Goal: Information Seeking & Learning: Find specific fact

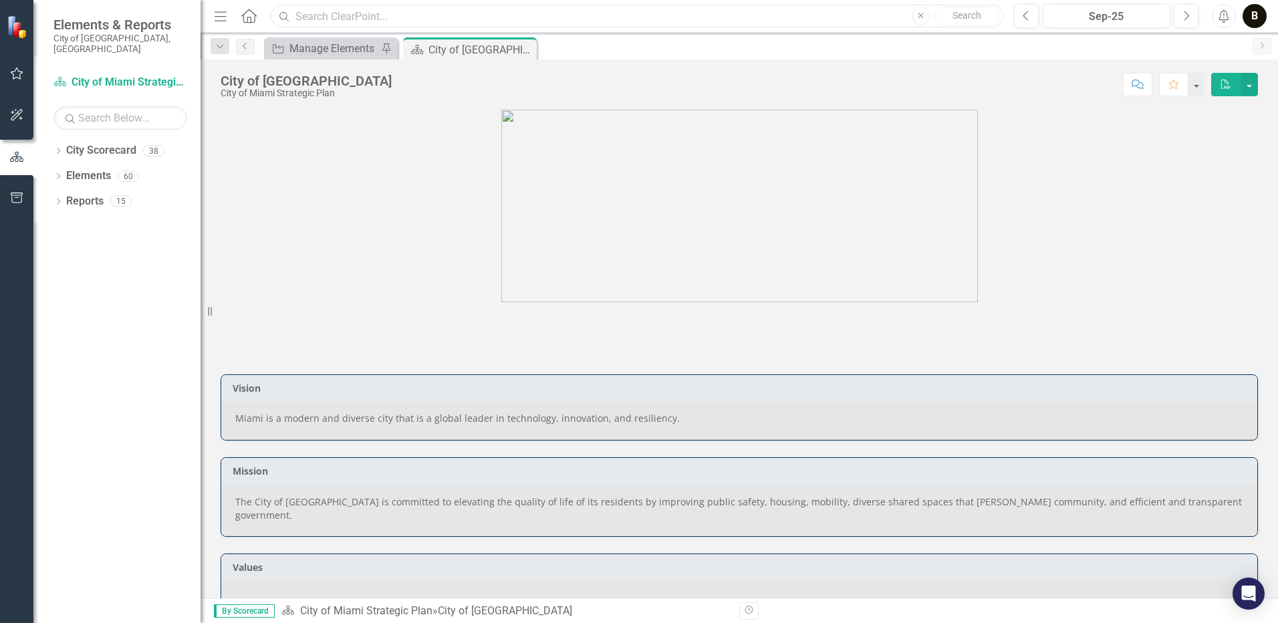
click at [347, 13] on input "text" at bounding box center [637, 16] width 733 height 23
type input "human services"
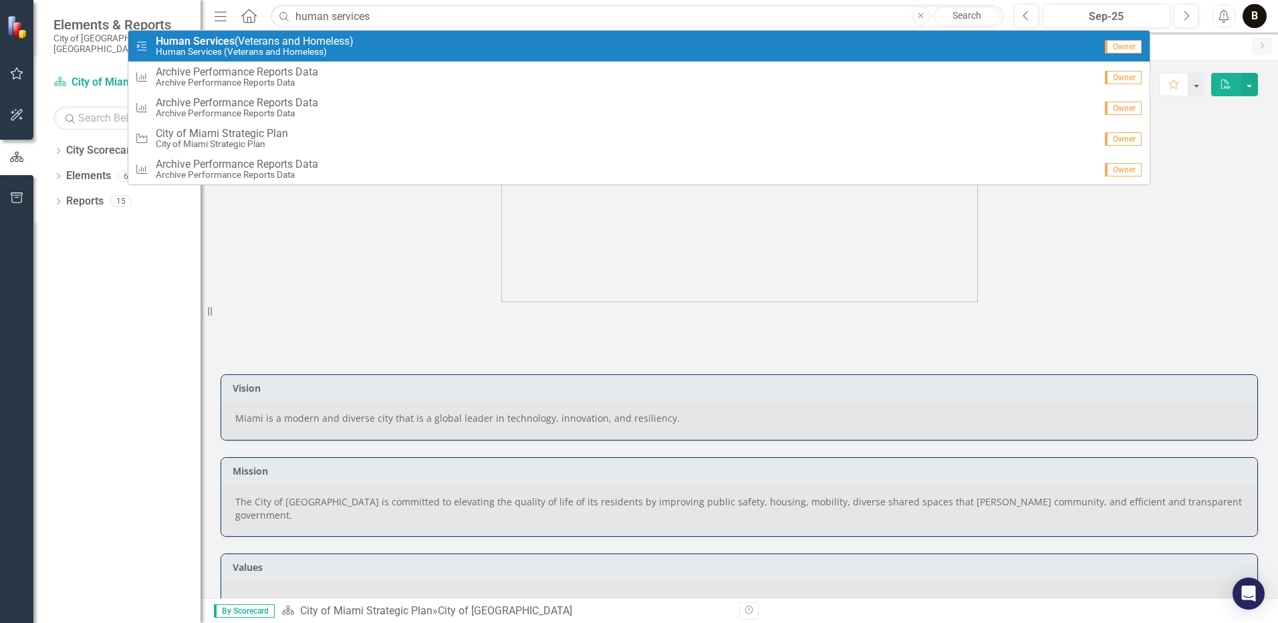
click at [351, 41] on span "Human Services (Veterans and Homeless)" at bounding box center [255, 41] width 198 height 12
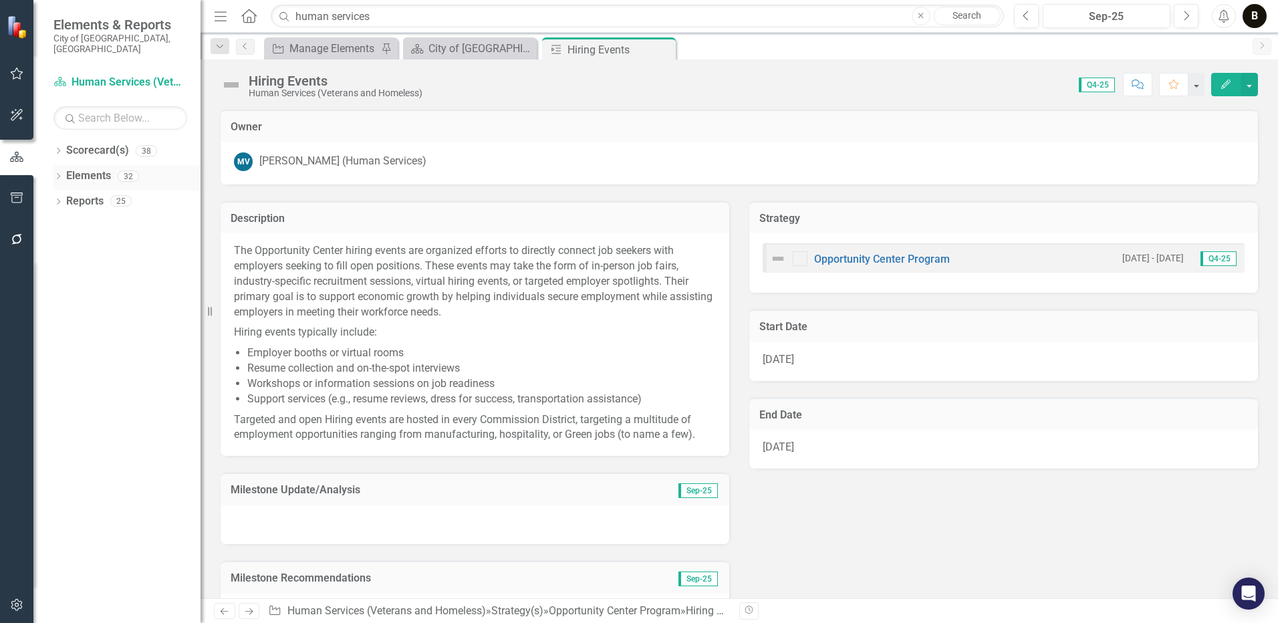
click at [84, 168] on link "Elements" at bounding box center [88, 175] width 45 height 15
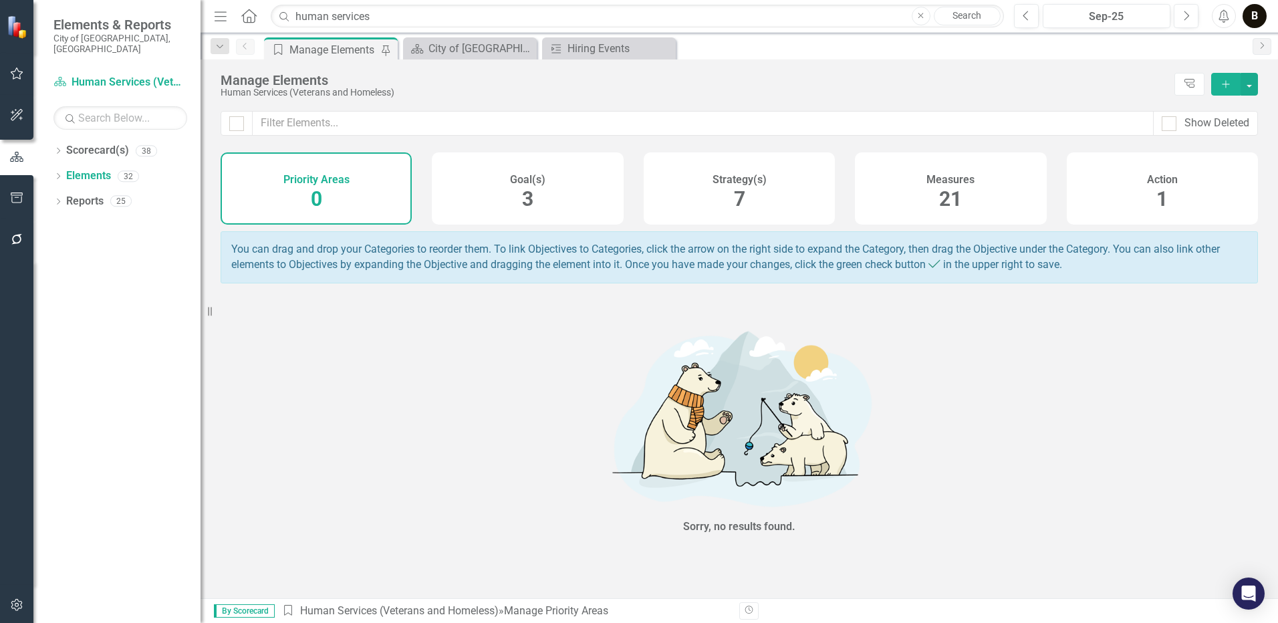
click at [956, 197] on span "21" at bounding box center [950, 198] width 23 height 23
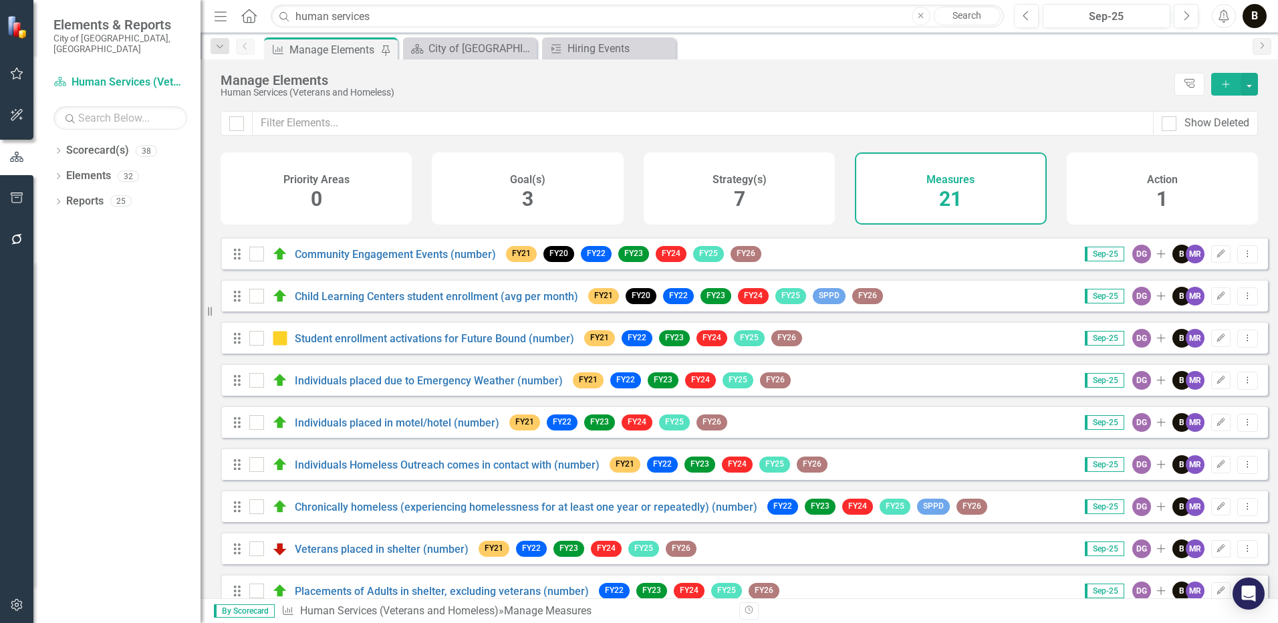
scroll to position [267, 0]
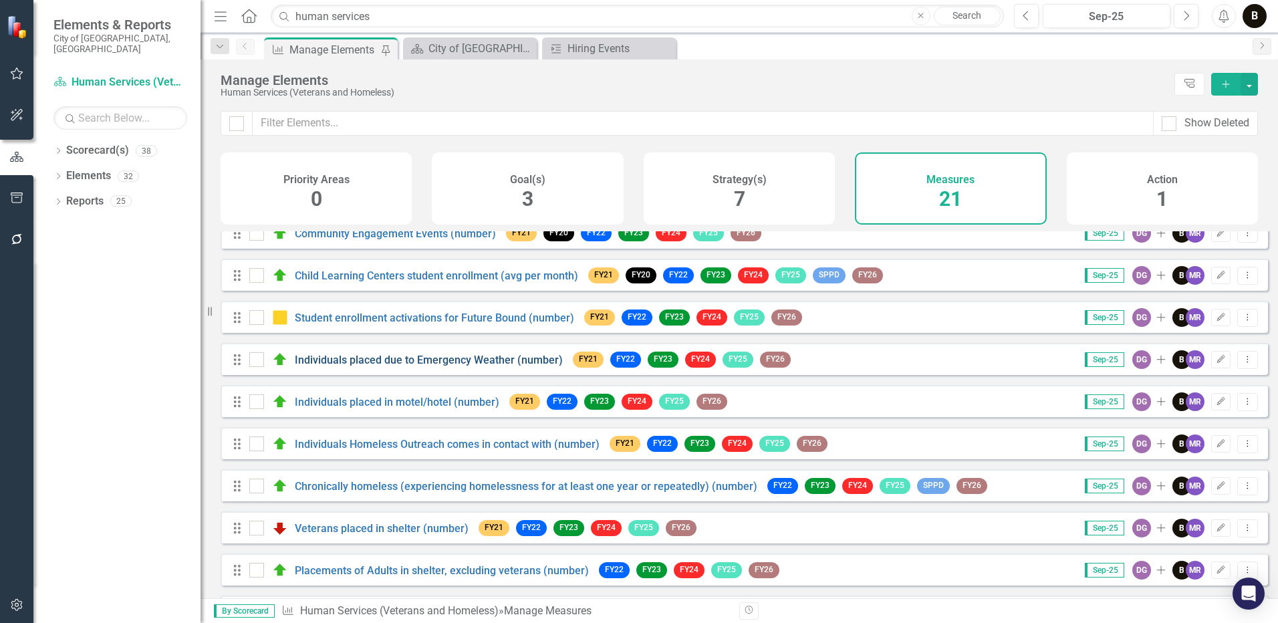
click at [408, 365] on link "Individuals placed due to Emergency Weather (number)" at bounding box center [429, 360] width 268 height 13
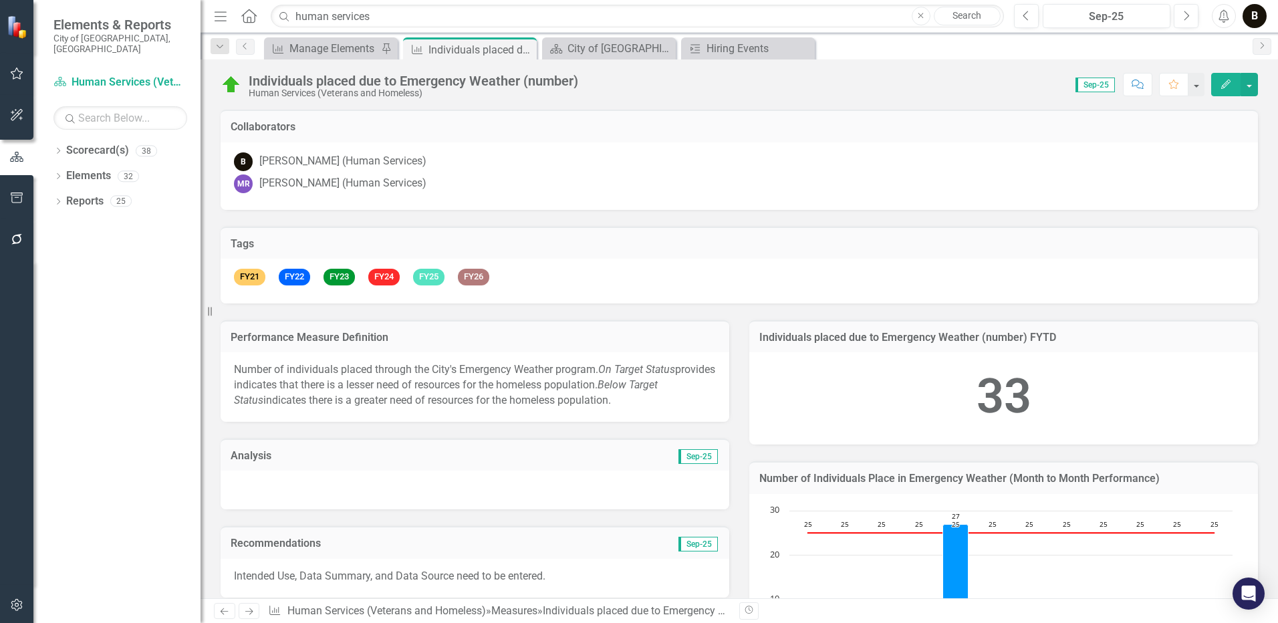
click at [621, 402] on p "Number of individuals placed through the City's Emergency Weather program. On T…" at bounding box center [475, 385] width 482 height 46
drag, startPoint x: 624, startPoint y: 401, endPoint x: 582, endPoint y: 400, distance: 42.1
click at [575, 404] on p "Number of individuals placed through the City's Emergency Weather program. On T…" at bounding box center [475, 385] width 482 height 46
click at [582, 398] on p "Number of individuals placed through the City's Emergency Weather program. On T…" at bounding box center [475, 385] width 482 height 46
drag, startPoint x: 624, startPoint y: 398, endPoint x: 386, endPoint y: 388, distance: 238.2
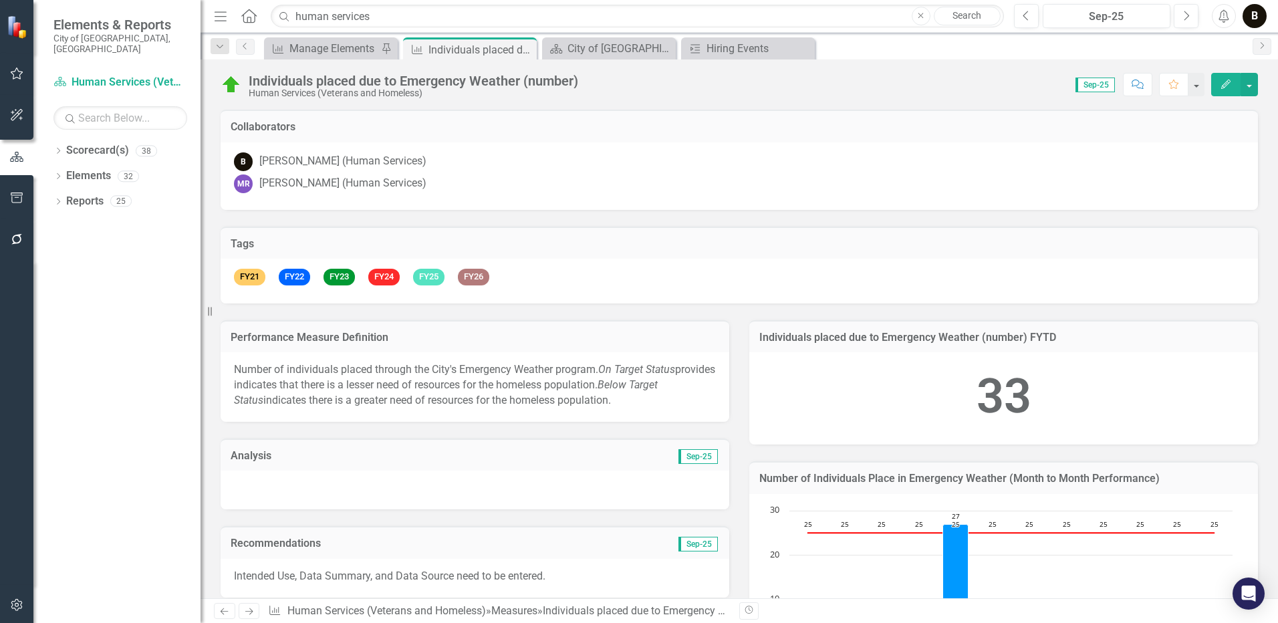
click at [498, 395] on p "Number of individuals placed through the City's Emergency Weather program. On T…" at bounding box center [475, 385] width 482 height 46
click at [338, 389] on p "Number of individuals placed through the City's Emergency Weather program. On T…" at bounding box center [475, 385] width 482 height 46
click at [339, 389] on p "Number of individuals placed through the City's Emergency Weather program. On T…" at bounding box center [475, 385] width 482 height 46
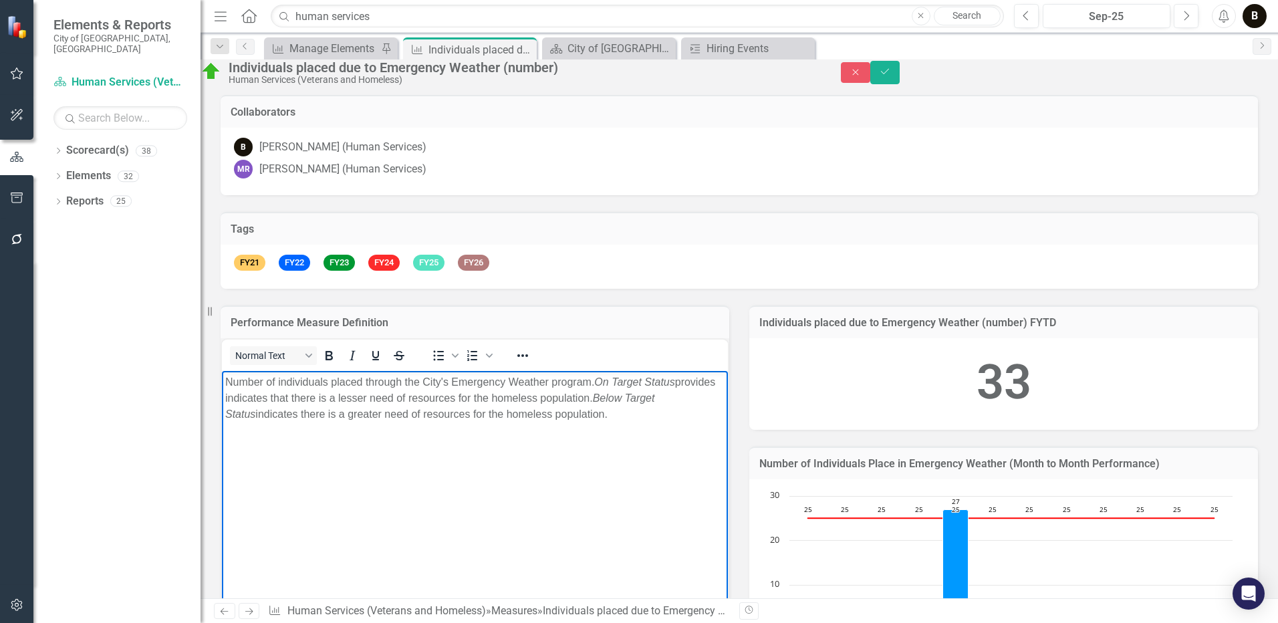
drag, startPoint x: 650, startPoint y: 421, endPoint x: 223, endPoint y: 382, distance: 429.5
click at [223, 382] on body "Number of individuals placed through the City's Emergency Weather program. On T…" at bounding box center [475, 470] width 506 height 201
copy p "Number of individuals placed through the City's Emergency Weather program. On T…"
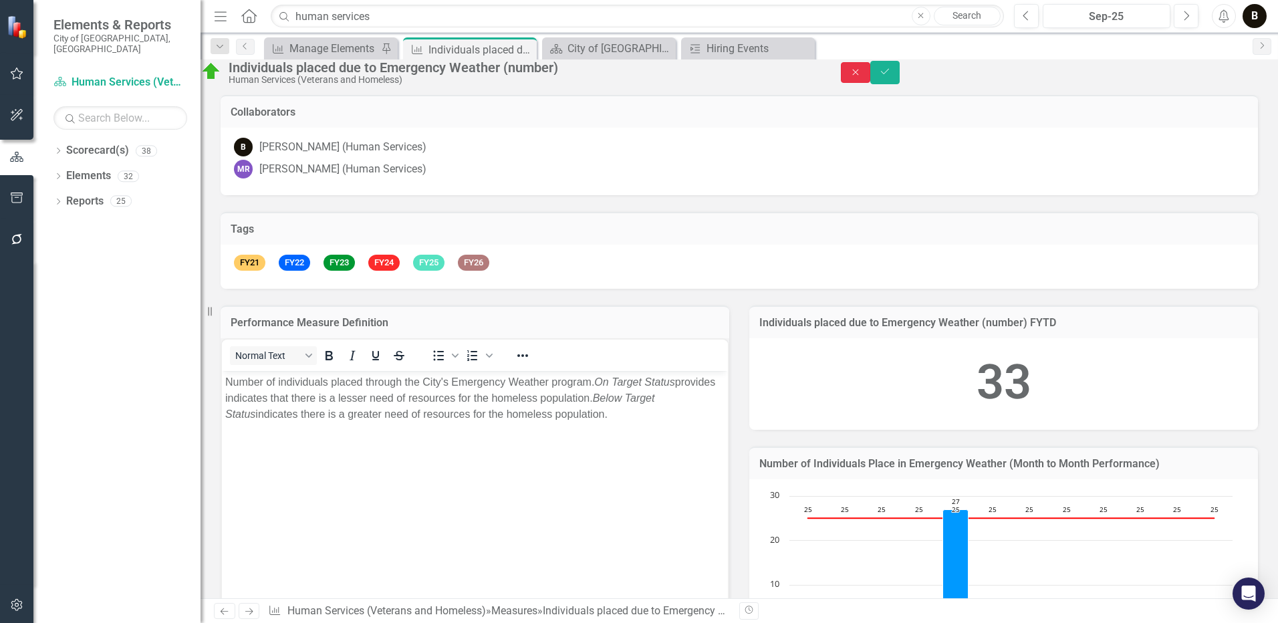
click at [870, 70] on button "Close" at bounding box center [855, 72] width 29 height 21
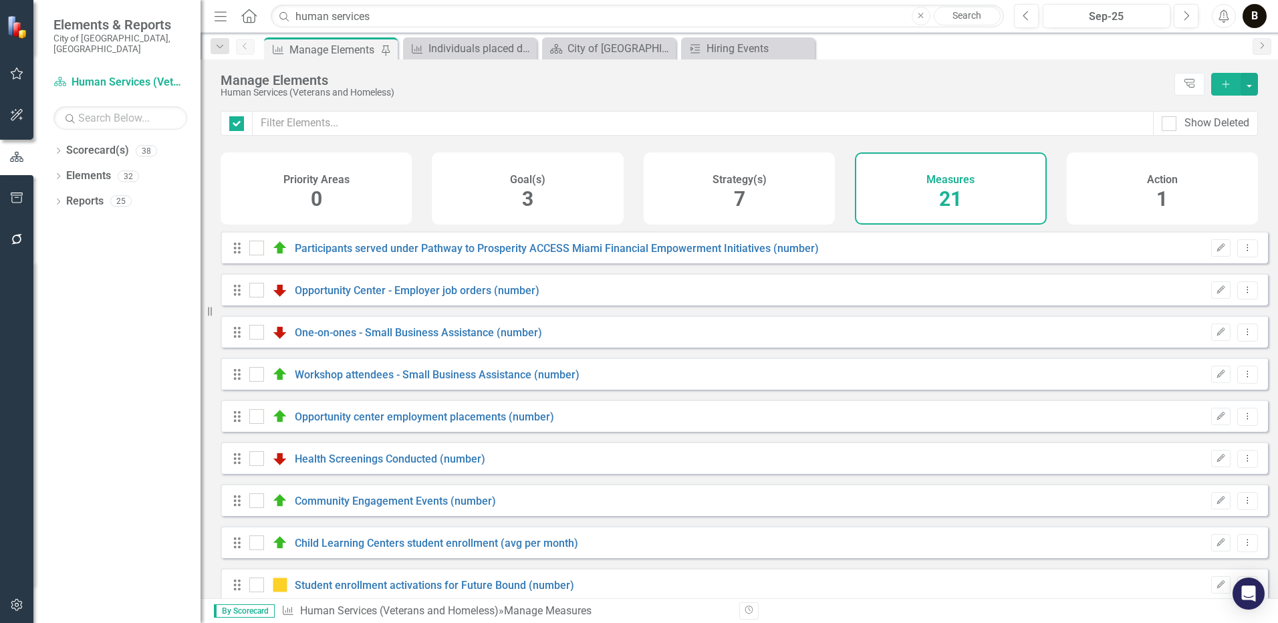
checkbox input "false"
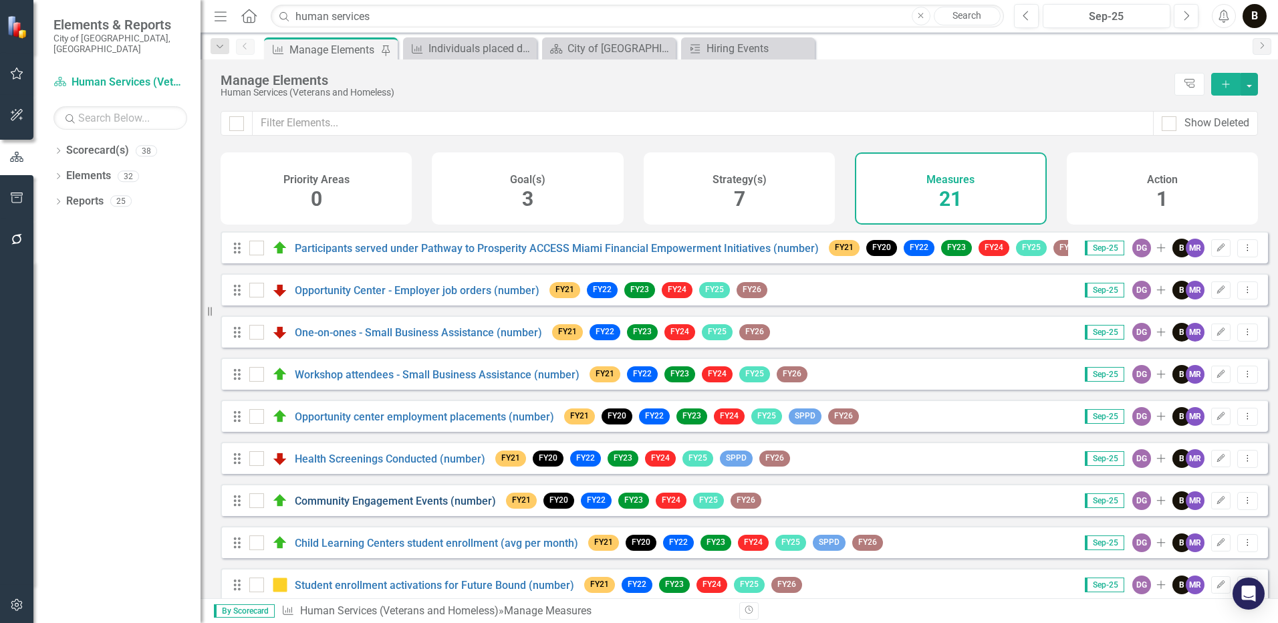
click at [399, 507] on link "Community Engagement Events (number)" at bounding box center [395, 501] width 201 height 13
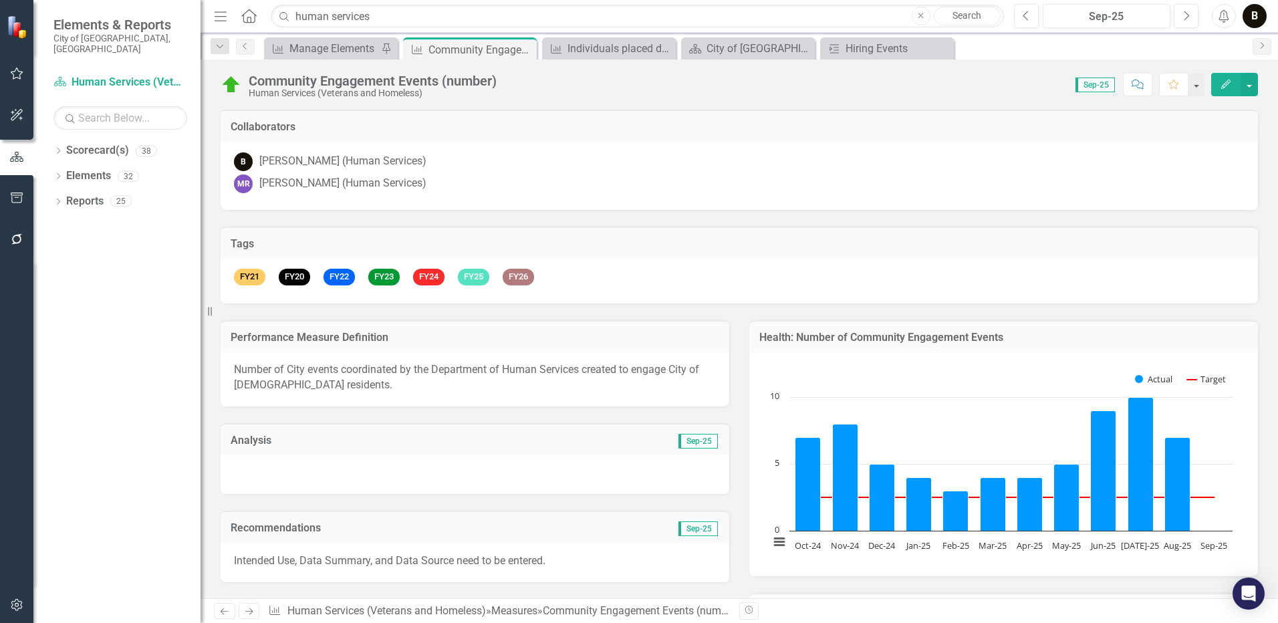
click at [399, 391] on p "Number of City events coordinated by the Department of Human Services created t…" at bounding box center [475, 377] width 482 height 31
drag, startPoint x: 399, startPoint y: 391, endPoint x: 384, endPoint y: 402, distance: 18.2
click at [386, 405] on div "Number of City events coordinated by the Department of Human Services created t…" at bounding box center [475, 379] width 509 height 54
click at [379, 390] on p "Number of City events coordinated by the Department of Human Services created t…" at bounding box center [475, 377] width 482 height 31
click at [380, 390] on p "Number of City events coordinated by the Department of Human Services created t…" at bounding box center [475, 377] width 482 height 31
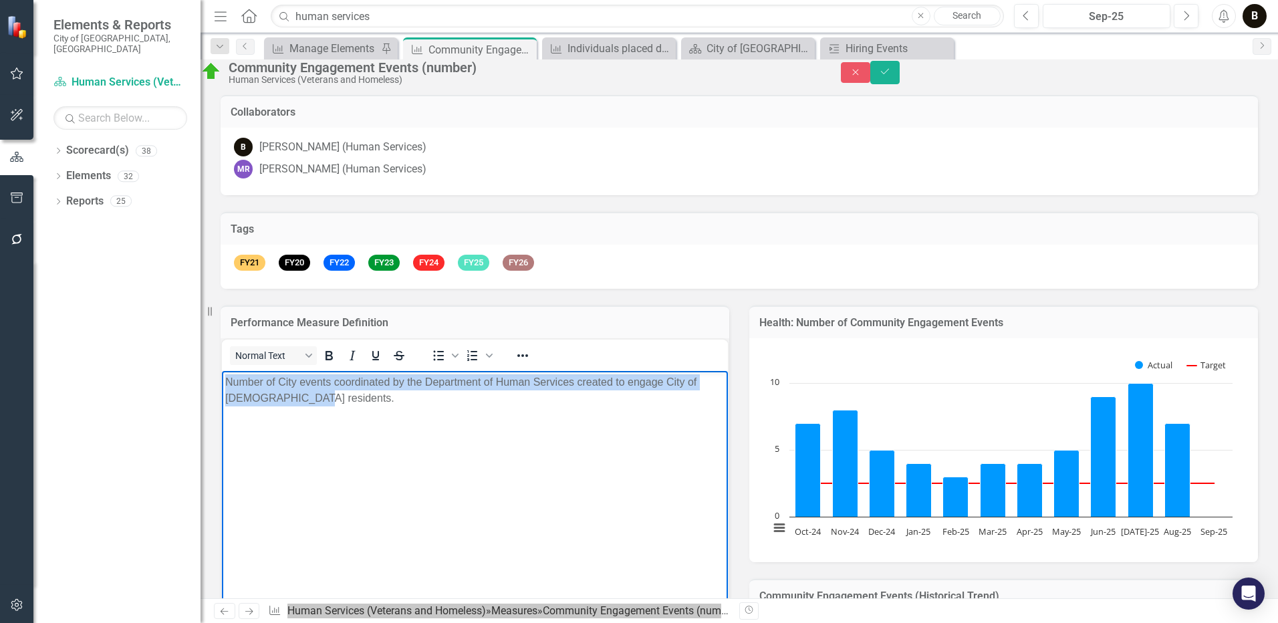
drag, startPoint x: 322, startPoint y: 394, endPoint x: 223, endPoint y: 380, distance: 99.9
click at [222, 379] on body "Number of City events coordinated by the Department of Human Services created t…" at bounding box center [475, 470] width 506 height 201
copy p "Number of City events coordinated by the Department of Human Services created t…"
click at [410, 425] on body "Number of City events coordinated by the Department of Human Services created t…" at bounding box center [475, 470] width 506 height 201
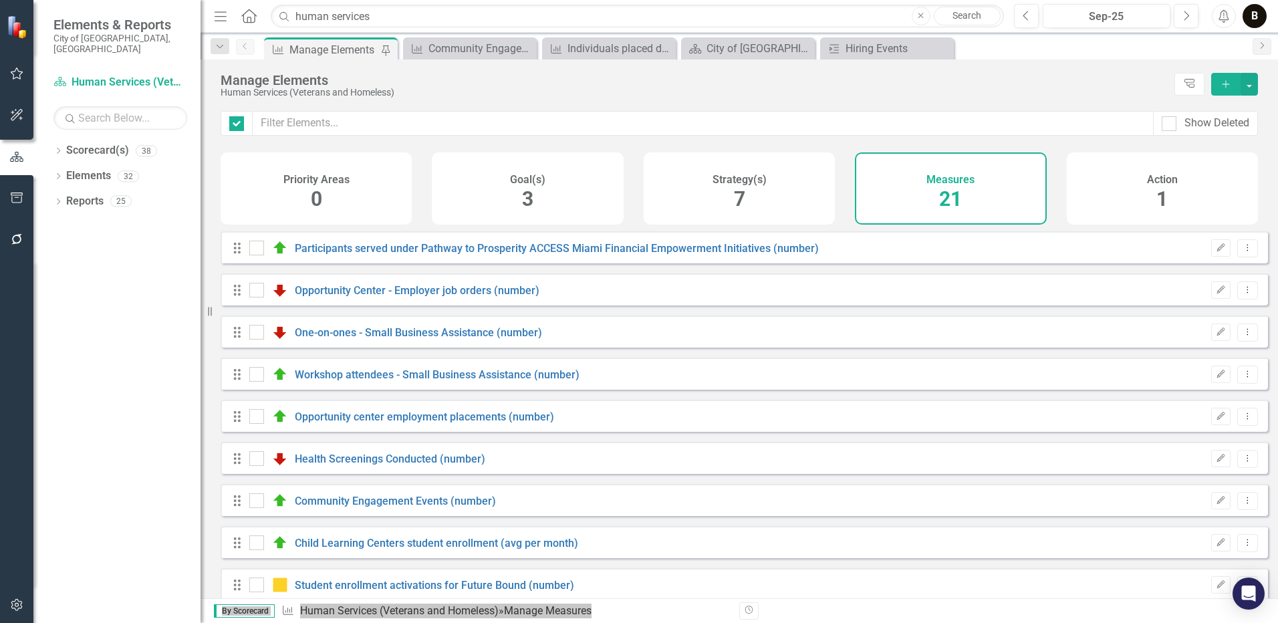
checkbox input "false"
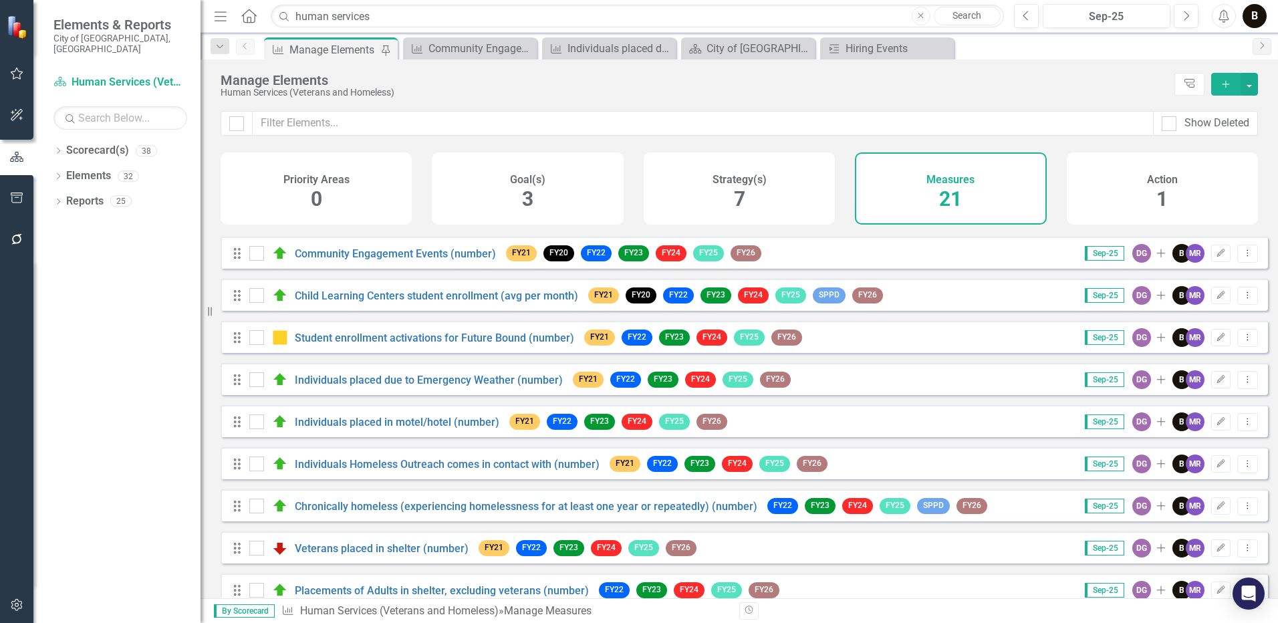
scroll to position [267, 0]
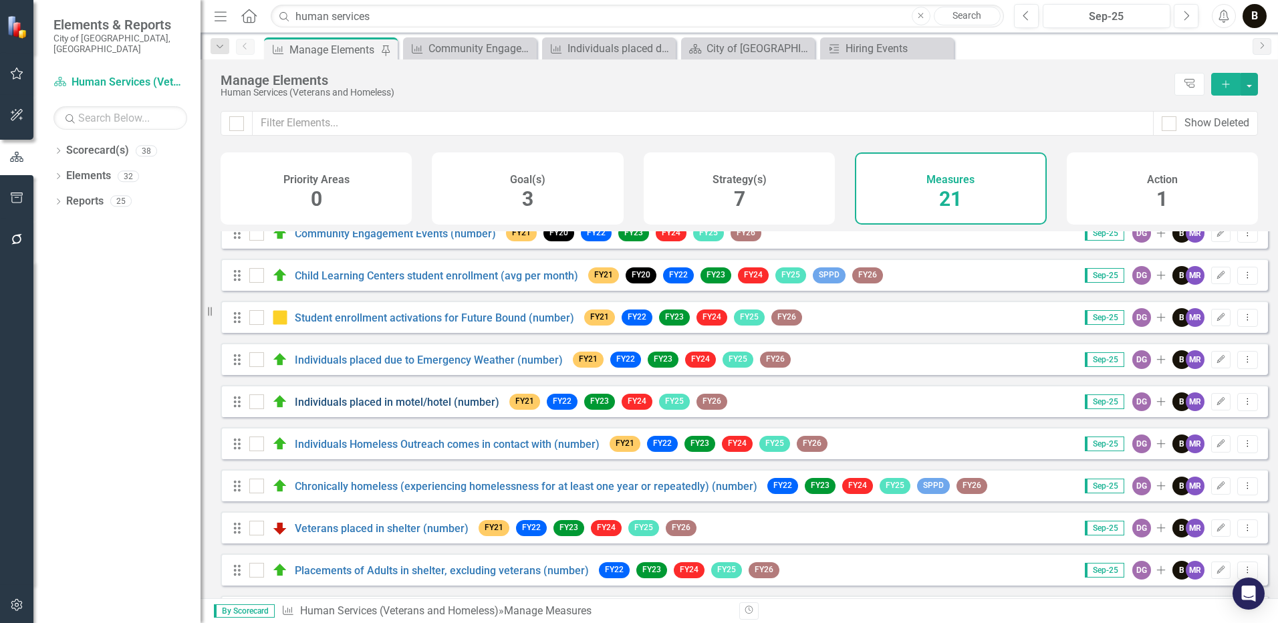
click at [426, 408] on link "Individuals placed in motel/hotel (number)" at bounding box center [397, 402] width 205 height 13
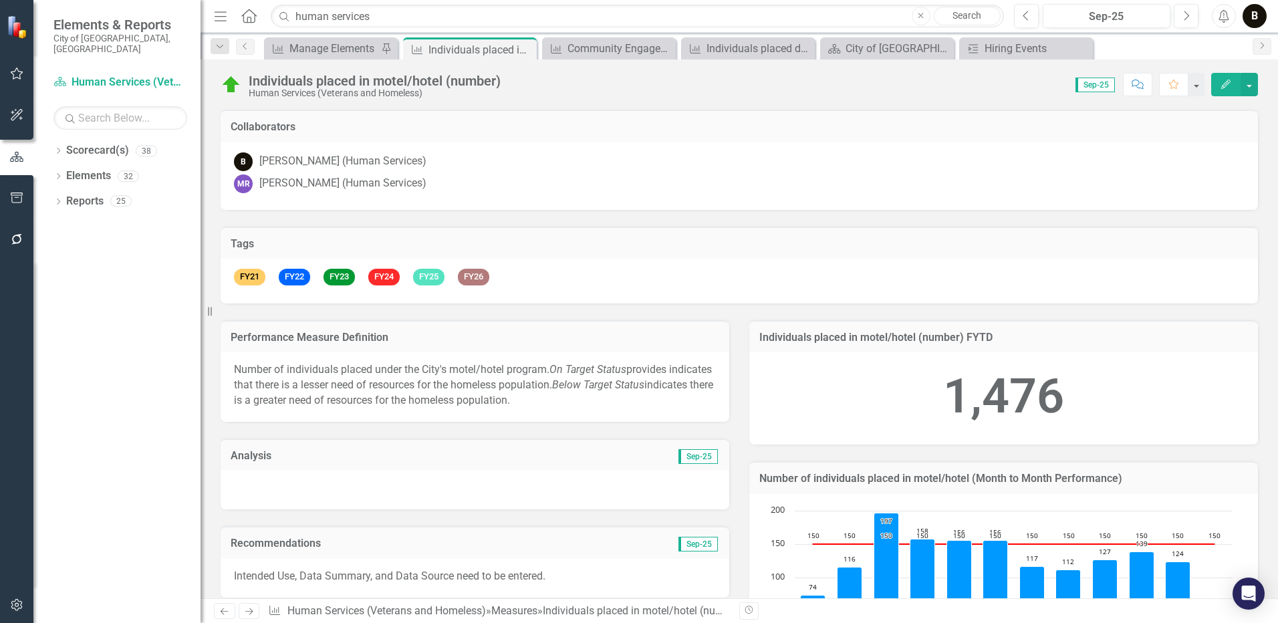
click at [592, 402] on p "Number of individuals placed under the City's motel/hotel program. On Target St…" at bounding box center [475, 385] width 482 height 46
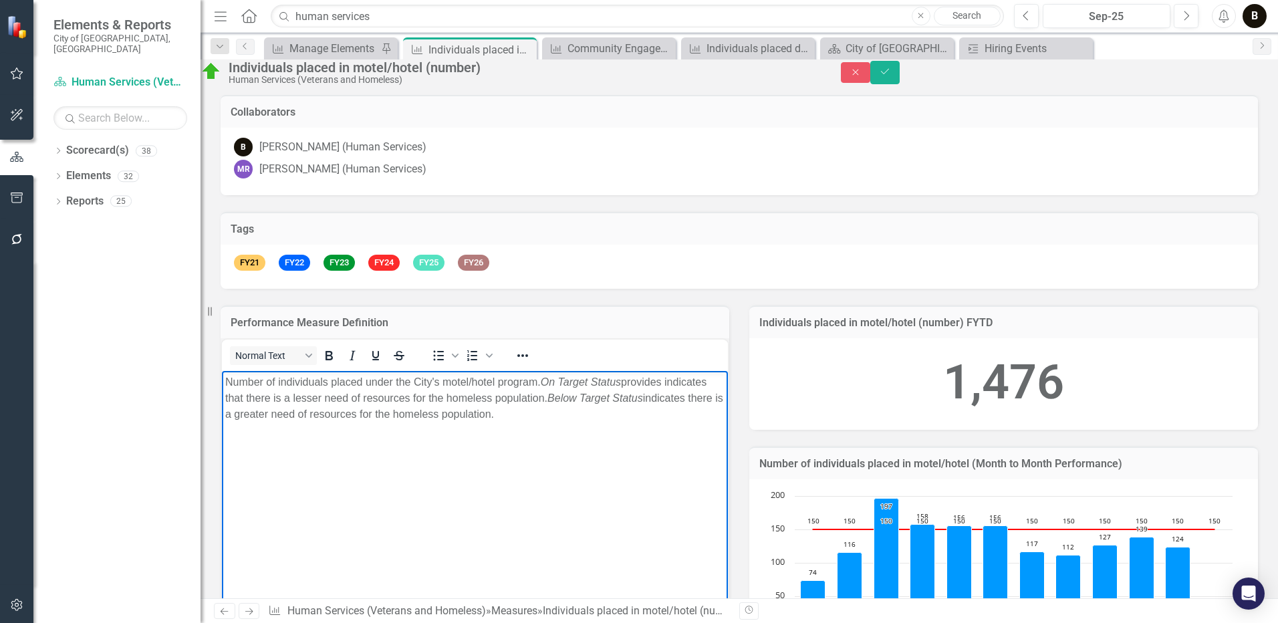
drag, startPoint x: 582, startPoint y: 417, endPoint x: 235, endPoint y: 382, distance: 349.4
click at [222, 382] on html "Number of individuals placed under the City's motel/hotel program. On Target St…" at bounding box center [475, 470] width 506 height 201
copy p "Number of individuals placed under the City's motel/hotel program. On Target St…"
click at [862, 77] on icon "Close" at bounding box center [856, 72] width 12 height 9
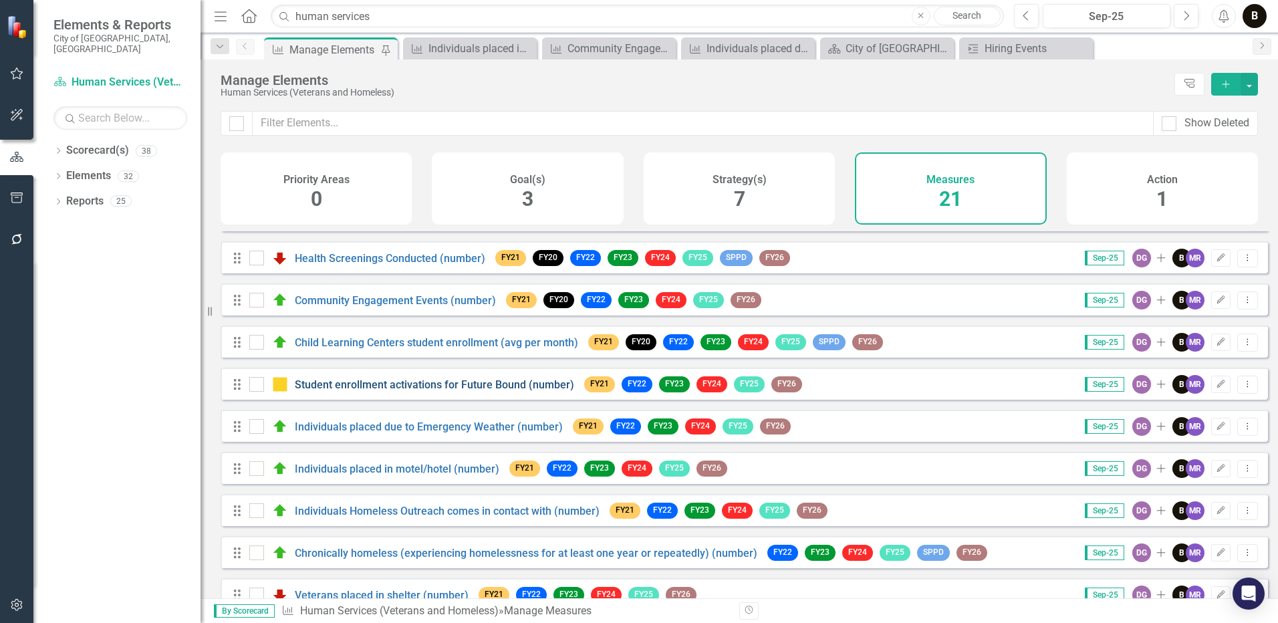
scroll to position [267, 0]
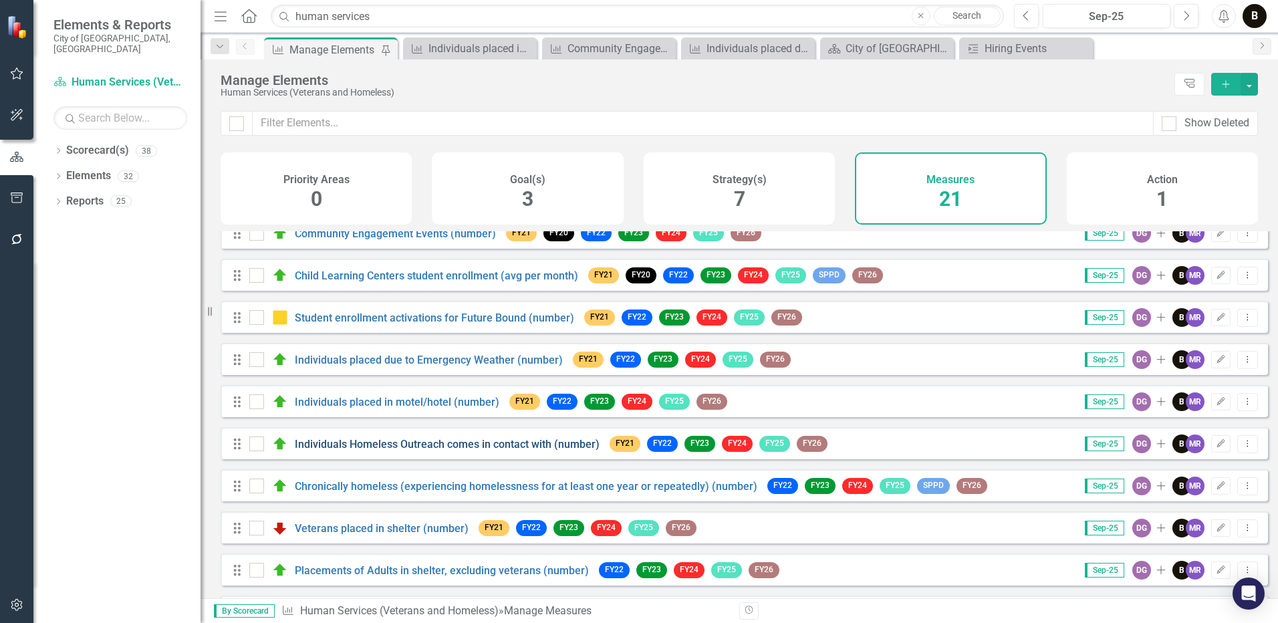
click at [440, 451] on link "Individuals Homeless Outreach comes in contact with (number)" at bounding box center [447, 444] width 305 height 13
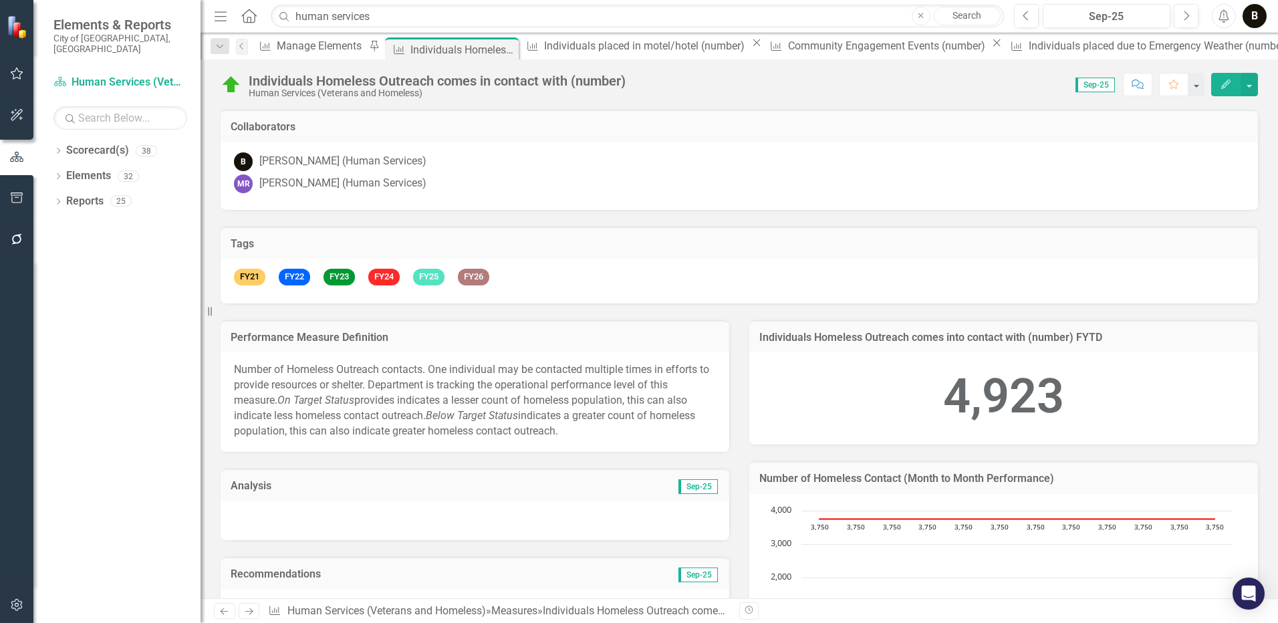
drag, startPoint x: 440, startPoint y: 457, endPoint x: 570, endPoint y: 426, distance: 133.3
click at [572, 422] on p "Number of Homeless Outreach contacts. One individual may be contacted multiple …" at bounding box center [475, 400] width 482 height 76
click at [567, 430] on p "Number of Homeless Outreach contacts. One individual may be contacted multiple …" at bounding box center [475, 400] width 482 height 76
drag, startPoint x: 567, startPoint y: 430, endPoint x: 556, endPoint y: 433, distance: 11.7
click at [556, 433] on p "Number of Homeless Outreach contacts. One individual may be contacted multiple …" at bounding box center [475, 400] width 482 height 76
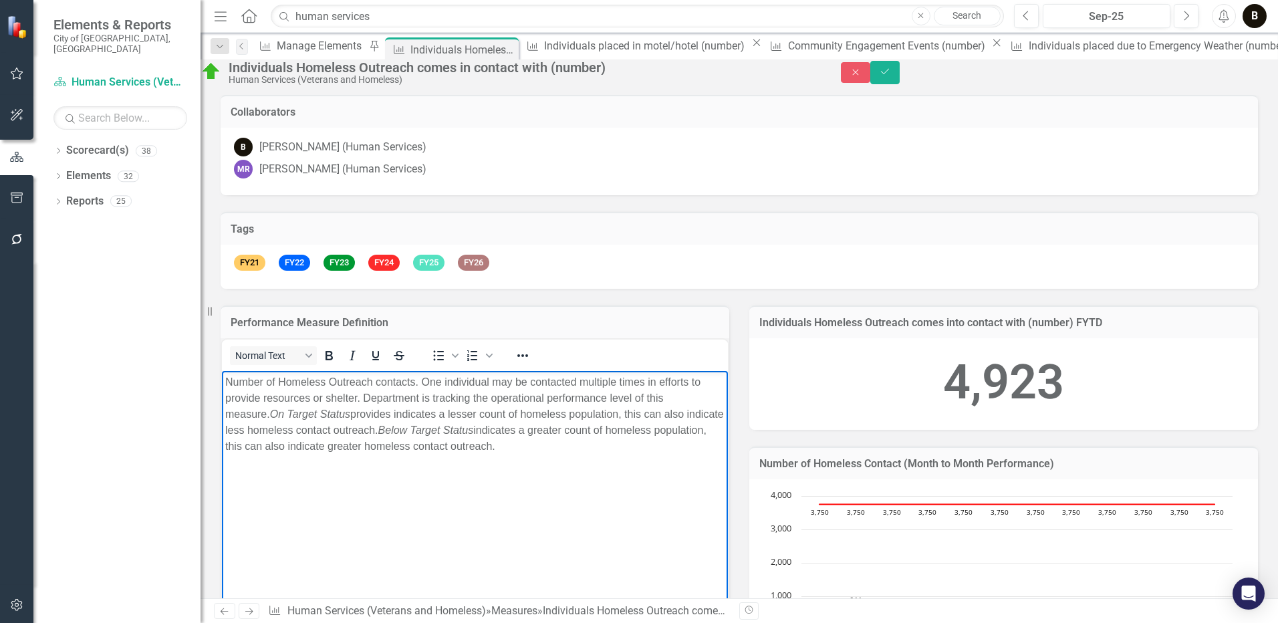
drag, startPoint x: 606, startPoint y: 449, endPoint x: 243, endPoint y: 386, distance: 368.4
click at [229, 382] on p "Number of Homeless Outreach contacts. One individual may be contacted multiple …" at bounding box center [474, 414] width 499 height 80
copy p "Number of Homeless Outreach contacts. One individual may be contacted multiple …"
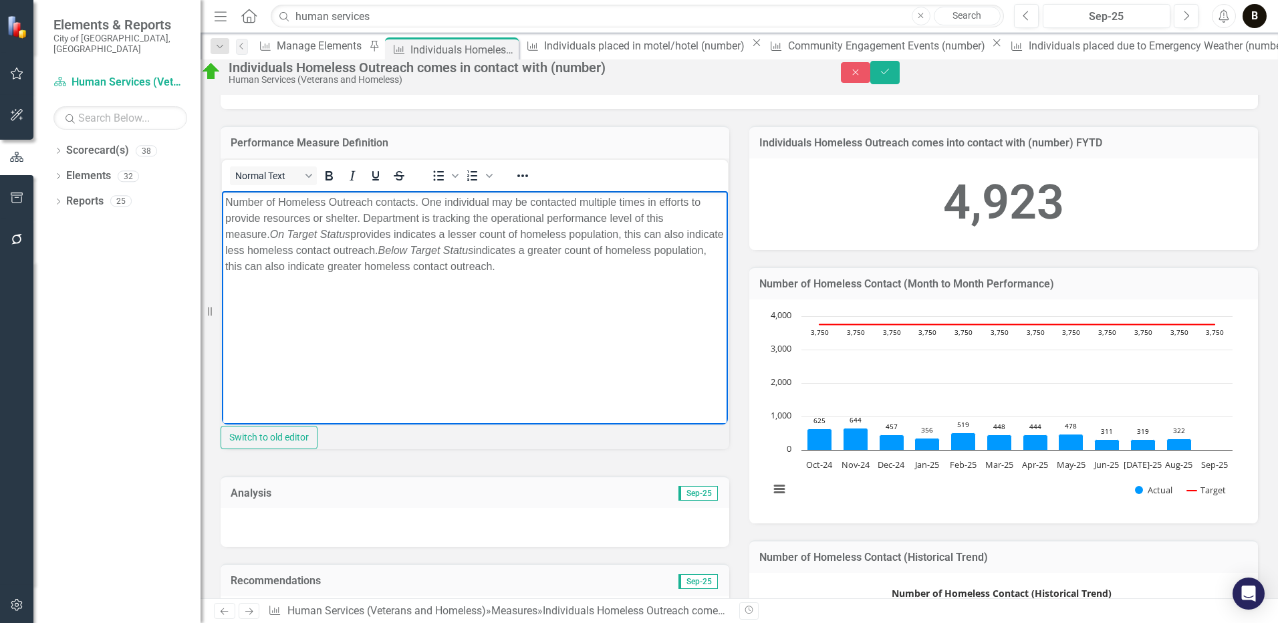
scroll to position [201, 0]
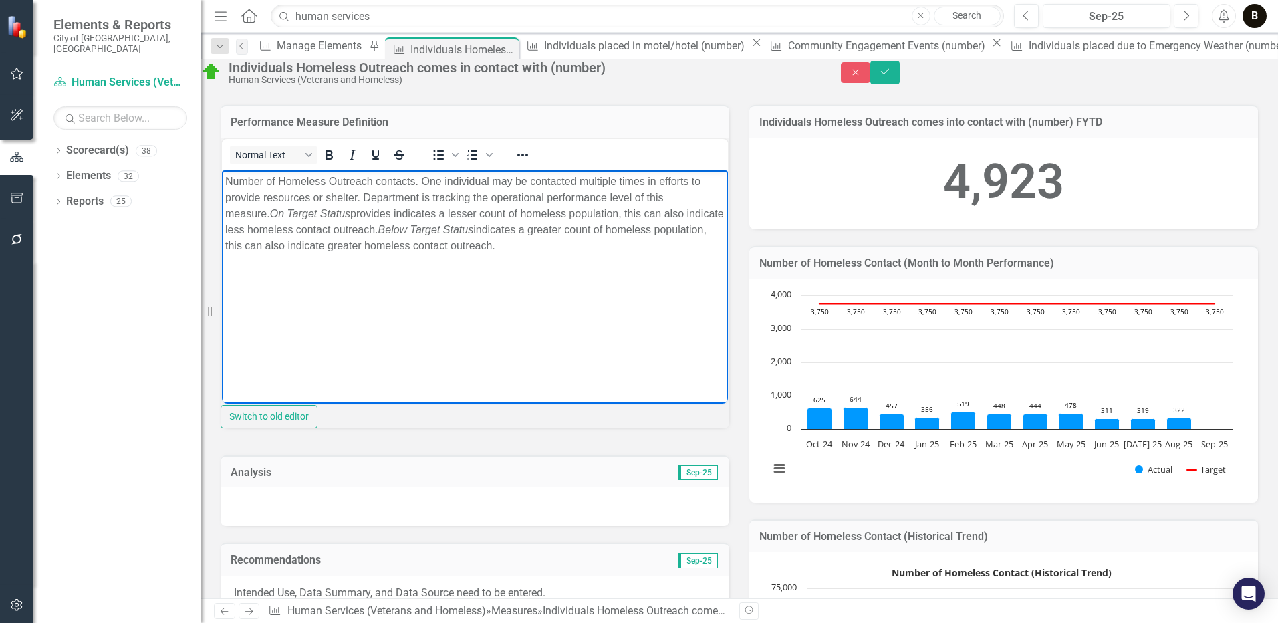
click at [297, 339] on body "Number of Homeless Outreach contacts. One individual may be contacted multiple …" at bounding box center [475, 270] width 506 height 201
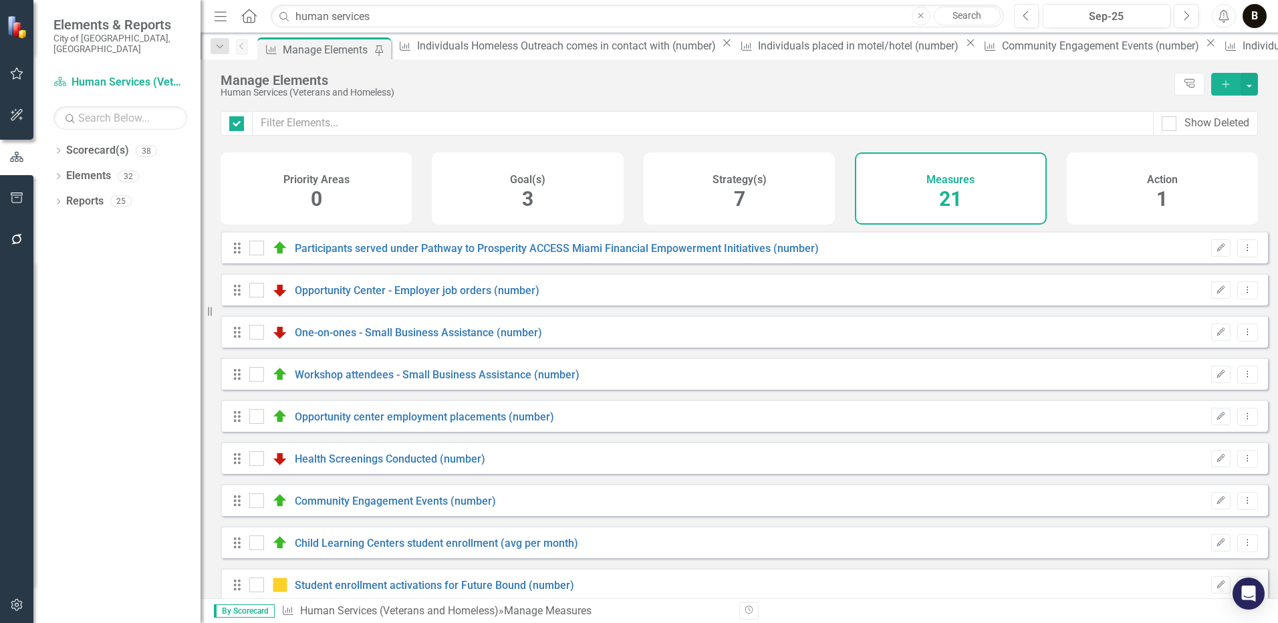
checkbox input "false"
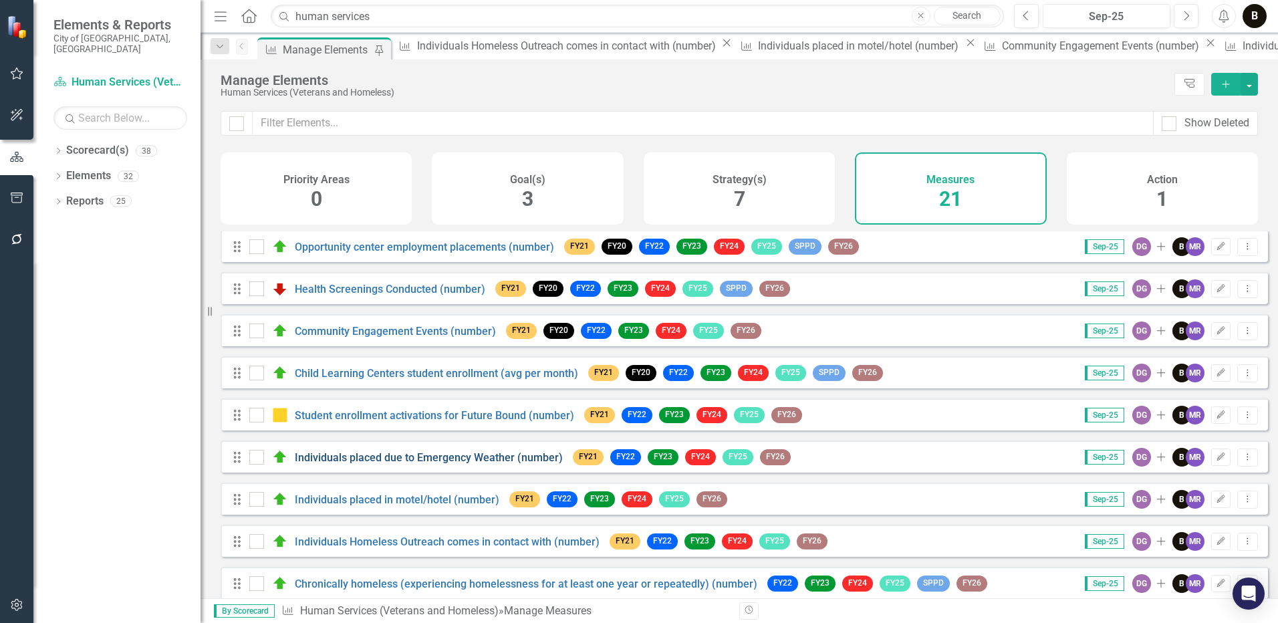
scroll to position [201, 0]
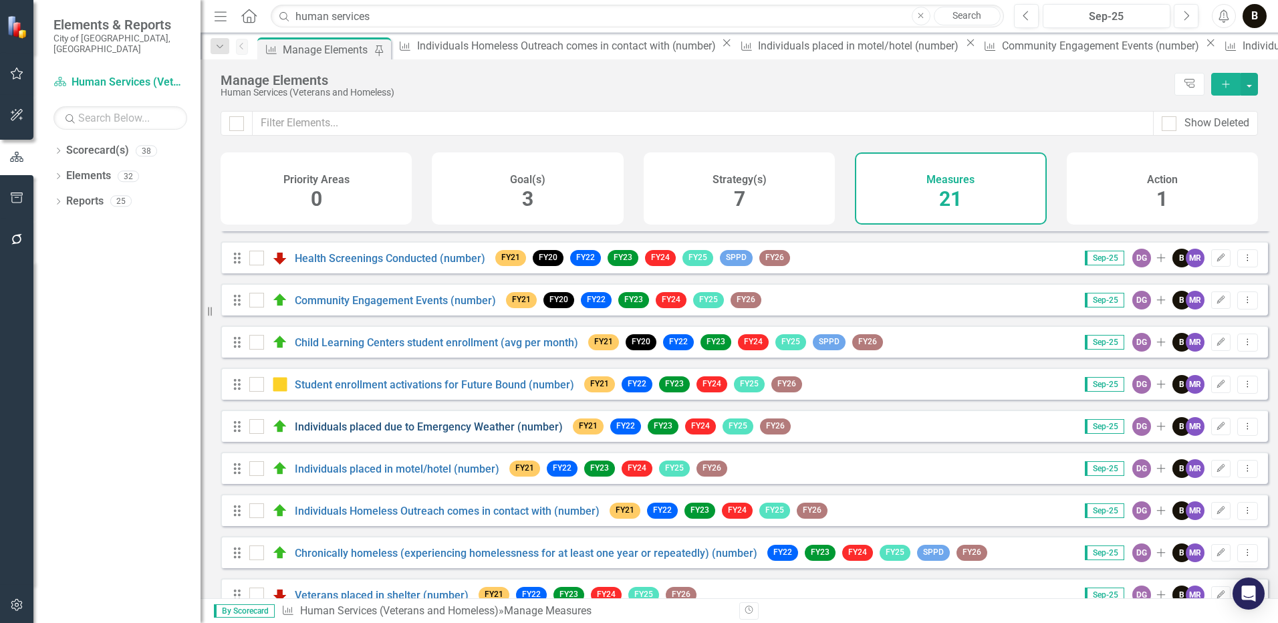
click at [394, 433] on link "Individuals placed due to Emergency Weather (number)" at bounding box center [429, 427] width 268 height 13
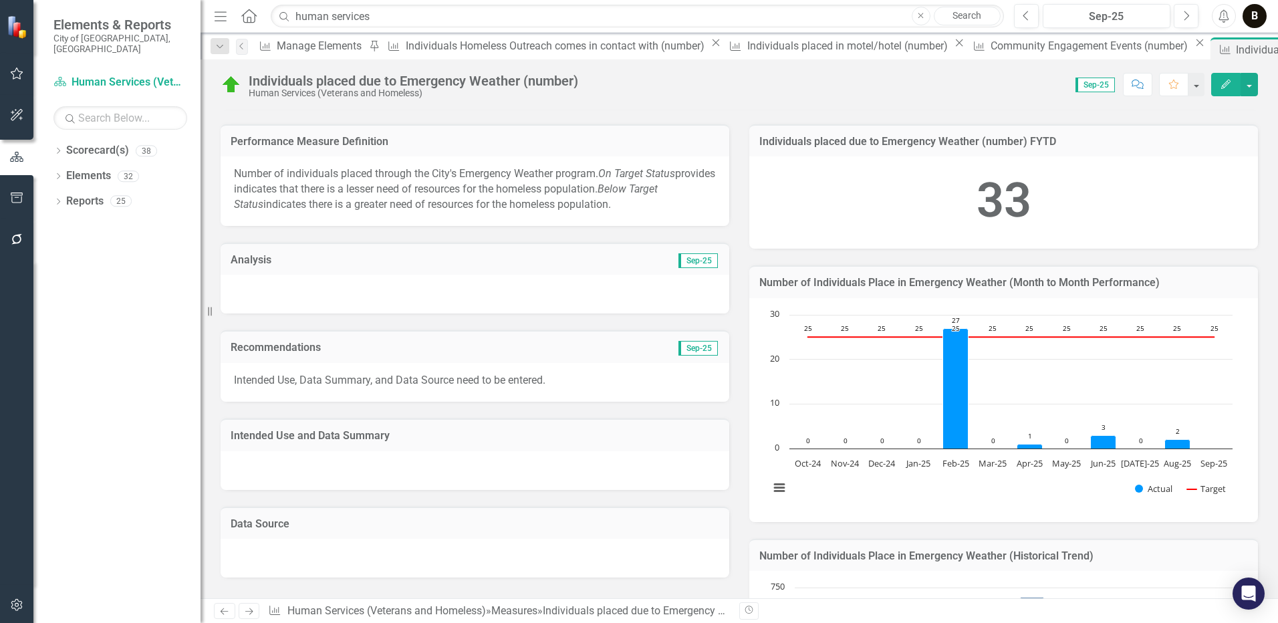
scroll to position [201, 0]
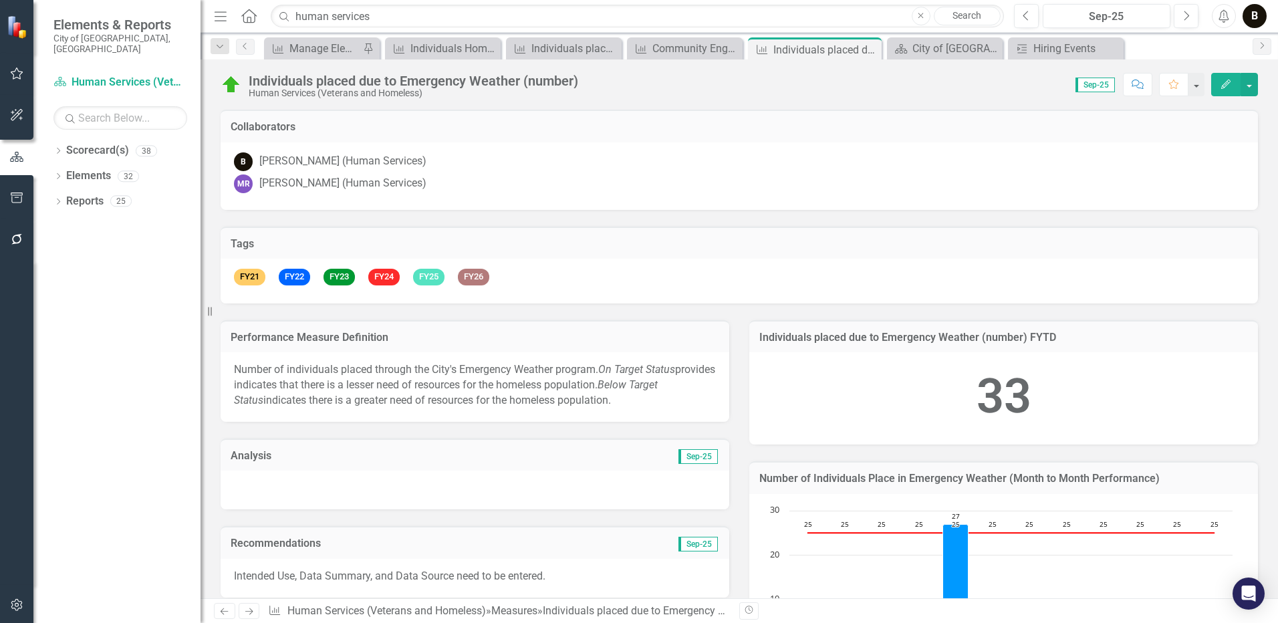
scroll to position [201, 0]
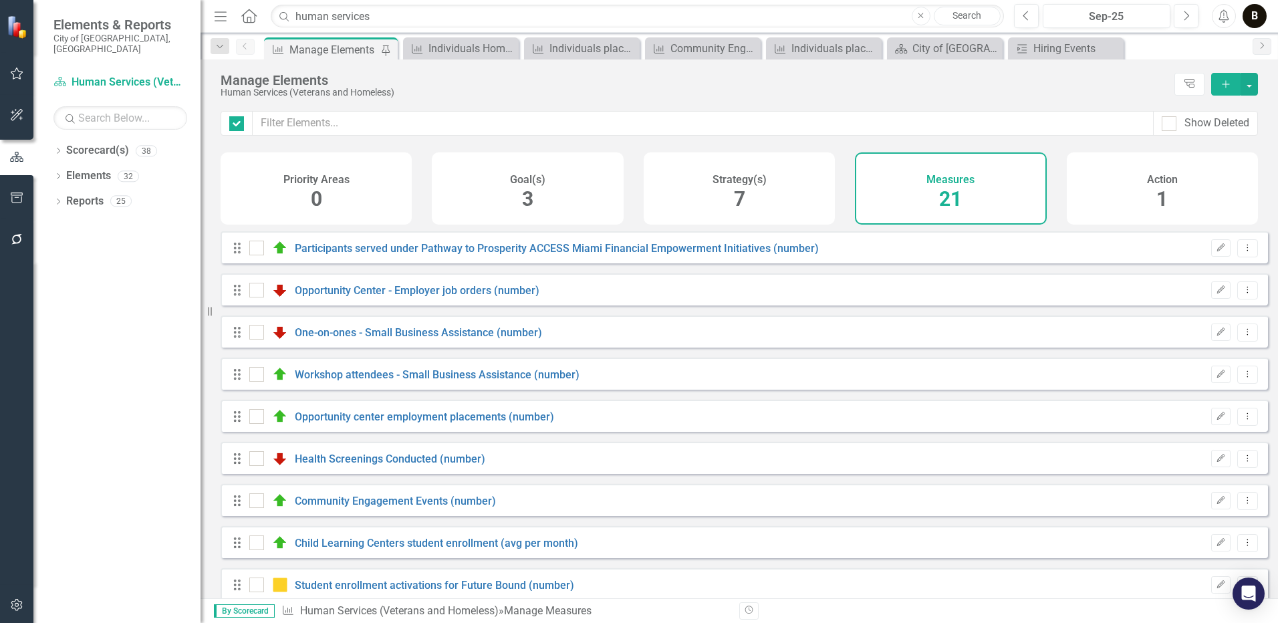
checkbox input "false"
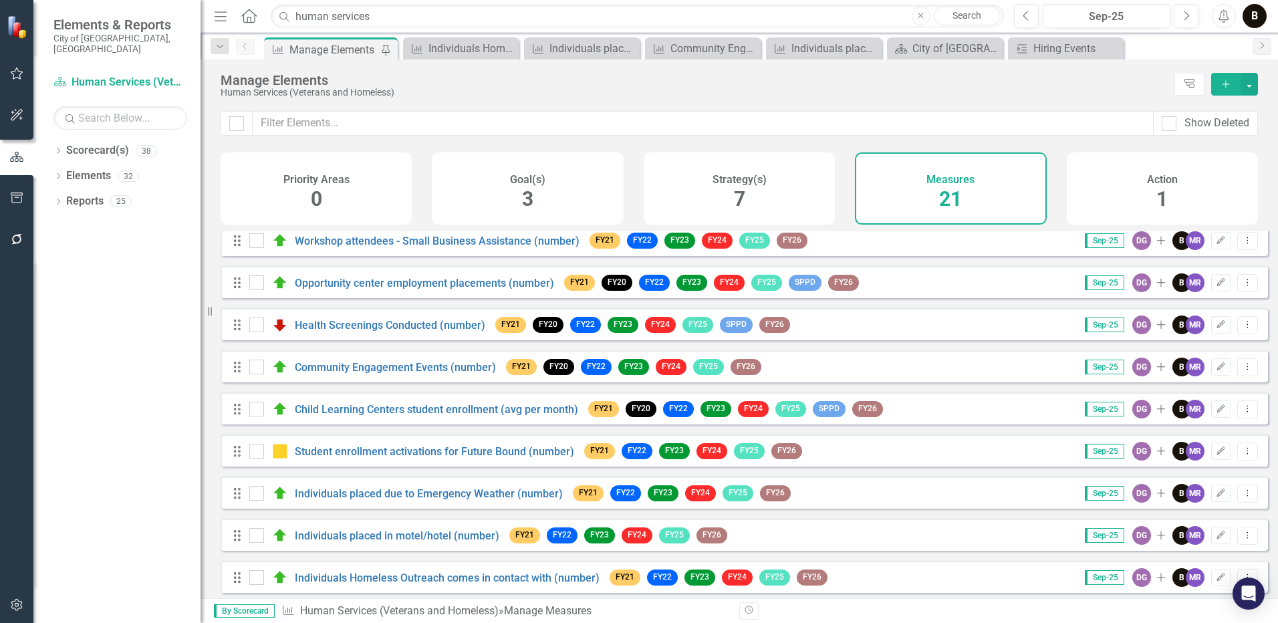
scroll to position [201, 0]
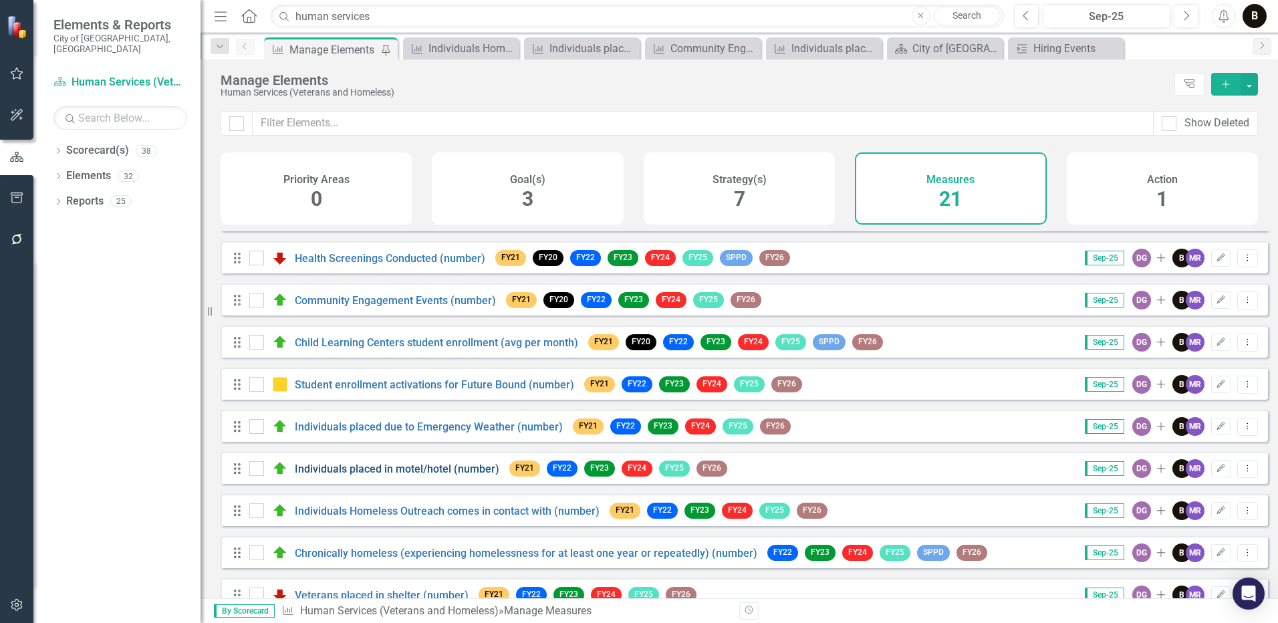
click at [423, 475] on link "Individuals placed in motel/hotel (number)" at bounding box center [397, 469] width 205 height 13
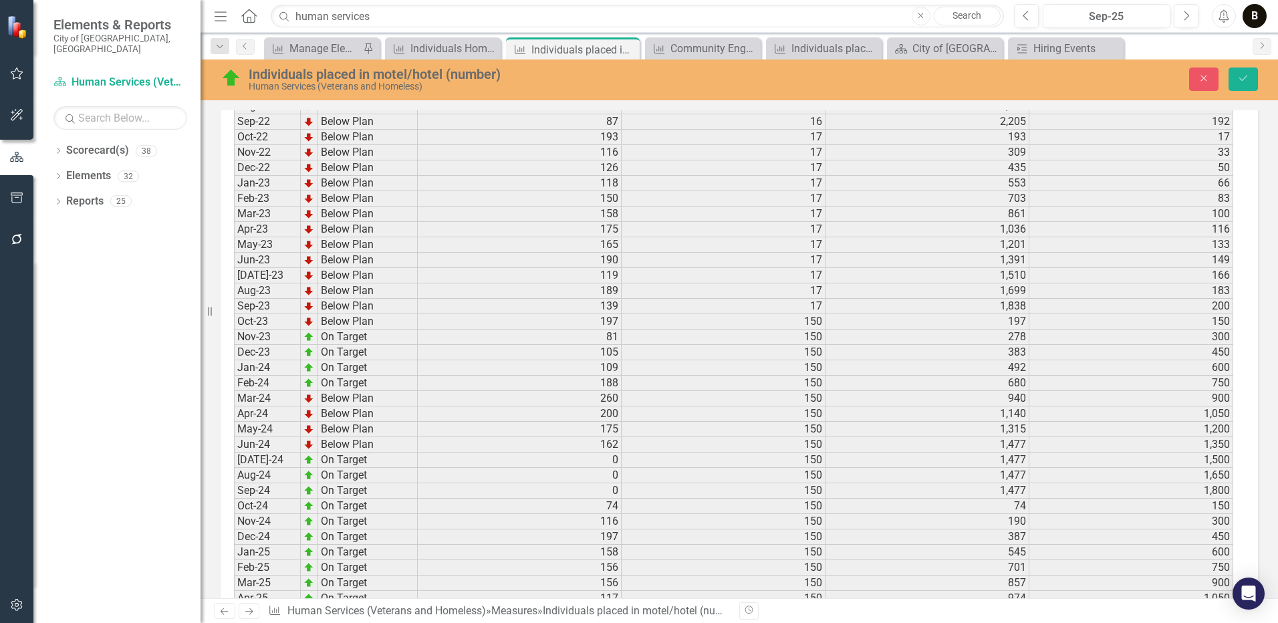
scroll to position [2237, 0]
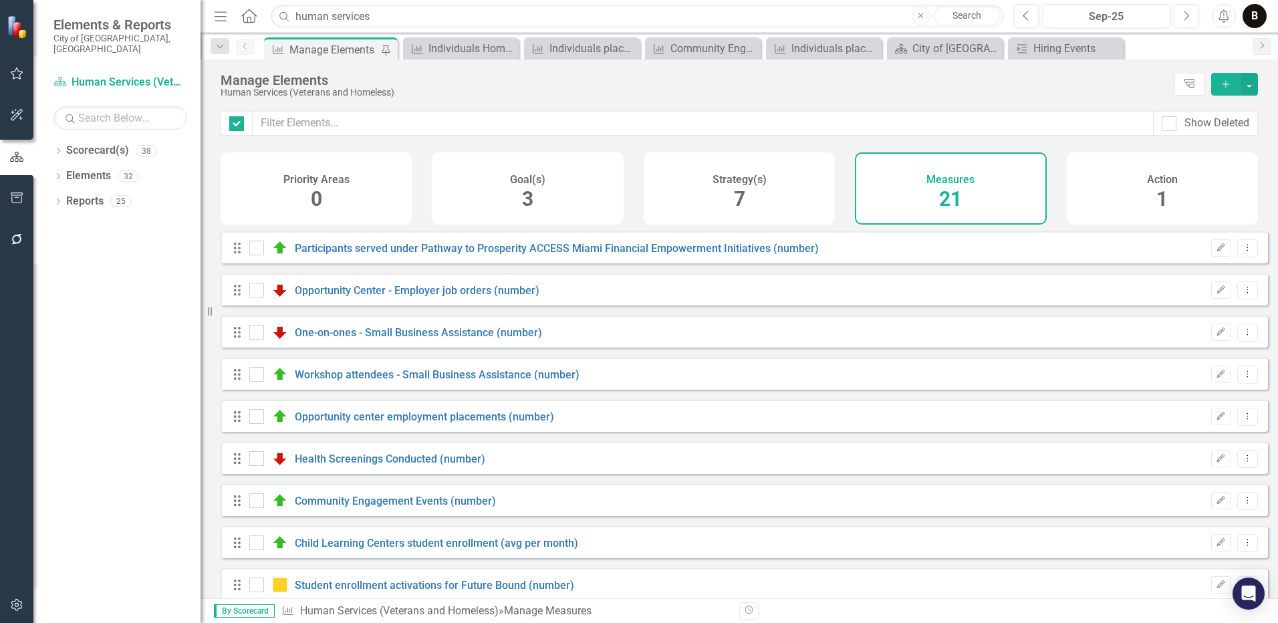
checkbox input "false"
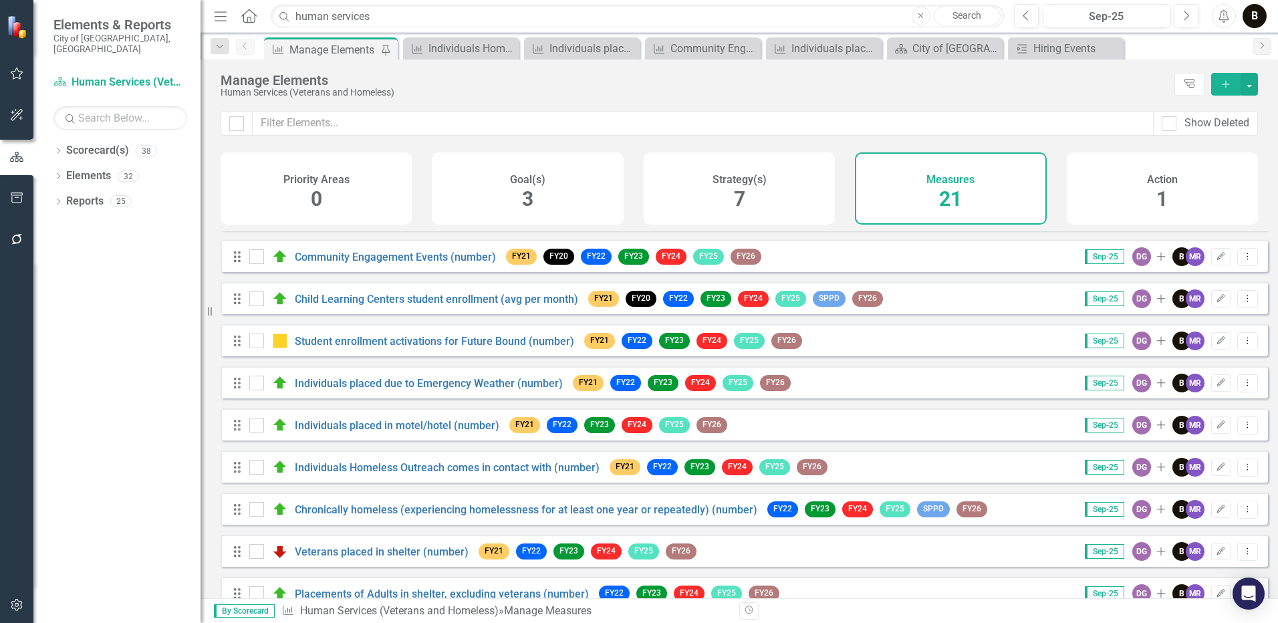
scroll to position [267, 0]
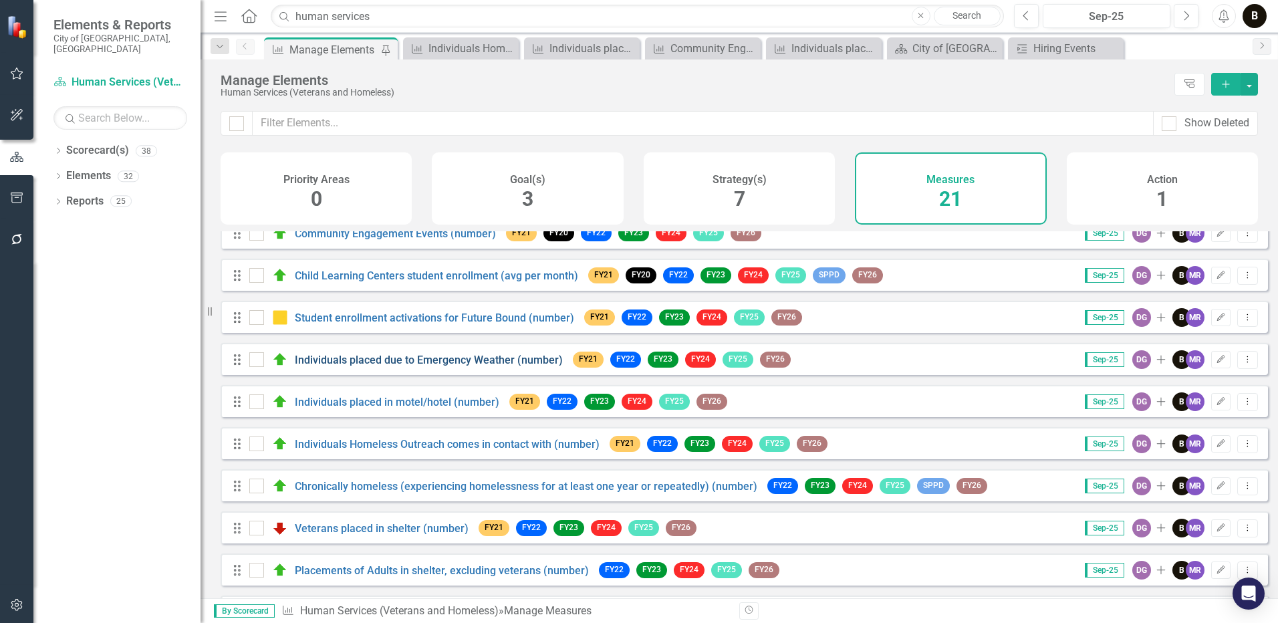
click at [439, 366] on link "Individuals placed due to Emergency Weather (number)" at bounding box center [429, 360] width 268 height 13
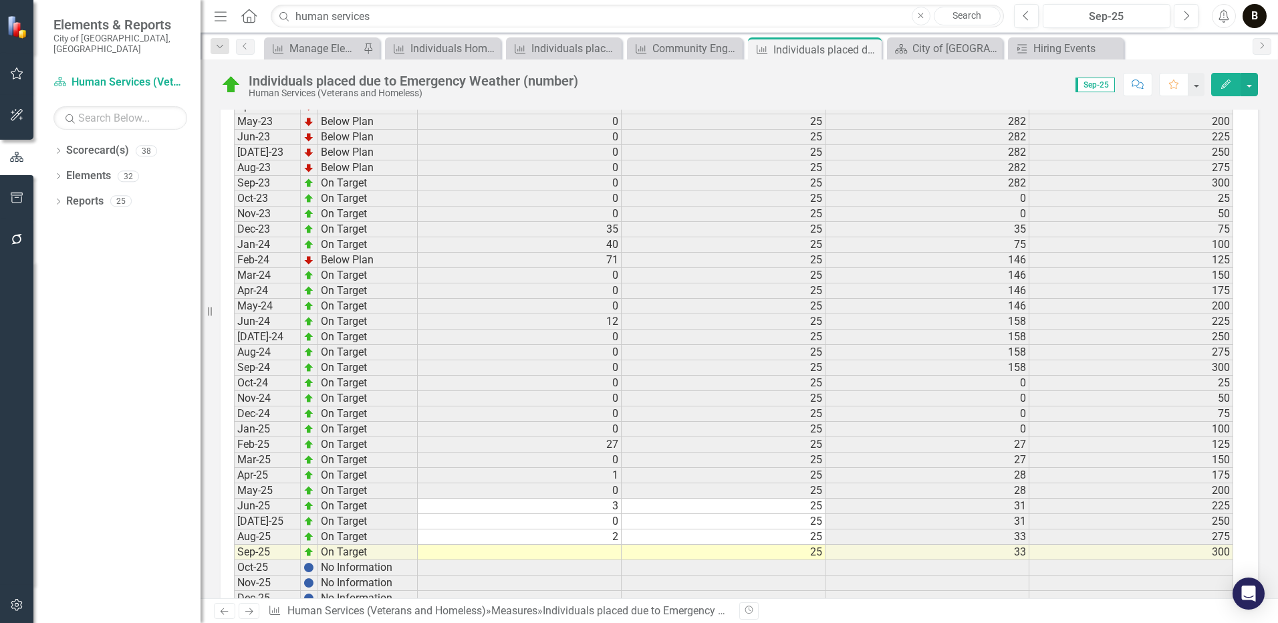
scroll to position [2236, 0]
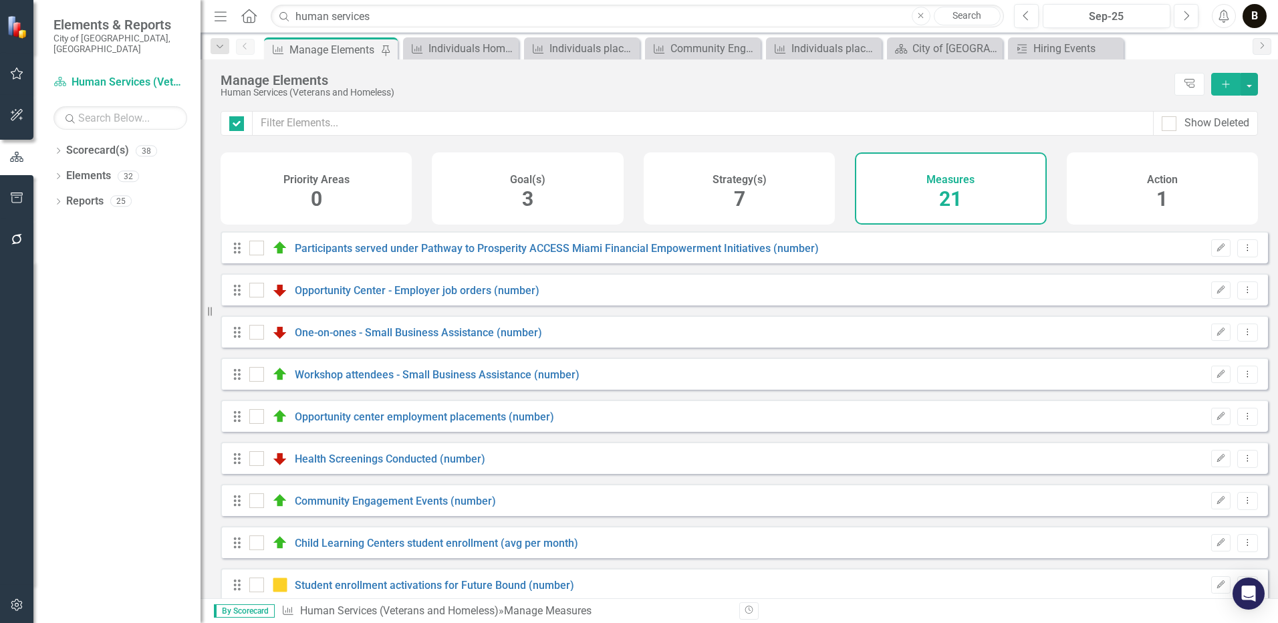
checkbox input "false"
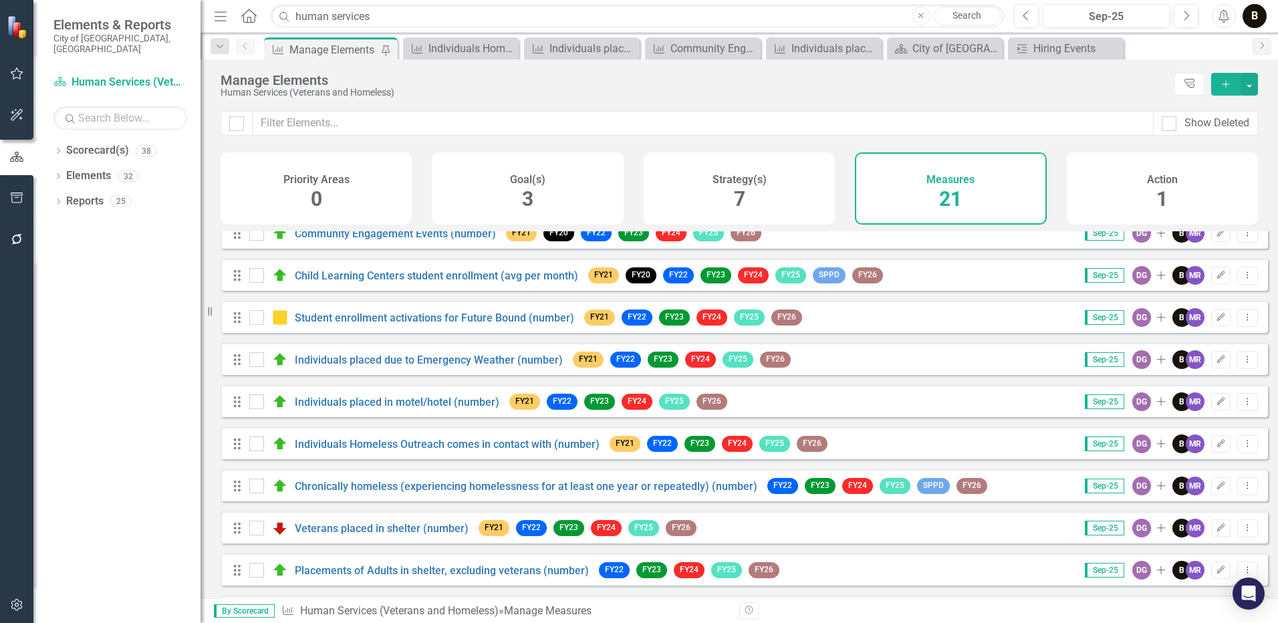
scroll to position [334, 0]
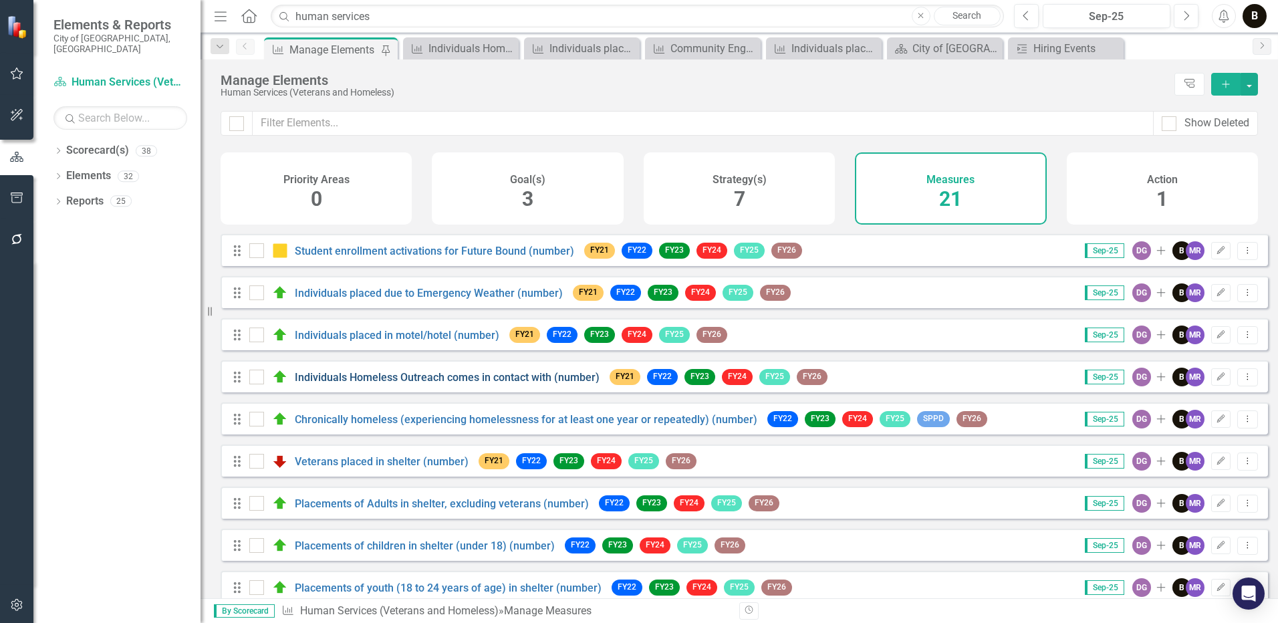
click at [442, 384] on link "Individuals Homeless Outreach comes in contact with (number)" at bounding box center [447, 377] width 305 height 13
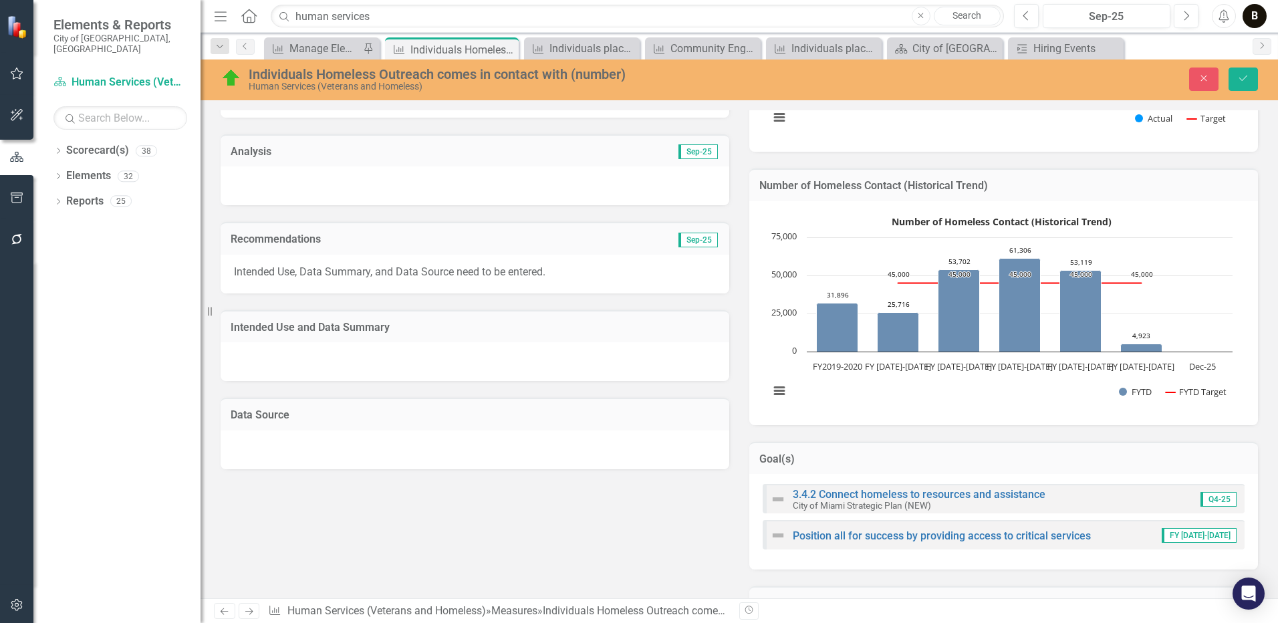
scroll to position [566, 0]
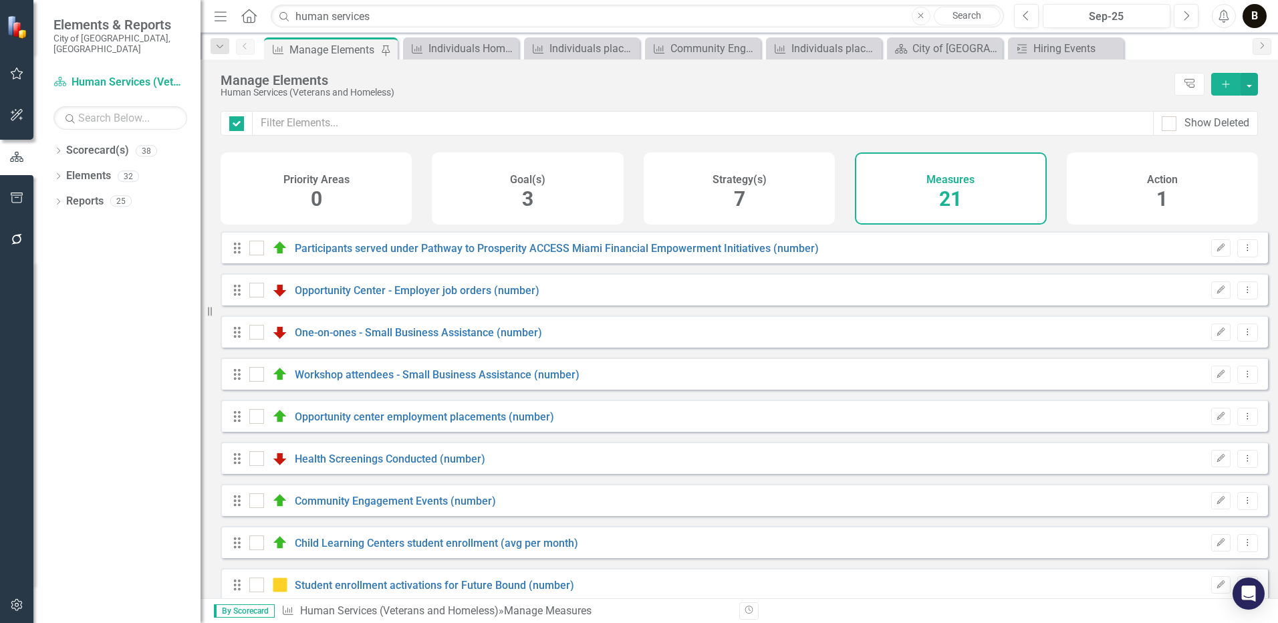
checkbox input "false"
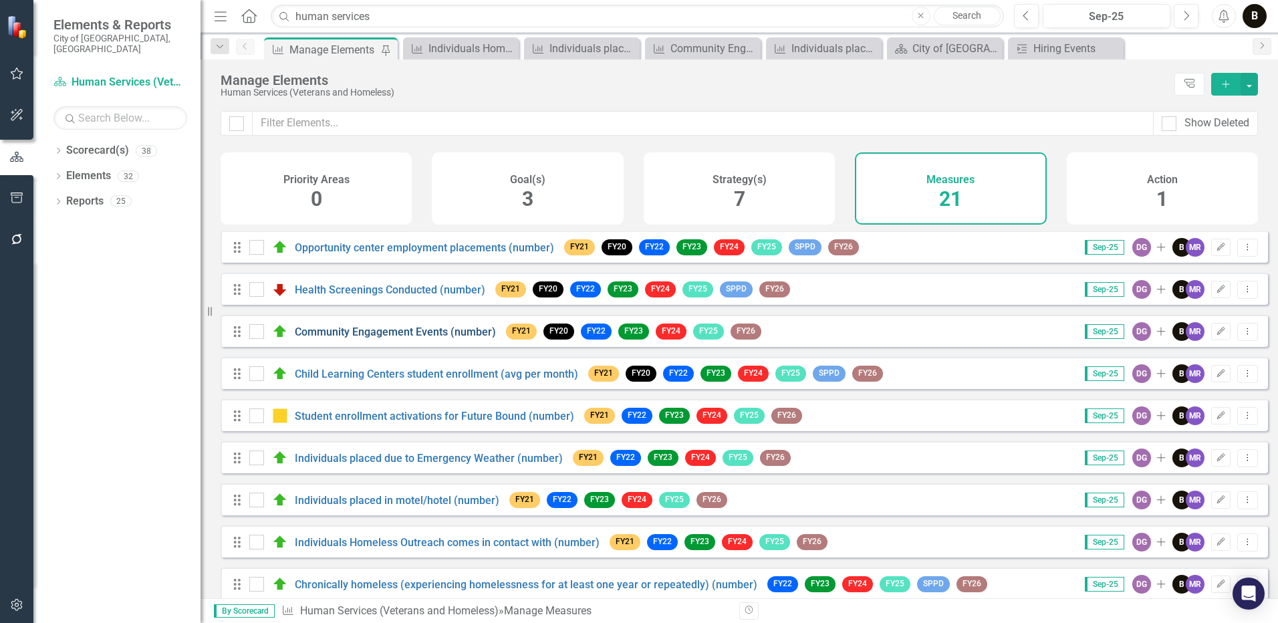
scroll to position [201, 0]
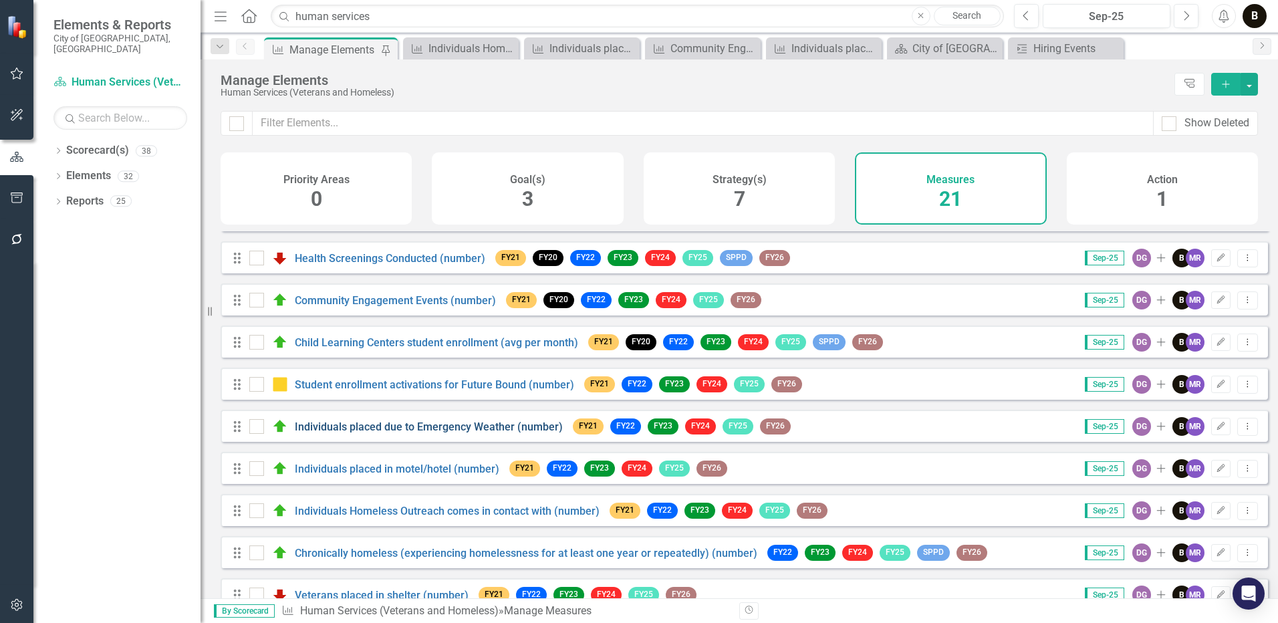
click at [466, 433] on link "Individuals placed due to Emergency Weather (number)" at bounding box center [429, 427] width 268 height 13
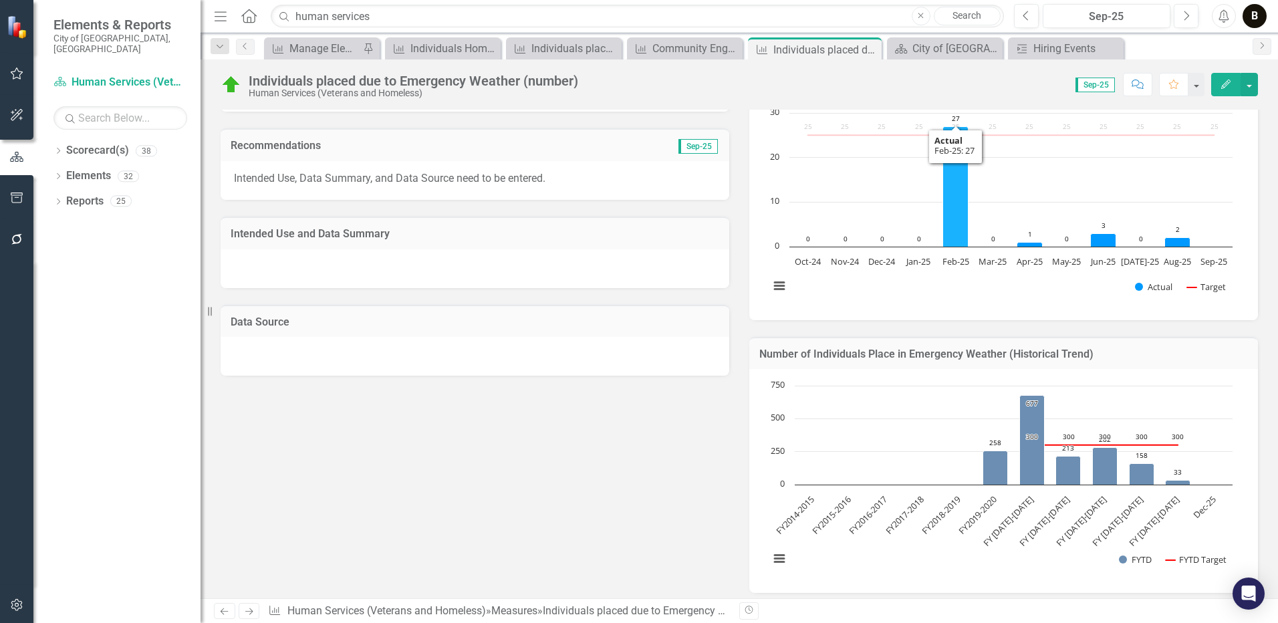
scroll to position [401, 0]
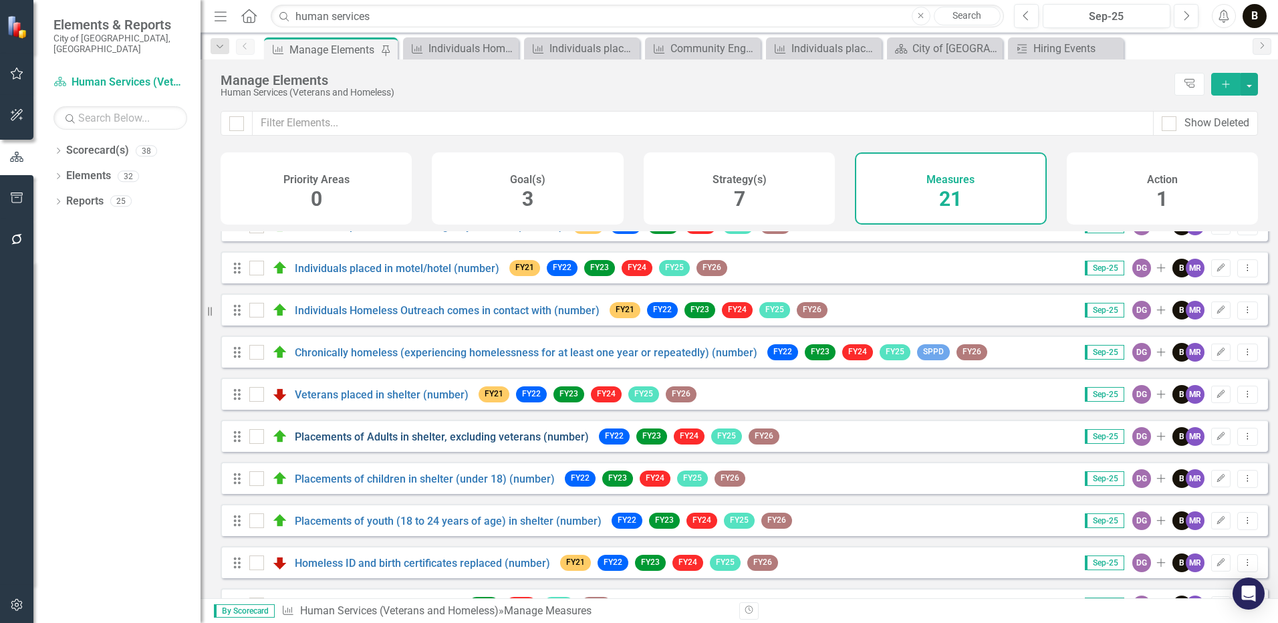
scroll to position [334, 0]
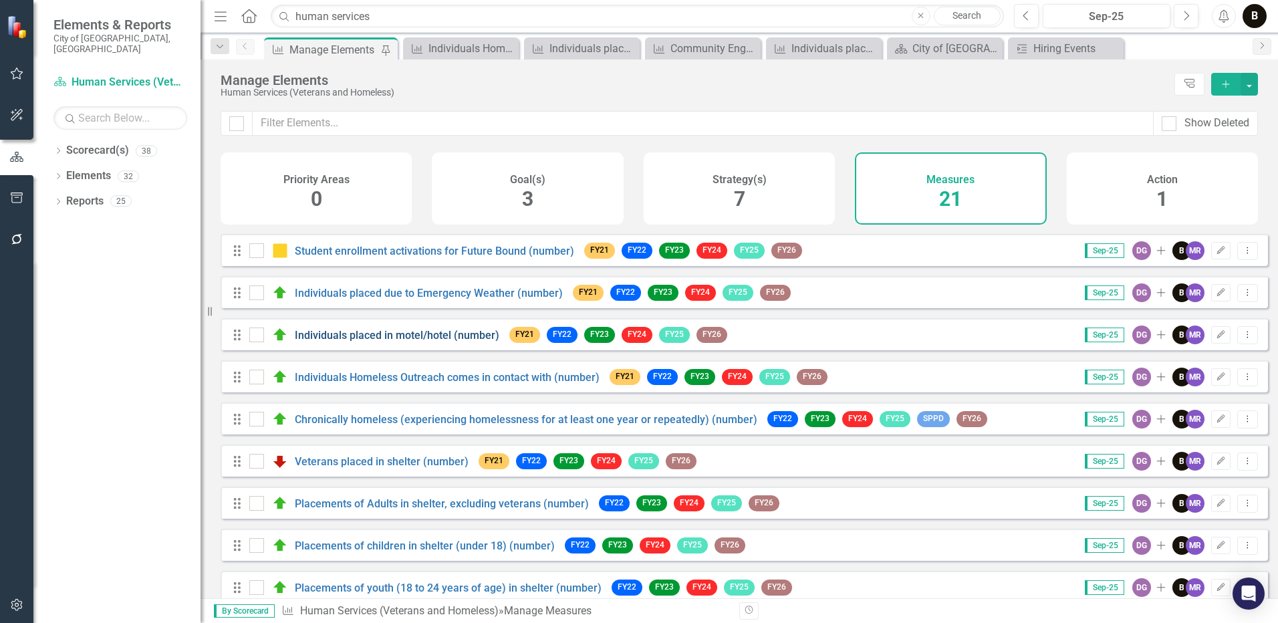
click at [447, 342] on link "Individuals placed in motel/hotel (number)" at bounding box center [397, 335] width 205 height 13
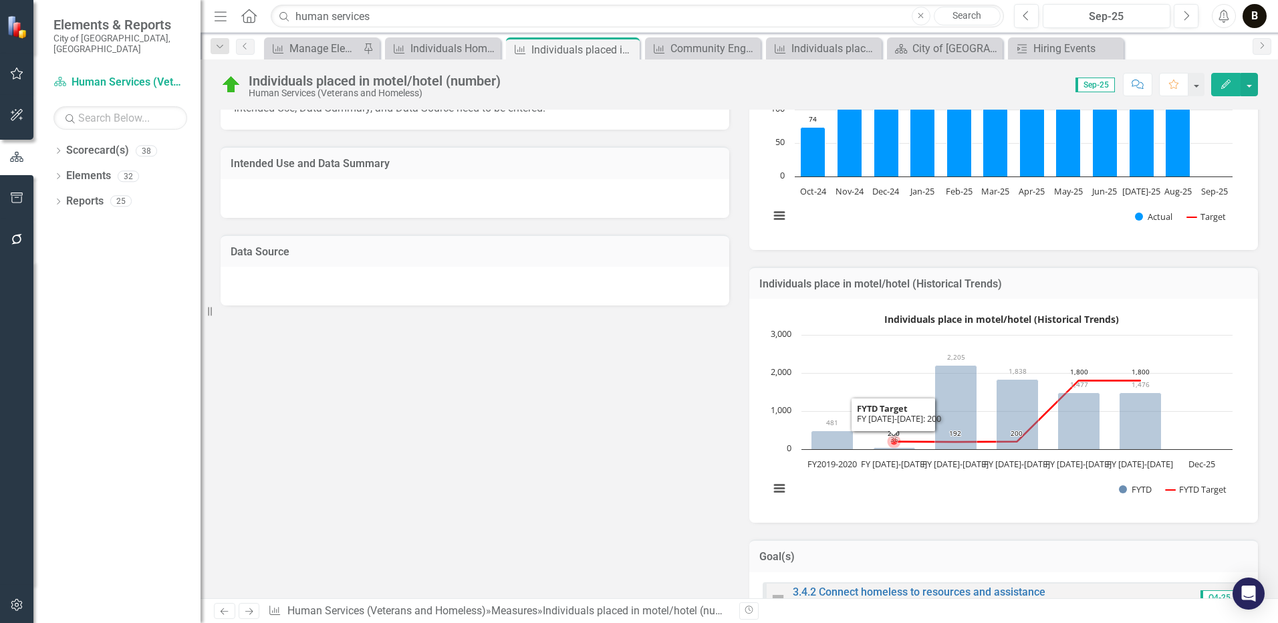
scroll to position [535, 0]
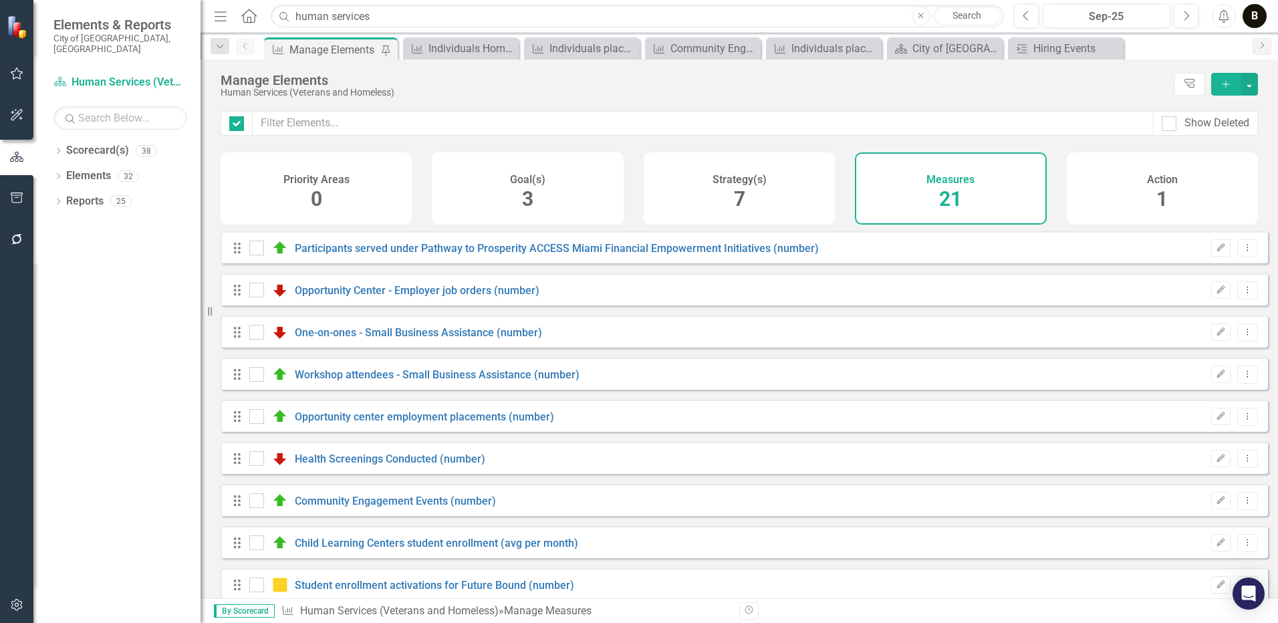
checkbox input "false"
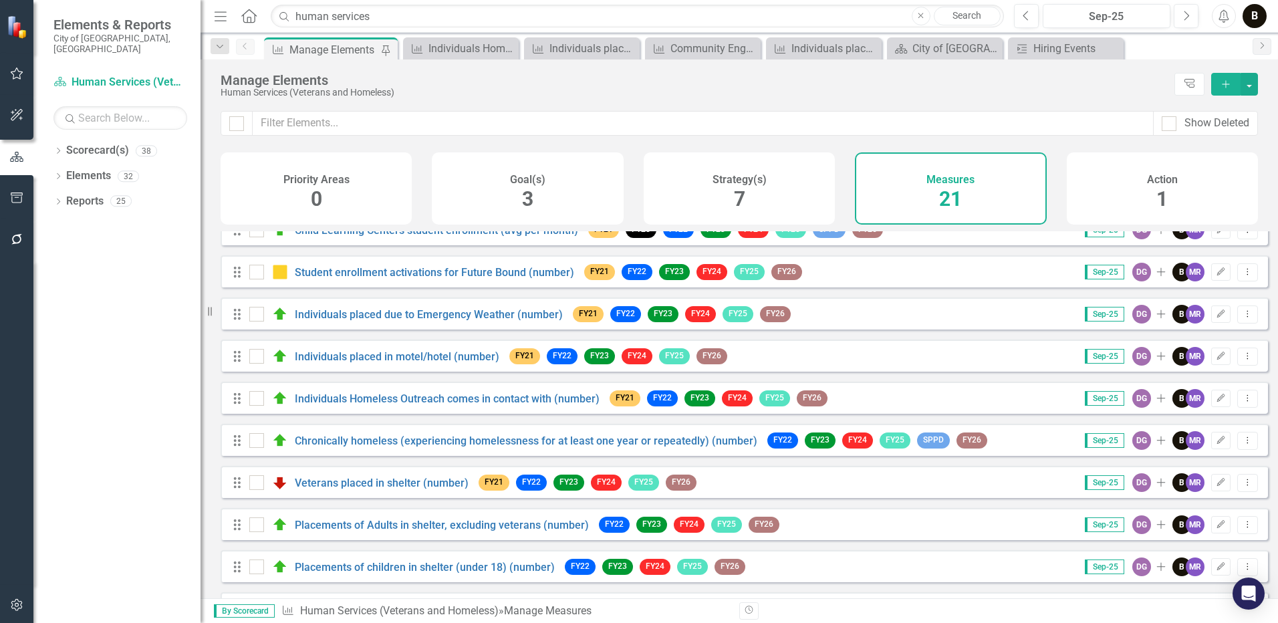
scroll to position [334, 0]
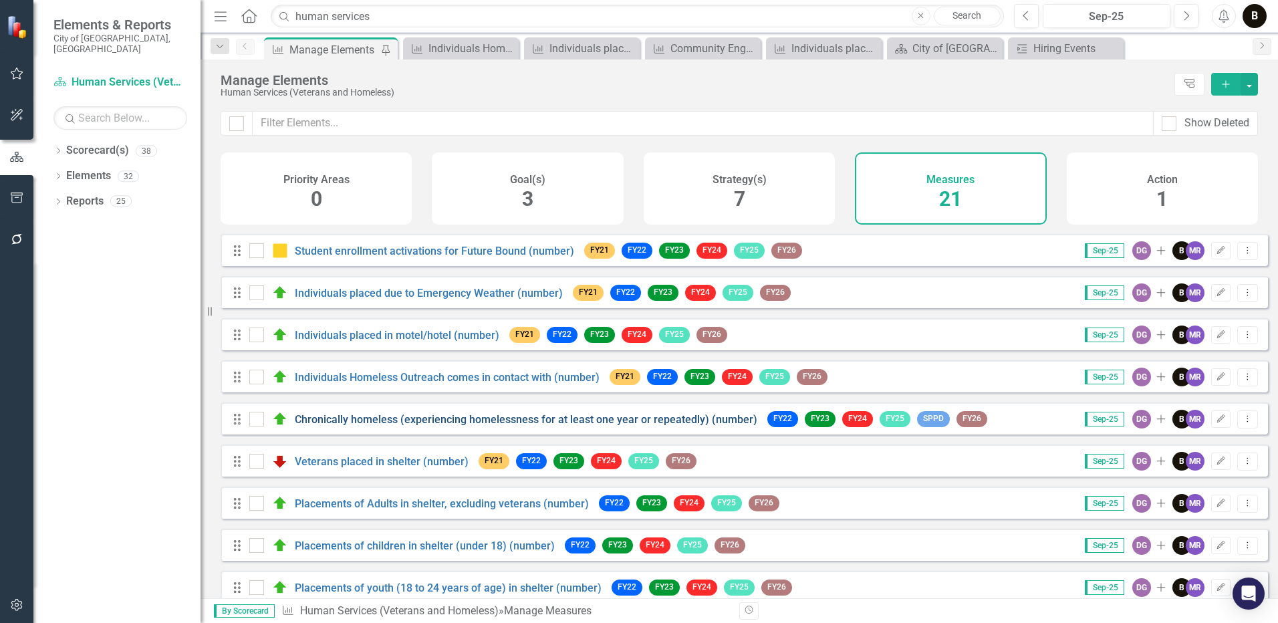
click at [466, 426] on link "Chronically homeless (experiencing homelessness for at least one year or repeat…" at bounding box center [526, 419] width 463 height 13
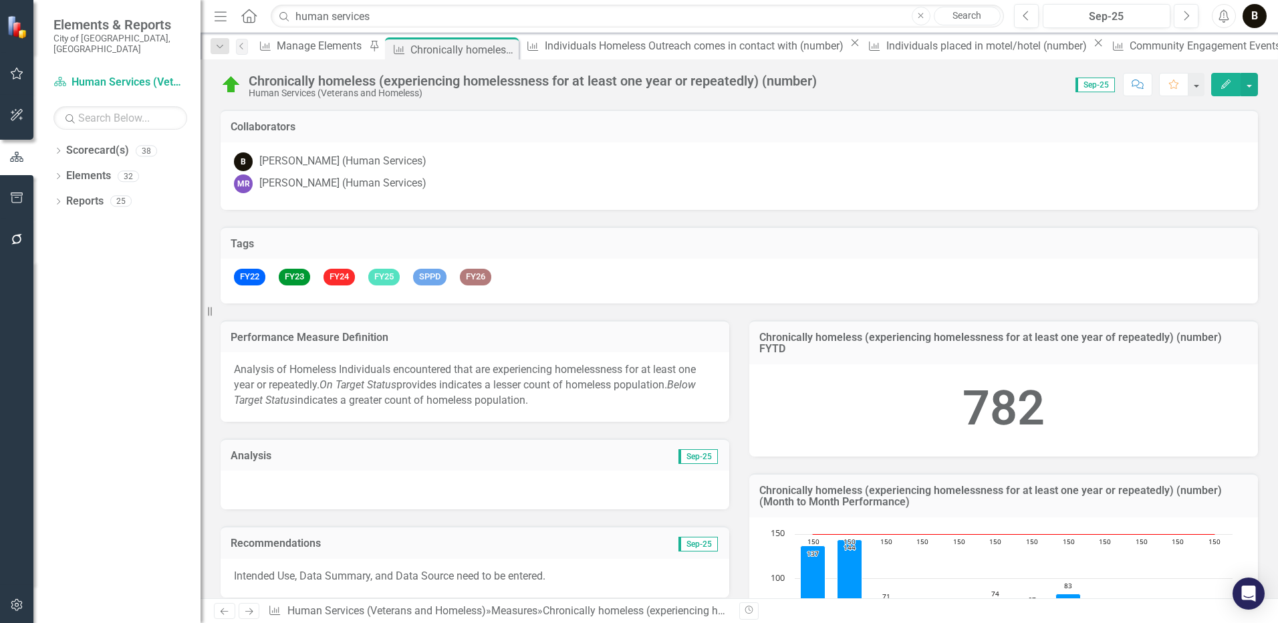
drag, startPoint x: 466, startPoint y: 431, endPoint x: 600, endPoint y: 397, distance: 138.6
click at [601, 397] on p "Analysis of Homeless Individuals encountered that are experiencing homelessness…" at bounding box center [475, 385] width 482 height 46
click at [600, 397] on p "Analysis of Homeless Individuals encountered that are experiencing homelessness…" at bounding box center [475, 385] width 482 height 46
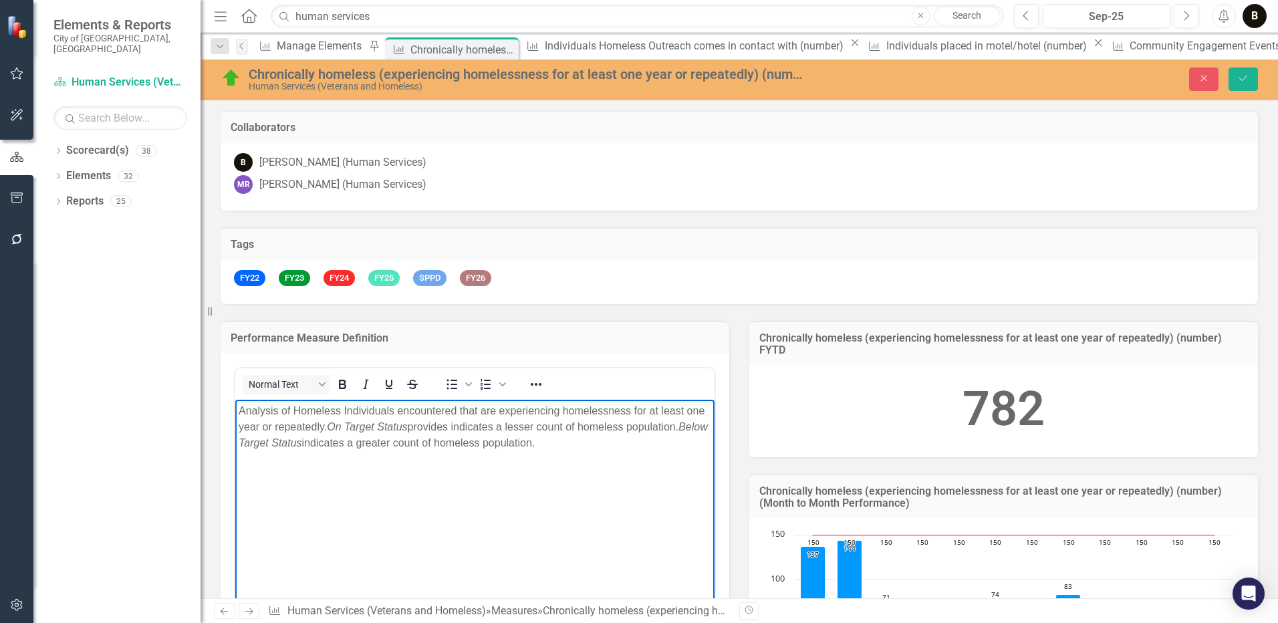
drag, startPoint x: 624, startPoint y: 441, endPoint x: 233, endPoint y: 407, distance: 392.5
click at [235, 407] on html "Analysis of Homeless Individuals encountered that are experiencing homelessness…" at bounding box center [474, 499] width 479 height 201
copy p "Analysis of Homeless Individuals encountered that are experiencing homelessness…"
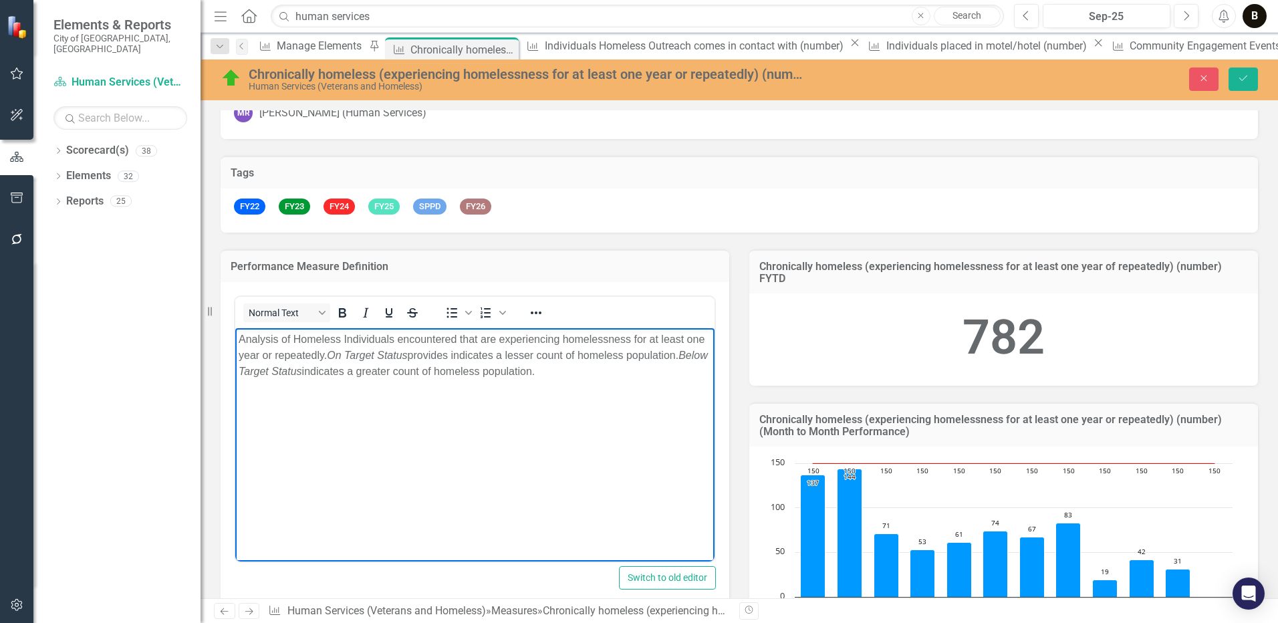
scroll to position [67, 0]
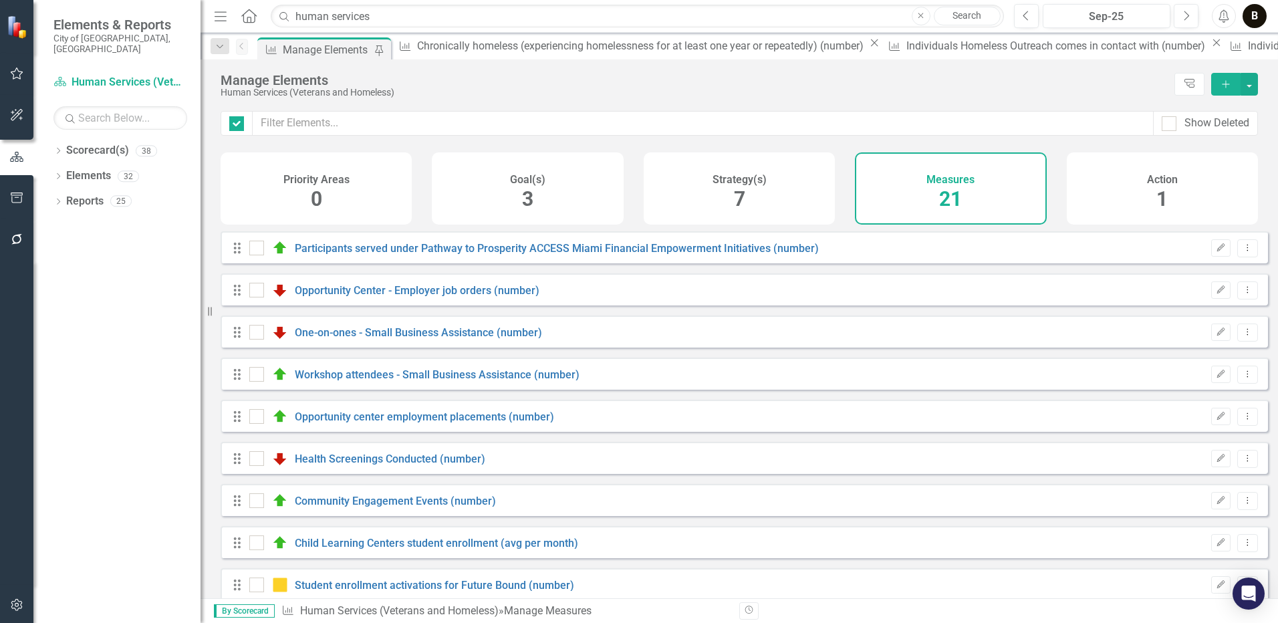
checkbox input "false"
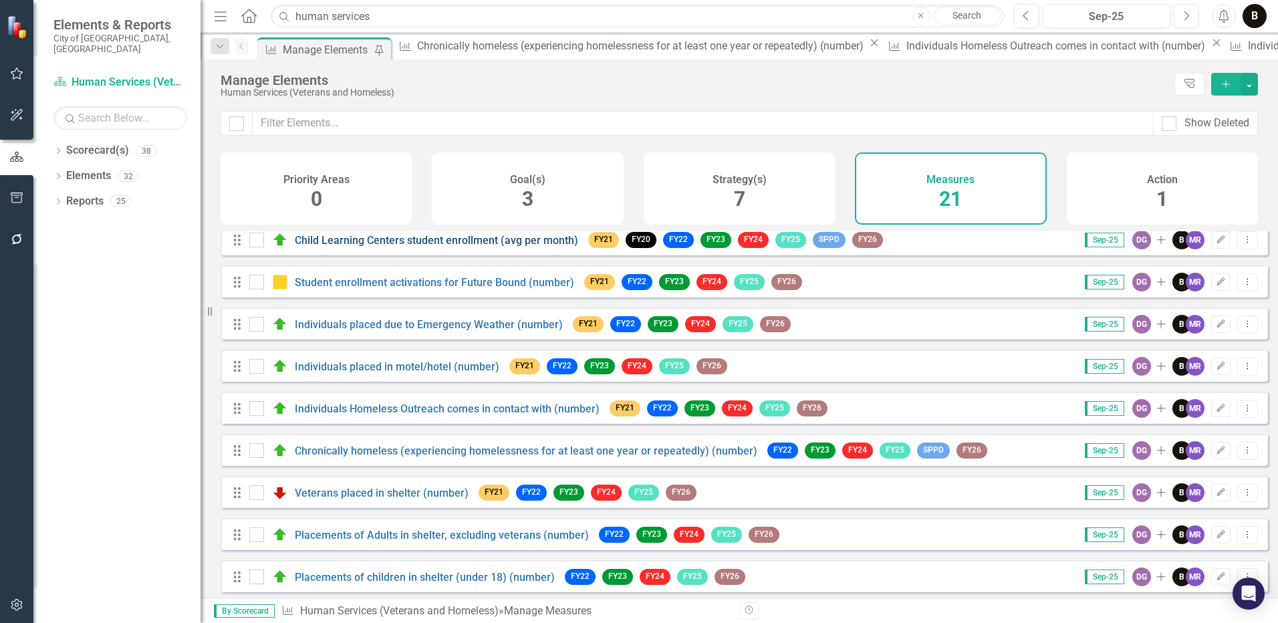
scroll to position [334, 0]
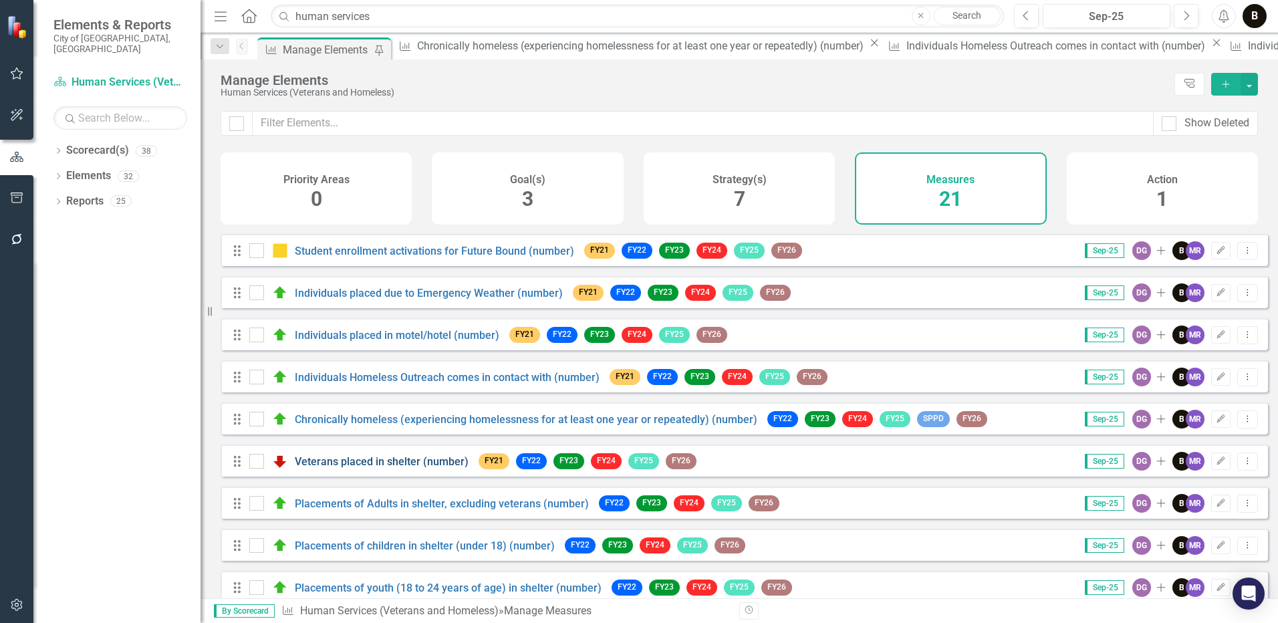
click at [418, 468] on link "Veterans placed in shelter (number)" at bounding box center [382, 461] width 174 height 13
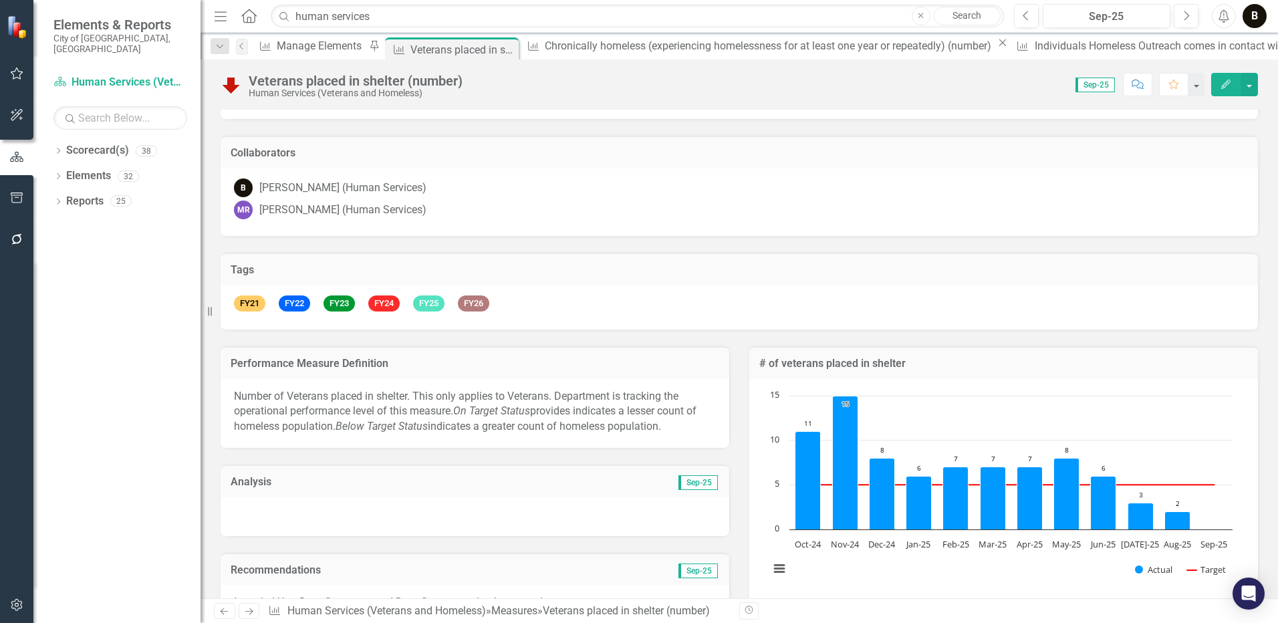
scroll to position [134, 0]
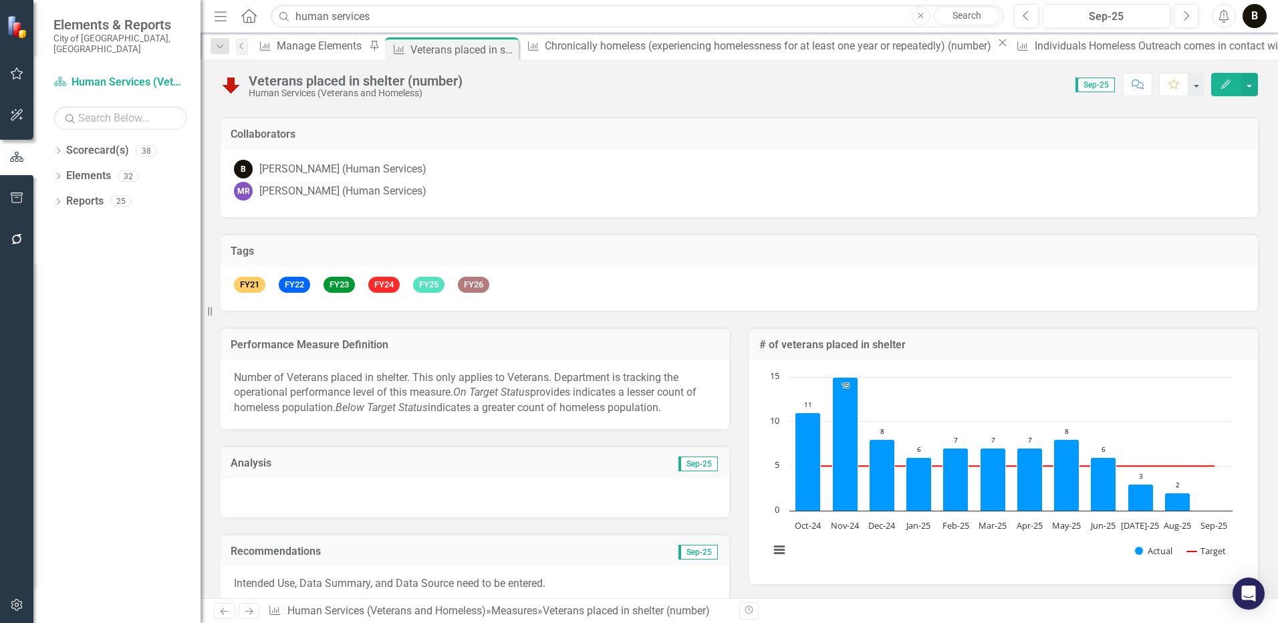
click at [496, 398] on em "On Target Status" at bounding box center [491, 392] width 77 height 13
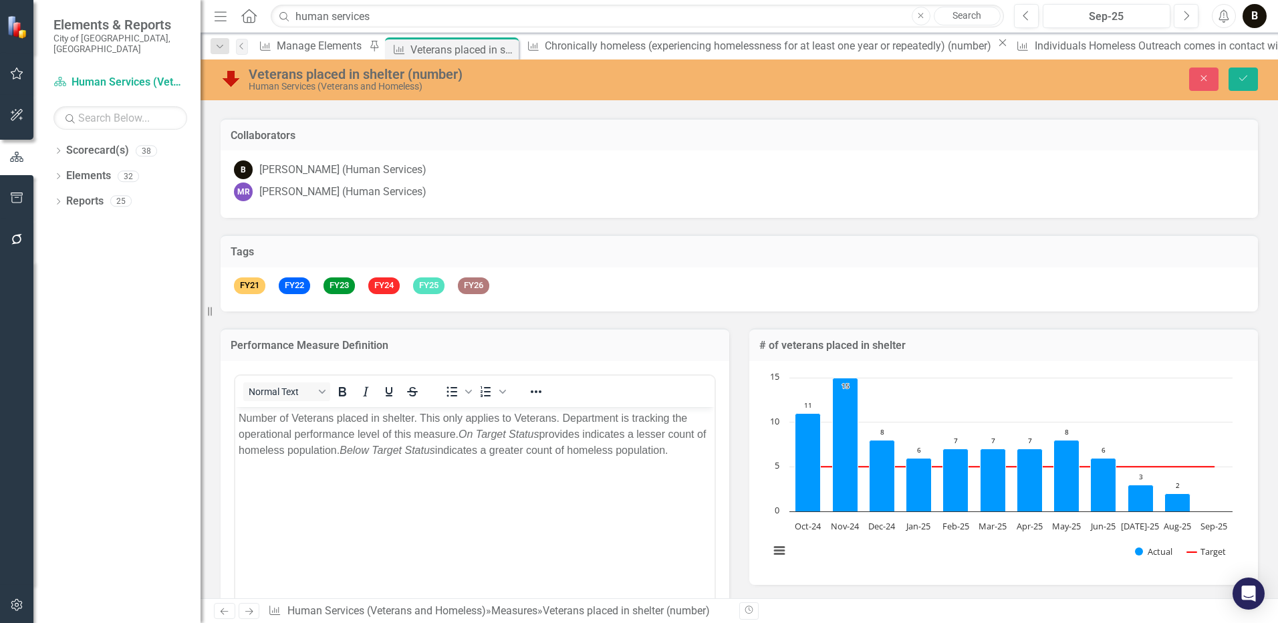
scroll to position [0, 0]
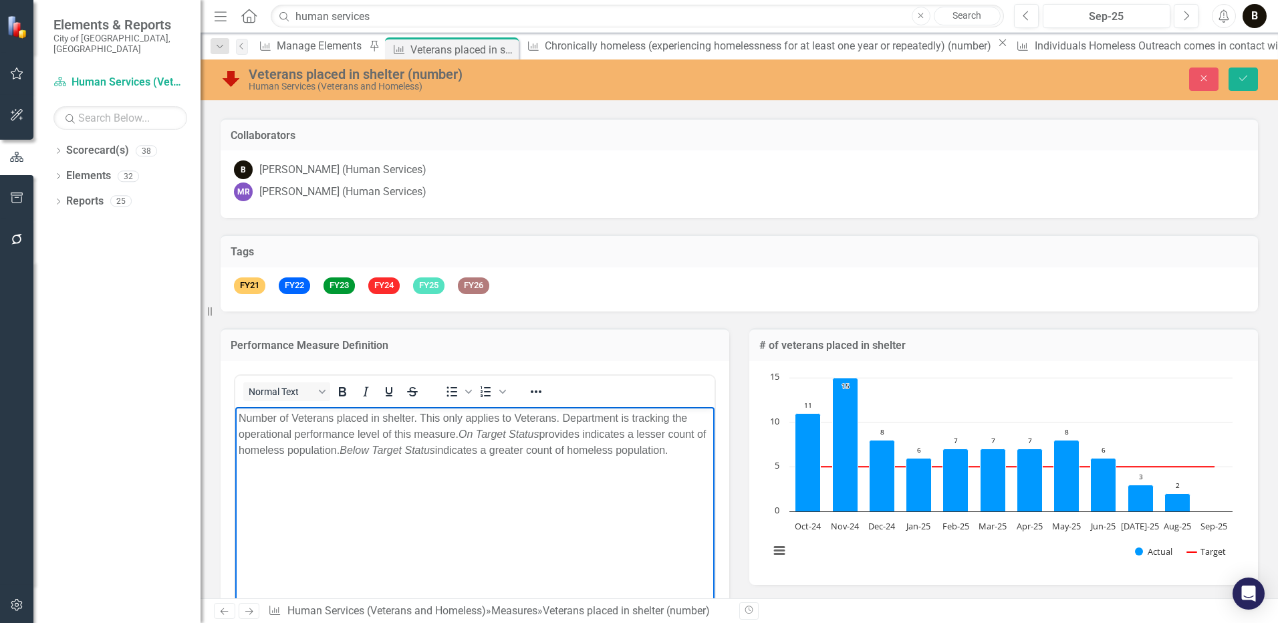
drag, startPoint x: 693, startPoint y: 453, endPoint x: 239, endPoint y: 413, distance: 456.4
click at [239, 413] on p "Number of Veterans placed in shelter. This only applies to Veterans. Department…" at bounding box center [475, 434] width 473 height 48
copy p "Number of Veterans placed in shelter. This only applies to Veterans. Department…"
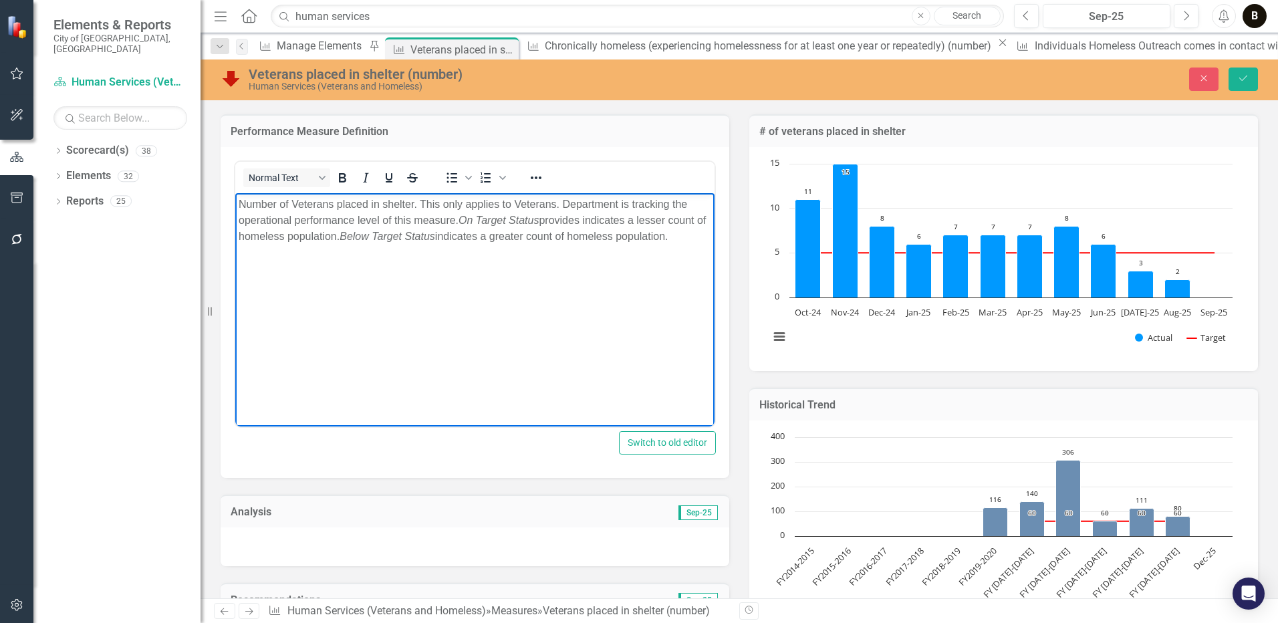
scroll to position [401, 0]
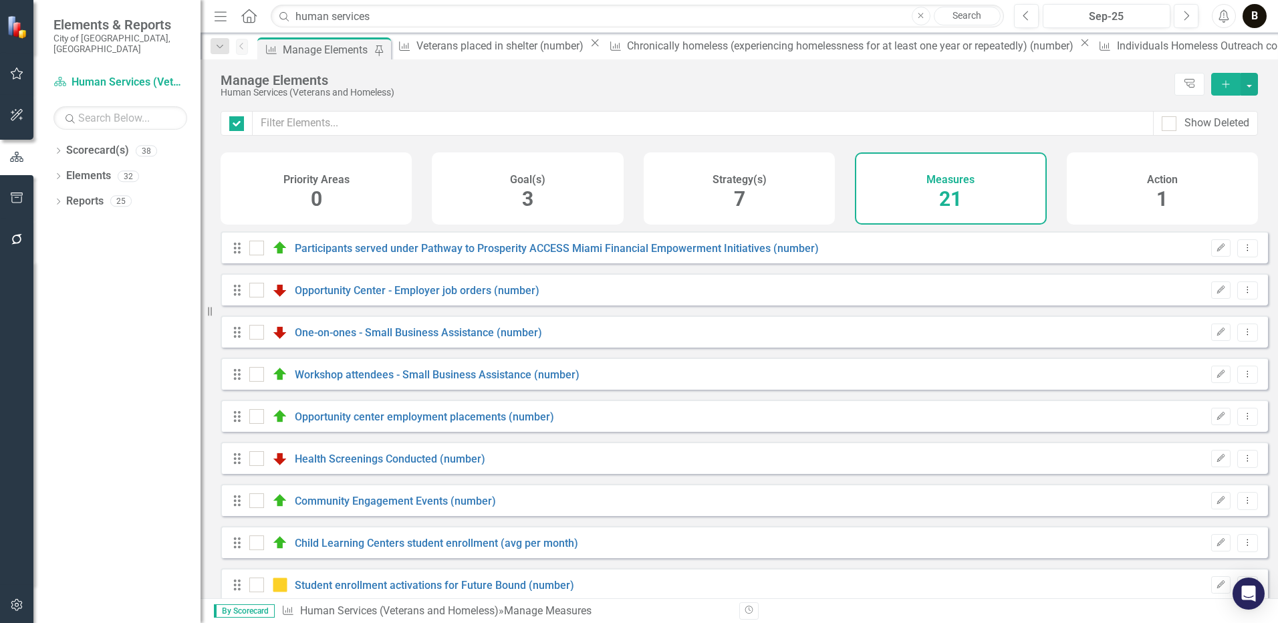
checkbox input "false"
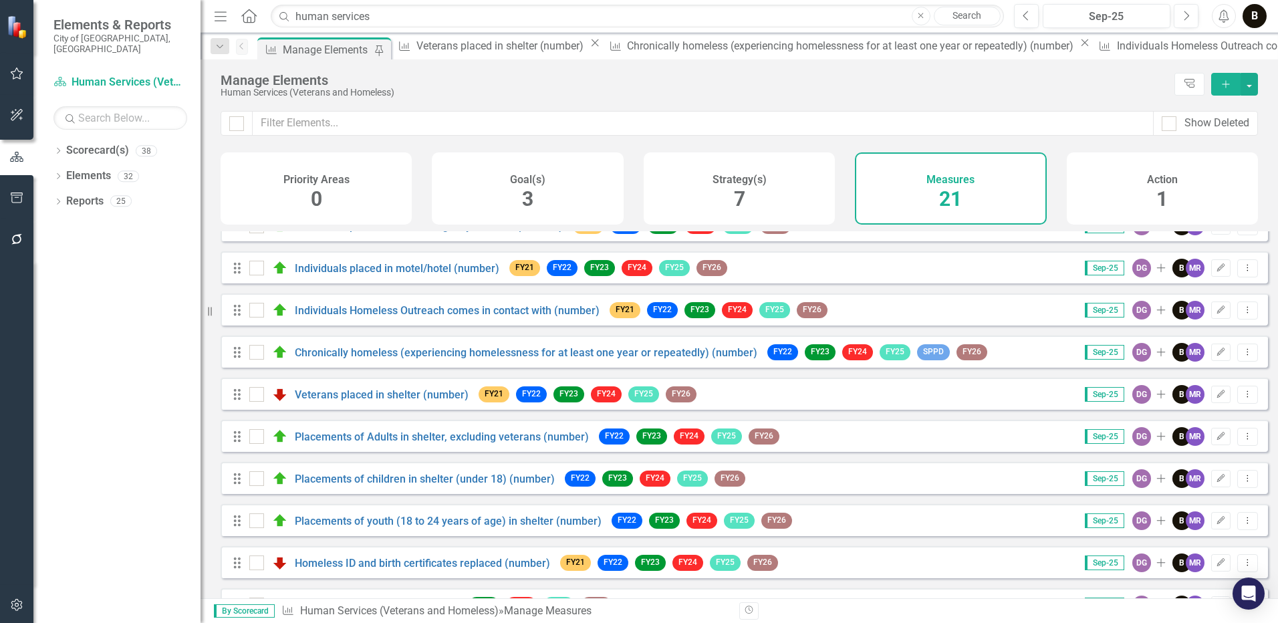
scroll to position [468, 0]
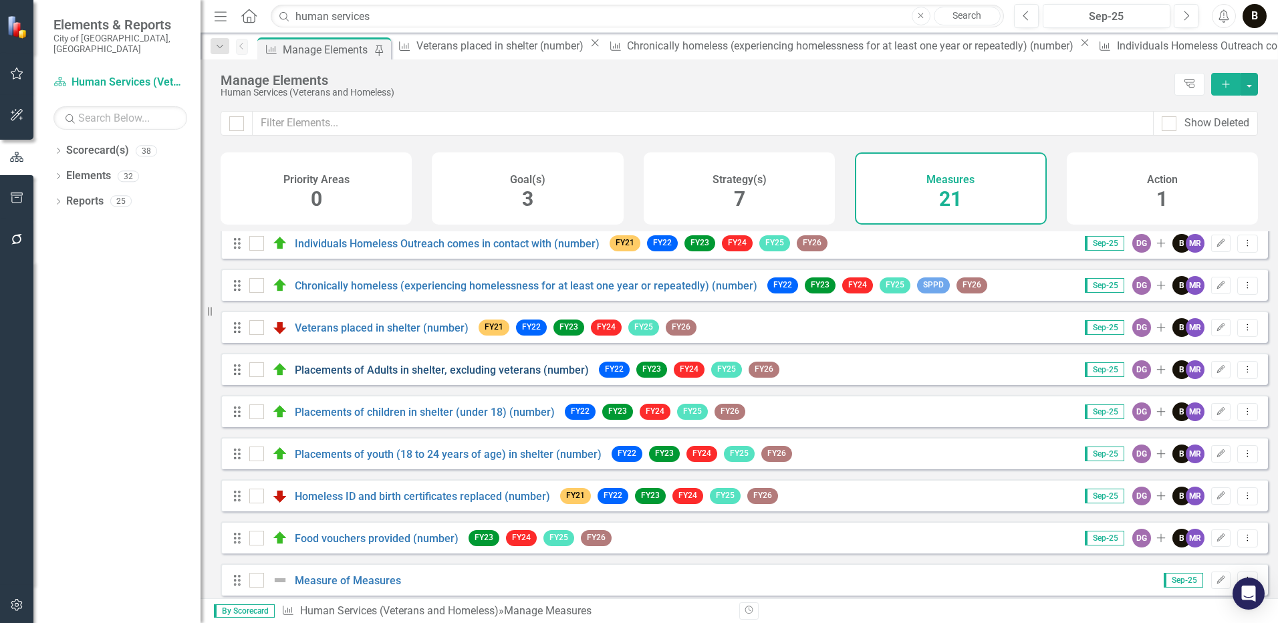
click at [523, 376] on link "Placements of Adults in shelter, excluding veterans (number)" at bounding box center [442, 370] width 294 height 13
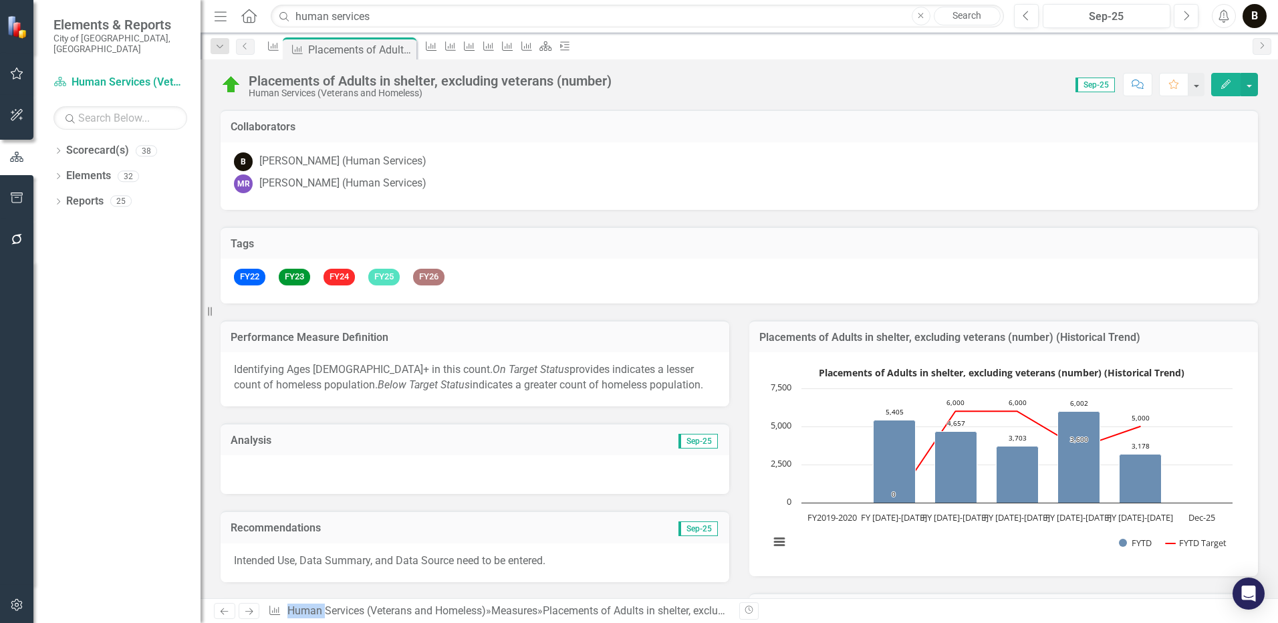
drag, startPoint x: 523, startPoint y: 381, endPoint x: 639, endPoint y: 378, distance: 116.4
click at [639, 378] on p "Identifying Ages [DEMOGRAPHIC_DATA]+ in this count. On Target Status provides i…" at bounding box center [475, 377] width 482 height 31
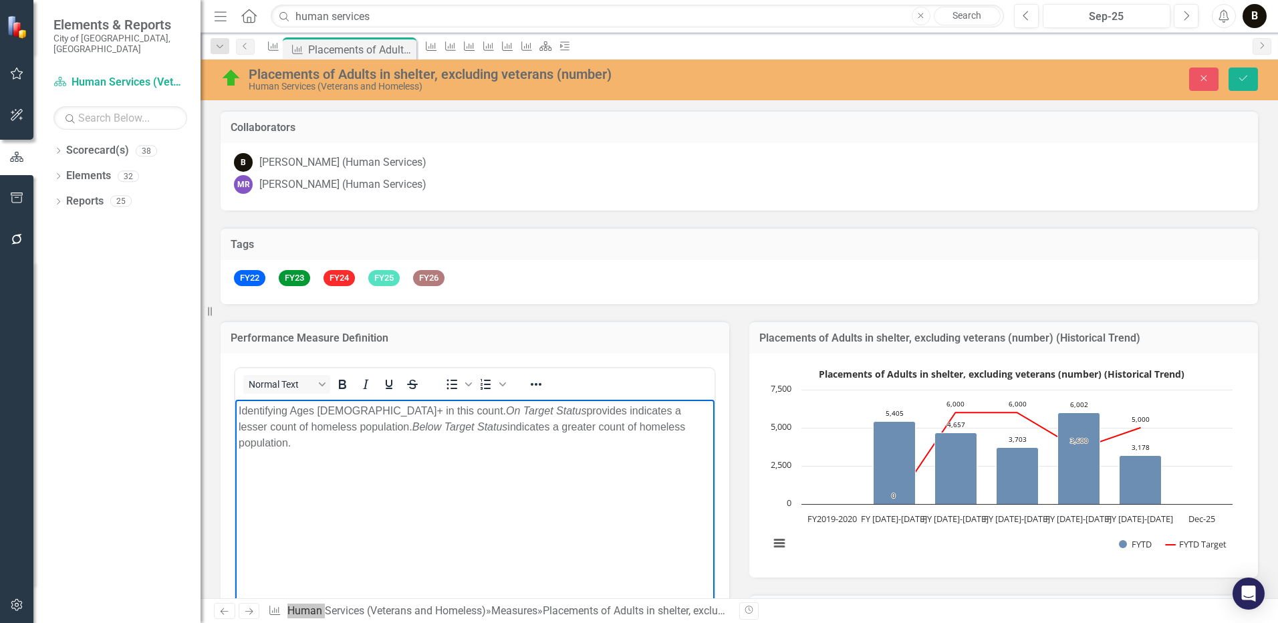
drag, startPoint x: 646, startPoint y: 423, endPoint x: 234, endPoint y: 400, distance: 413.1
click at [235, 400] on html "Identifying Ages [DEMOGRAPHIC_DATA]+ in this count. On Target Status provides i…" at bounding box center [474, 499] width 479 height 201
copy p "Identifying Ages [DEMOGRAPHIC_DATA]+ in this count. On Target Status provides i…"
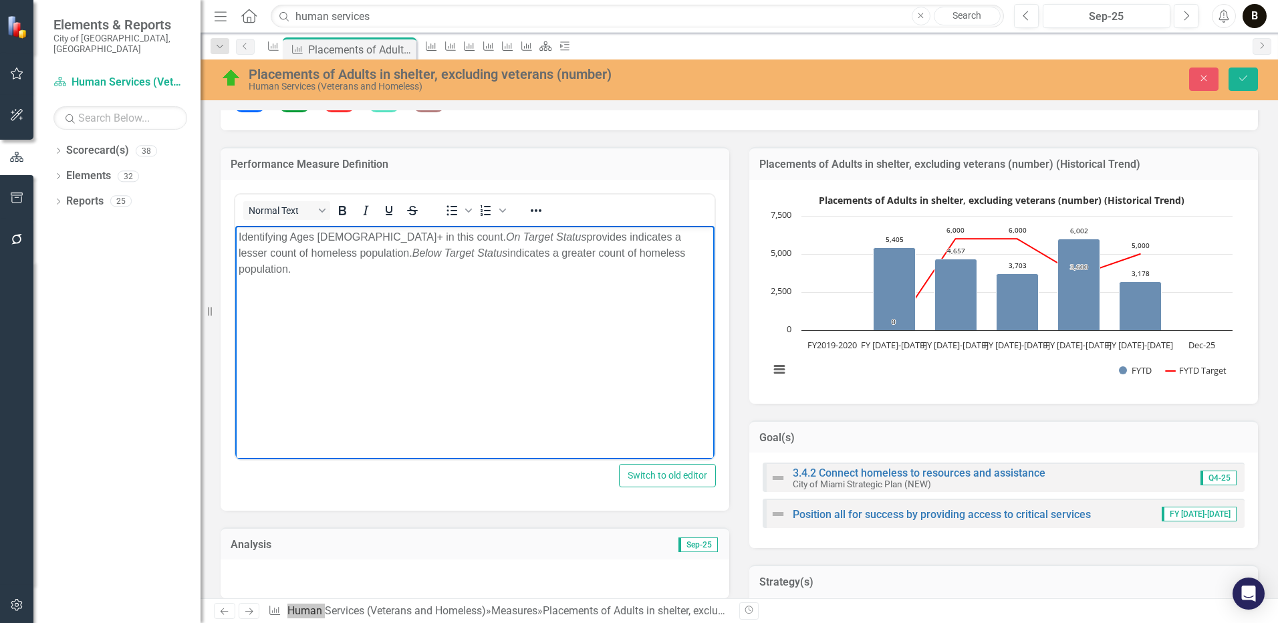
scroll to position [134, 0]
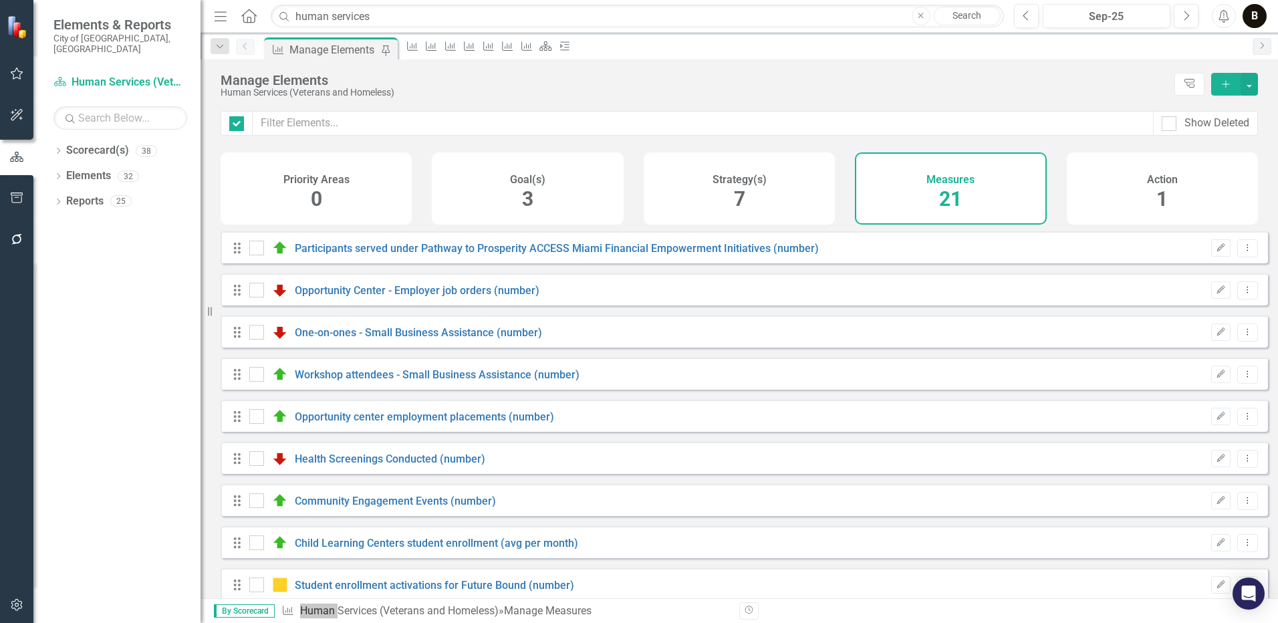
checkbox input "false"
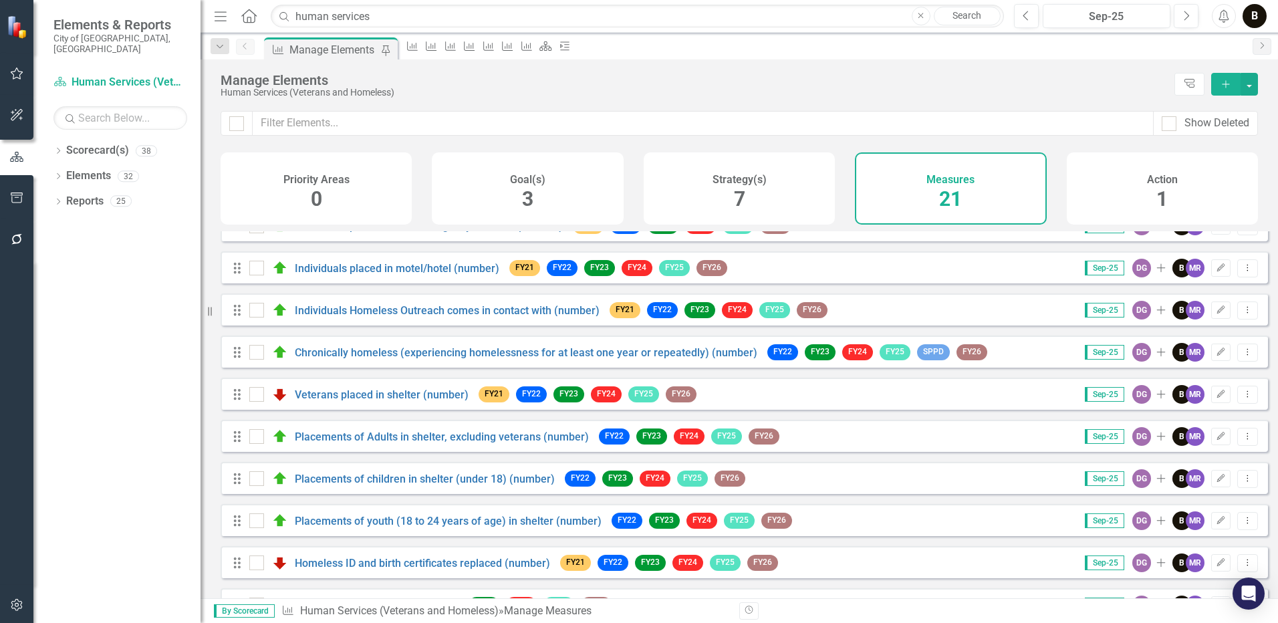
scroll to position [468, 0]
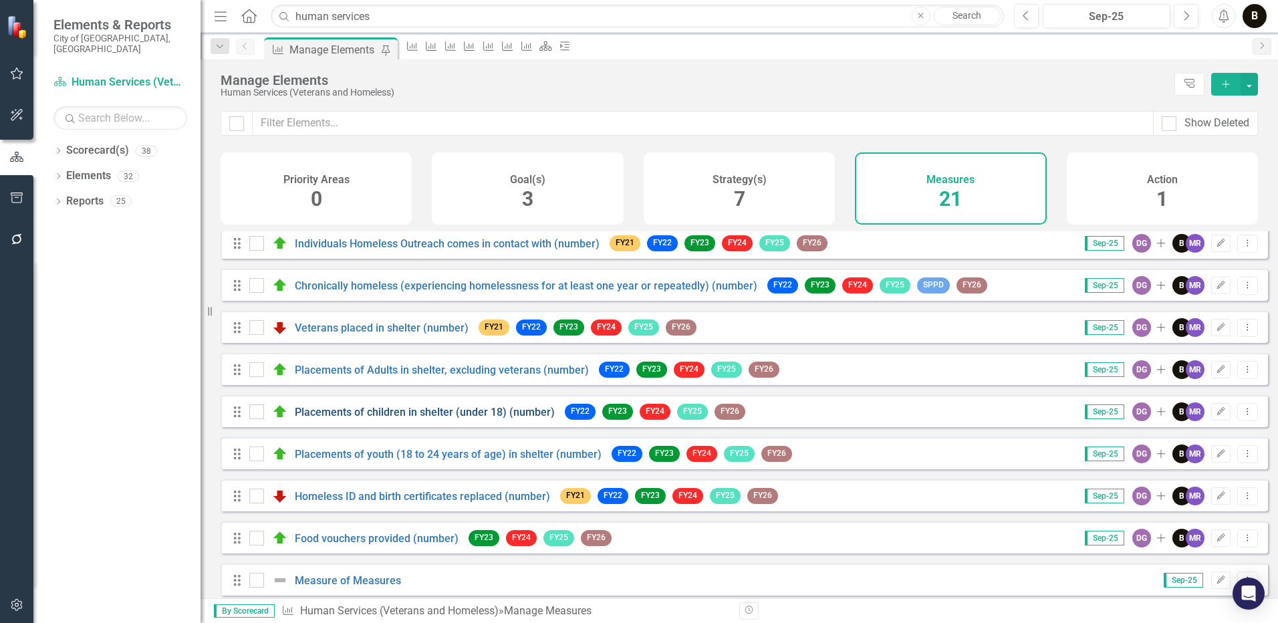
click at [441, 418] on link "Placements of children in shelter (under 18) (number)" at bounding box center [425, 412] width 260 height 13
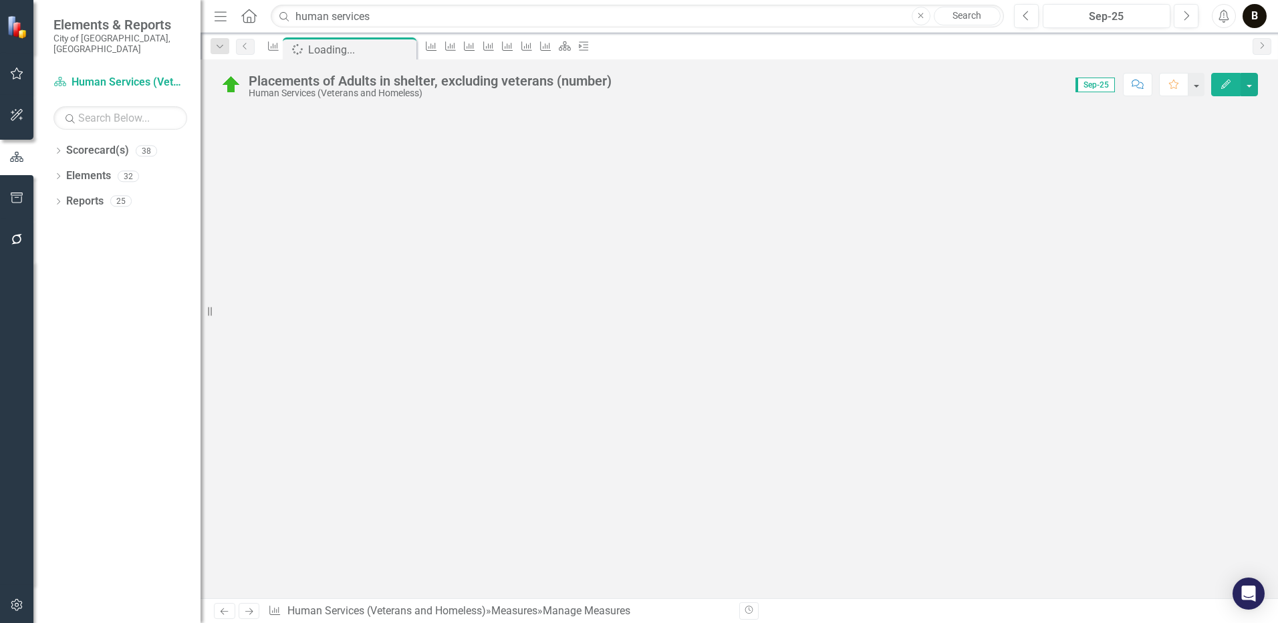
click at [441, 423] on div at bounding box center [740, 354] width 1078 height 489
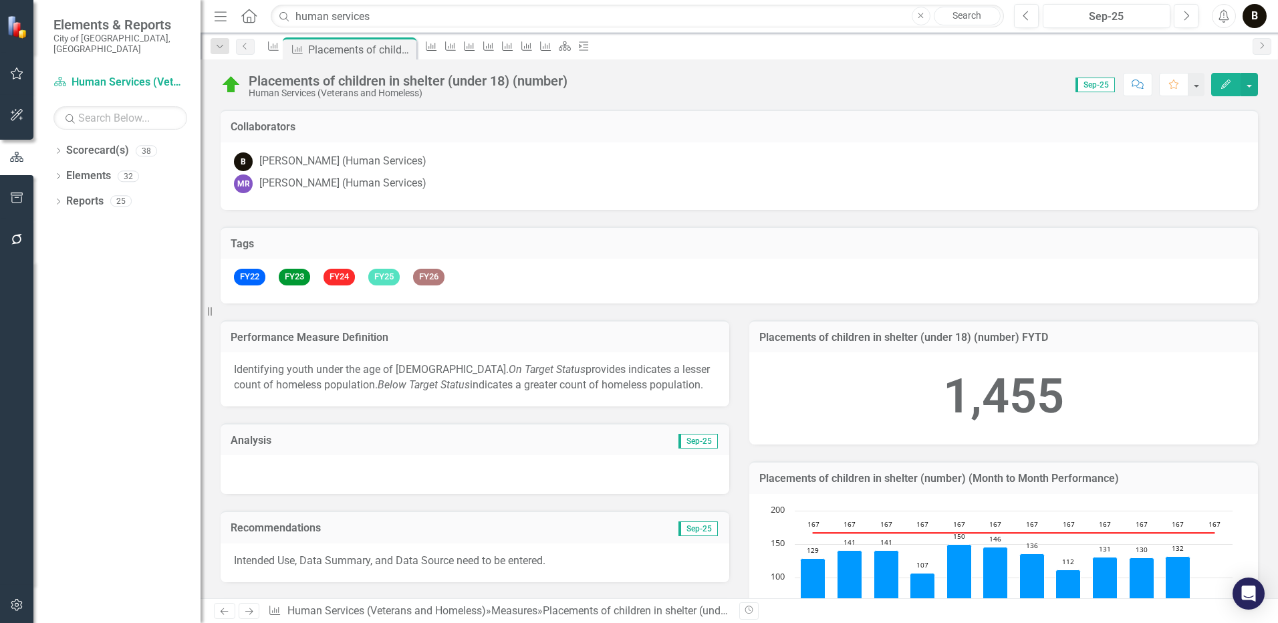
click at [621, 384] on p "Identifying youth under the age of [DEMOGRAPHIC_DATA]. On Target Status provide…" at bounding box center [475, 377] width 482 height 31
click at [632, 390] on p "Identifying youth under the age of [DEMOGRAPHIC_DATA]. On Target Status provide…" at bounding box center [475, 377] width 482 height 31
click at [631, 389] on p "Identifying youth under the age of [DEMOGRAPHIC_DATA]. On Target Status provide…" at bounding box center [475, 377] width 482 height 31
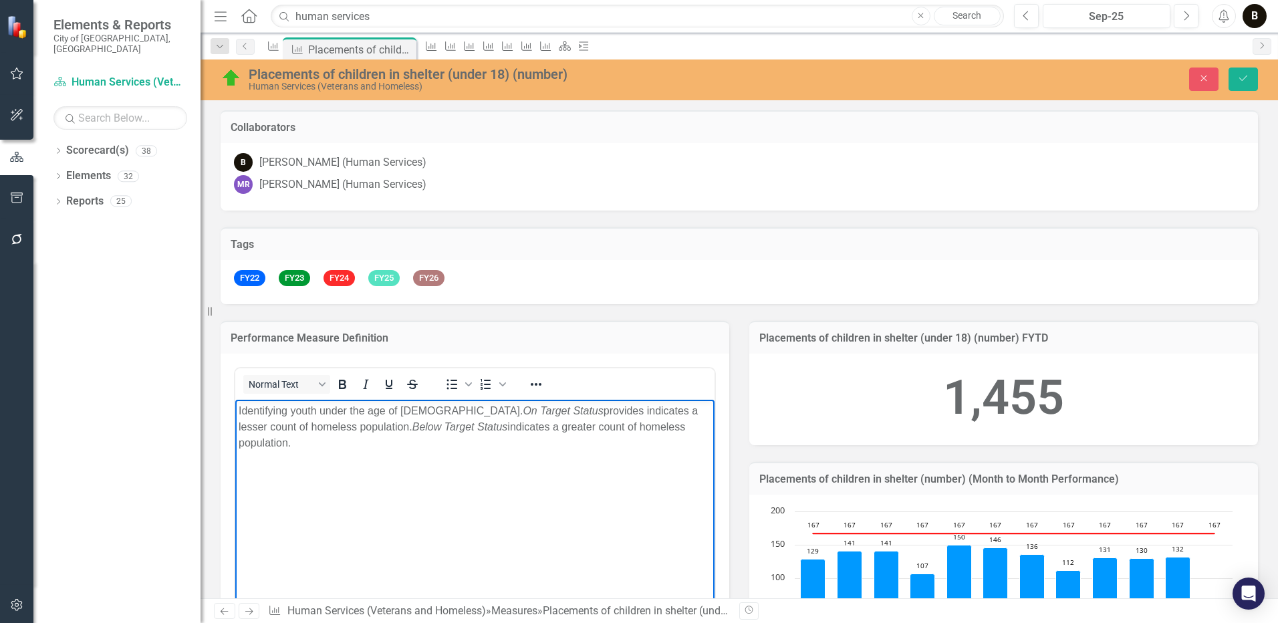
drag, startPoint x: 677, startPoint y: 427, endPoint x: 235, endPoint y: 408, distance: 443.0
click at [235, 408] on html "Identifying youth under the age of [DEMOGRAPHIC_DATA]. On Target Status provide…" at bounding box center [474, 499] width 479 height 201
copy p "Identifying youth under the age of [DEMOGRAPHIC_DATA]. On Target Status provide…"
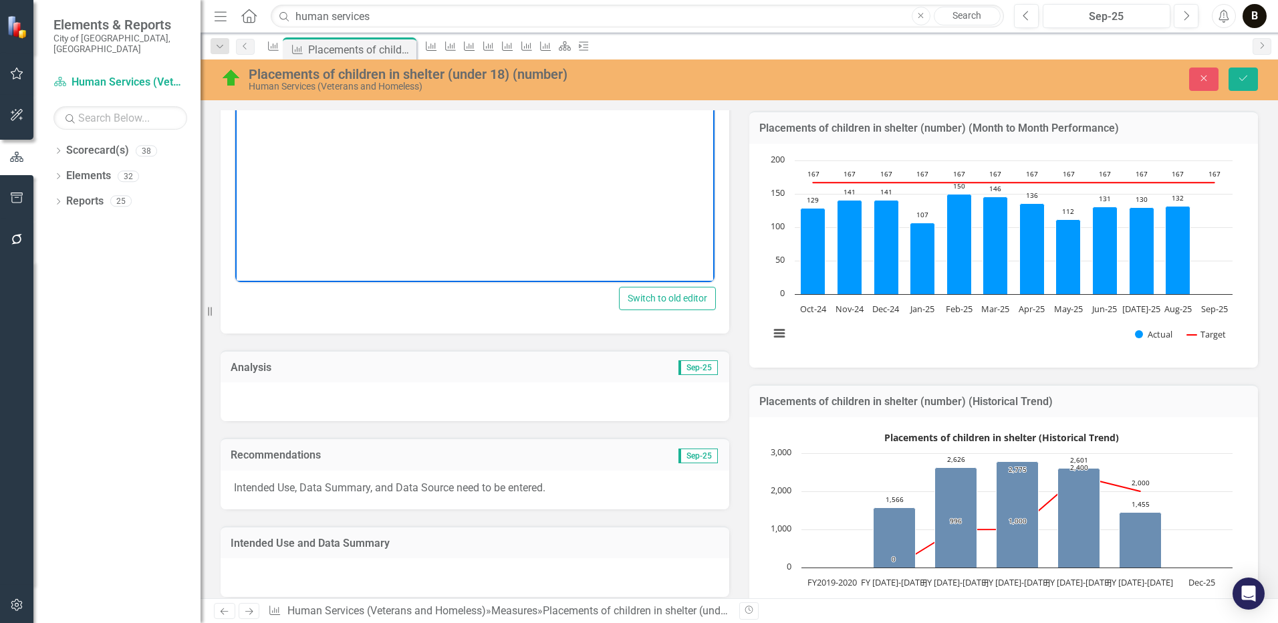
scroll to position [401, 0]
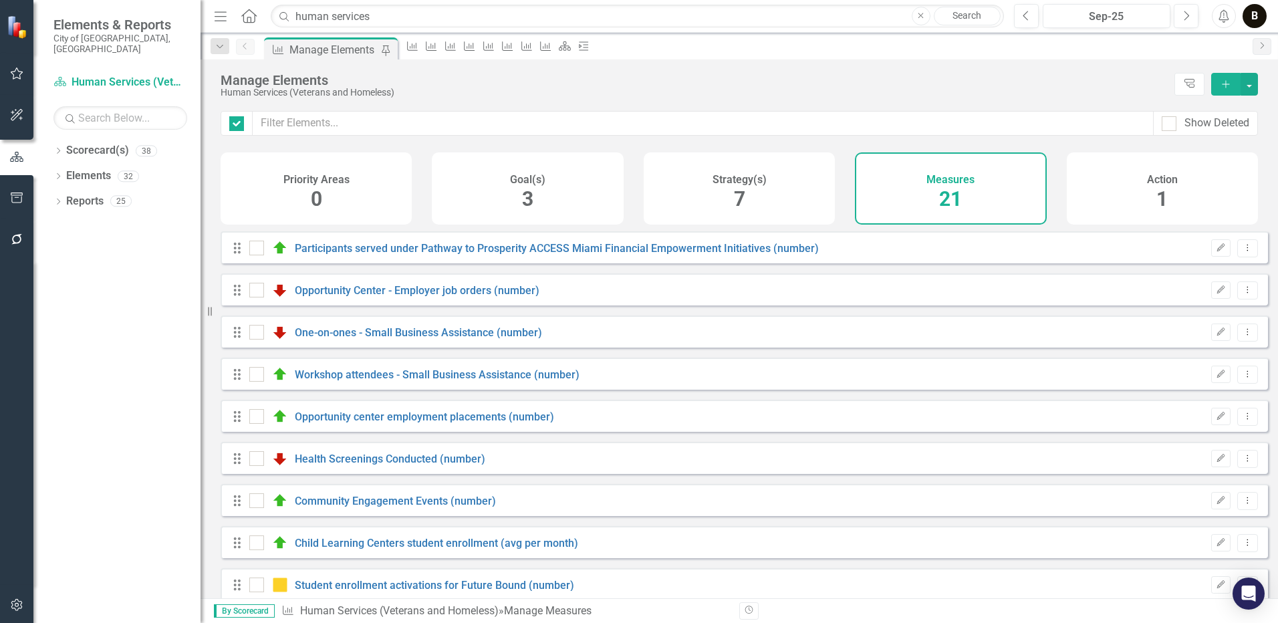
checkbox input "false"
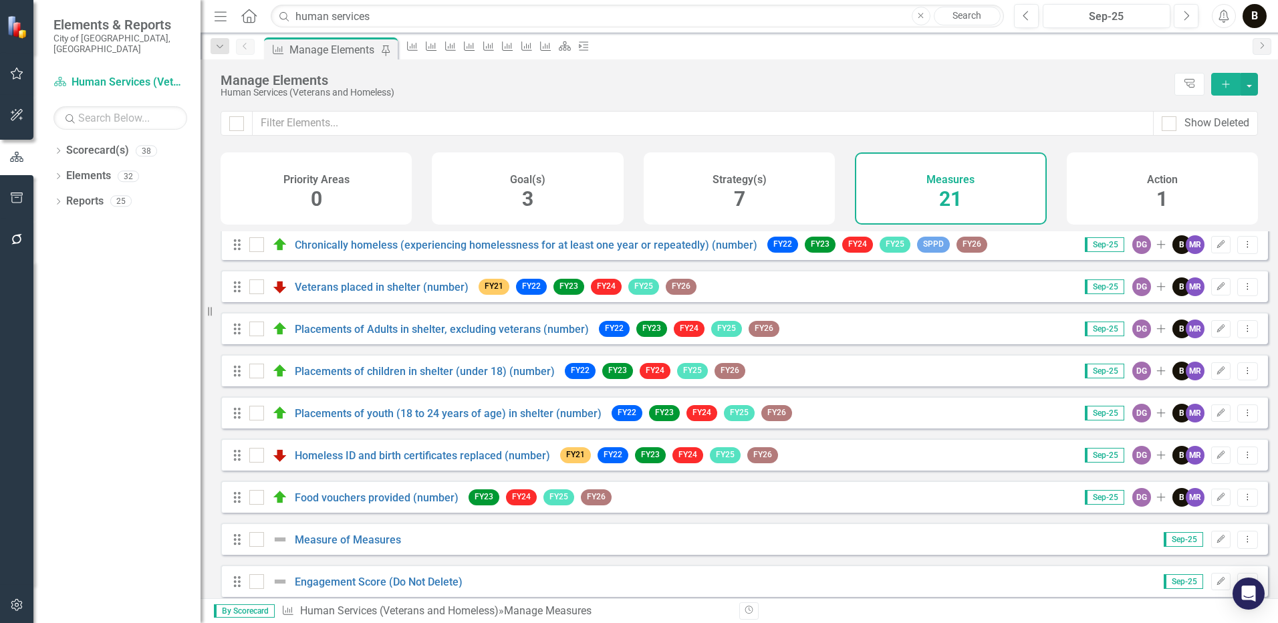
scroll to position [527, 0]
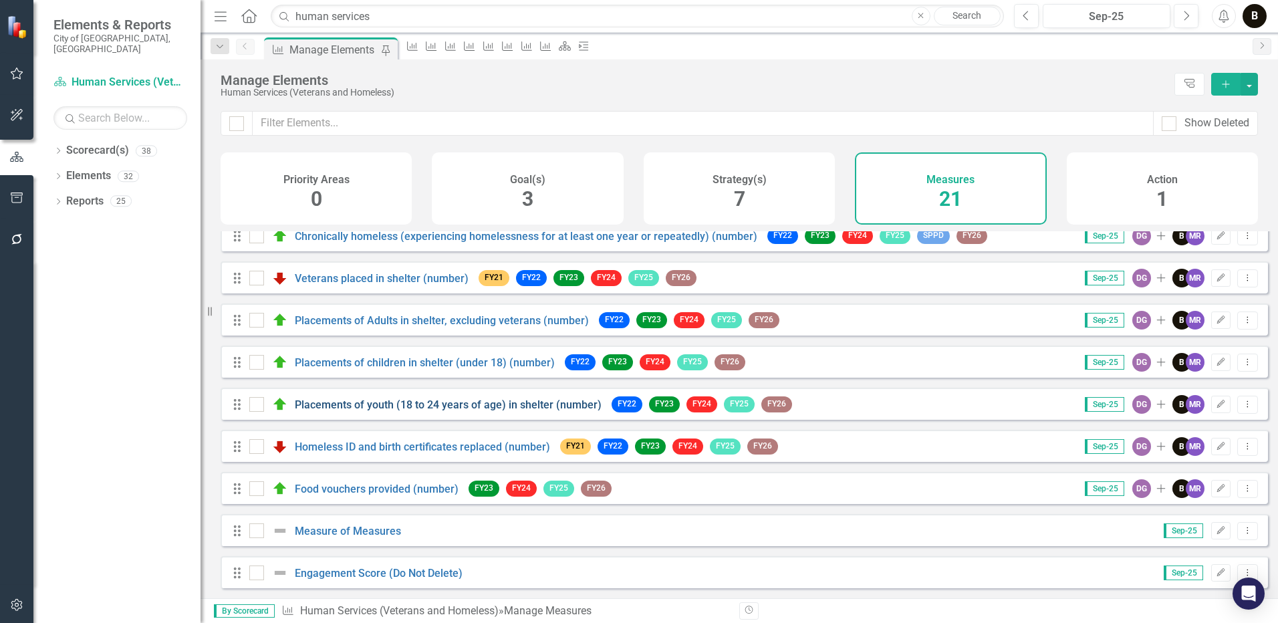
click at [342, 403] on link "Placements of youth (18 to 24 years of age) in shelter (number)" at bounding box center [448, 404] width 307 height 13
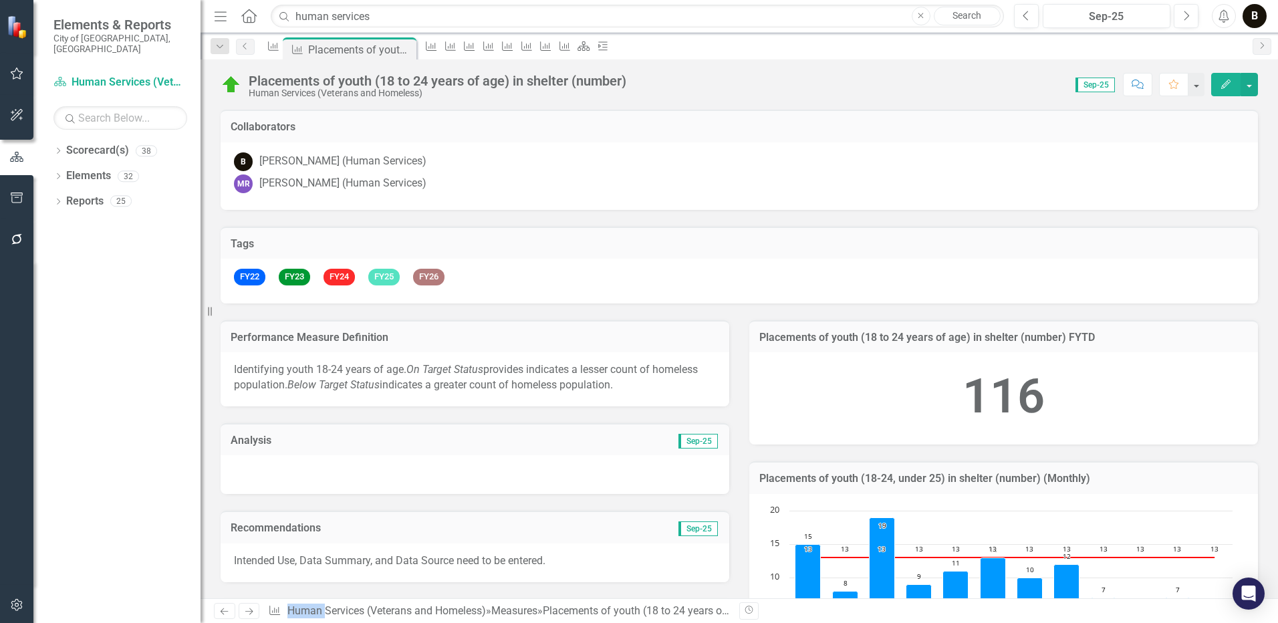
click at [622, 390] on p "Identifying youth 18-24 years of age. On Target Status provides indicates a les…" at bounding box center [475, 377] width 482 height 31
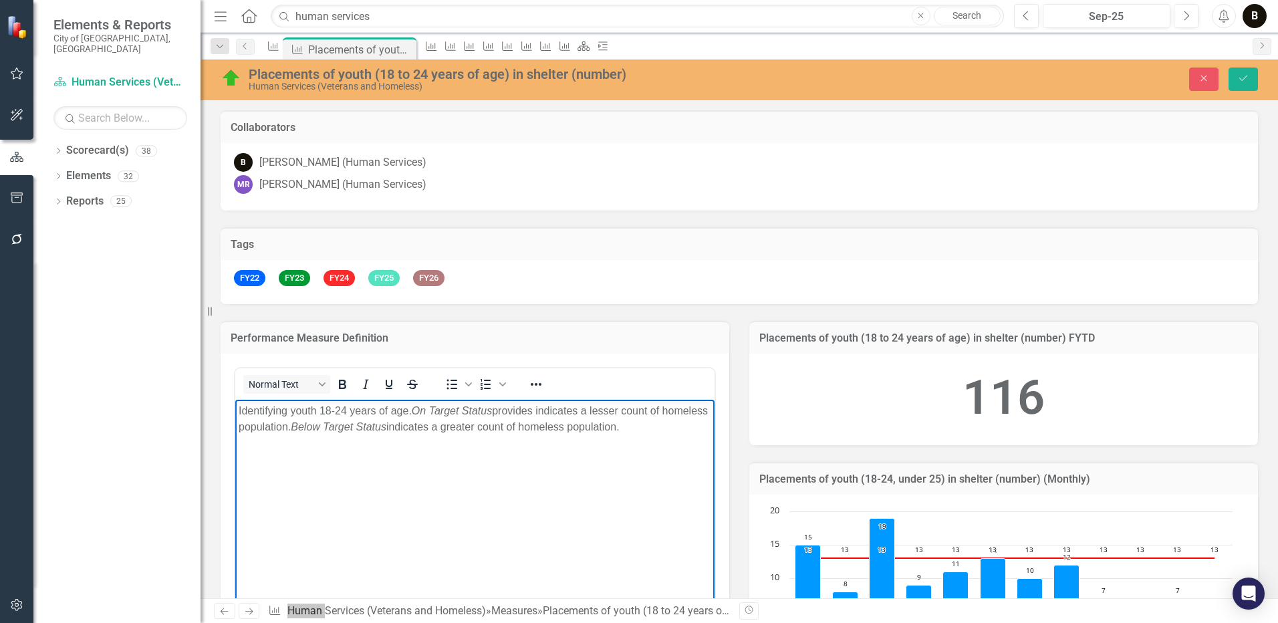
drag, startPoint x: 857, startPoint y: 790, endPoint x: 239, endPoint y: 403, distance: 729.2
click at [239, 403] on p "Identifying youth 18-24 years of age. On Target Status provides indicates a les…" at bounding box center [475, 418] width 473 height 32
copy p "Identifying youth 18-24 years of age. On Target Status provides indicates a les…"
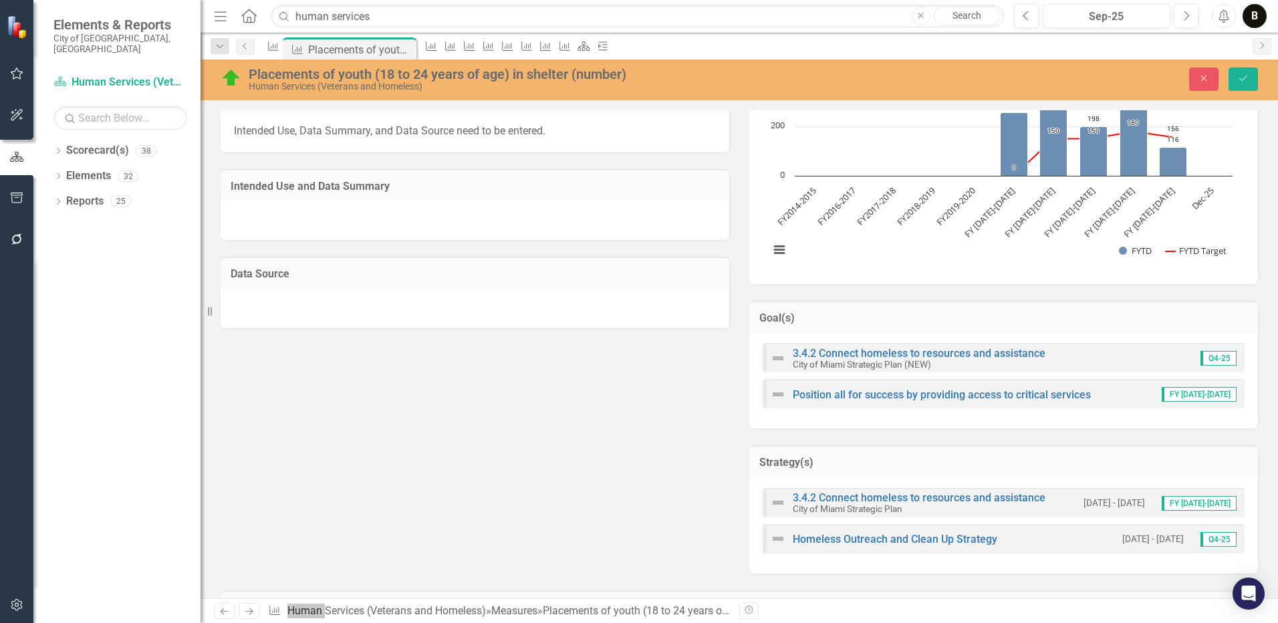
scroll to position [632, 0]
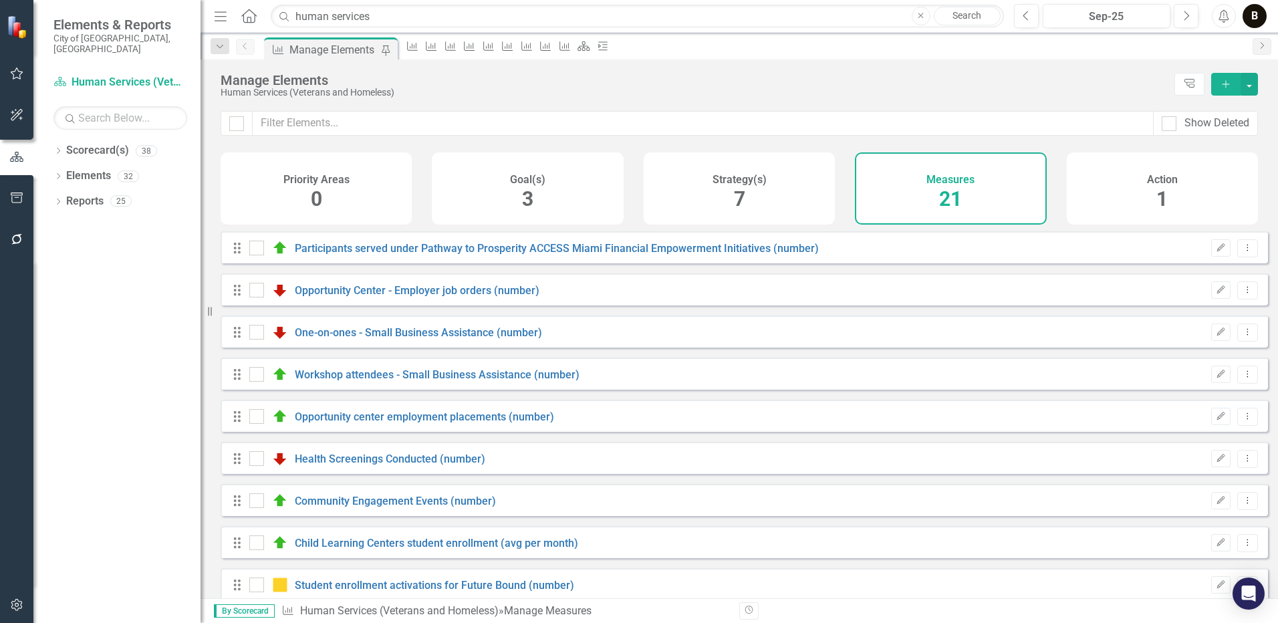
checkbox input "false"
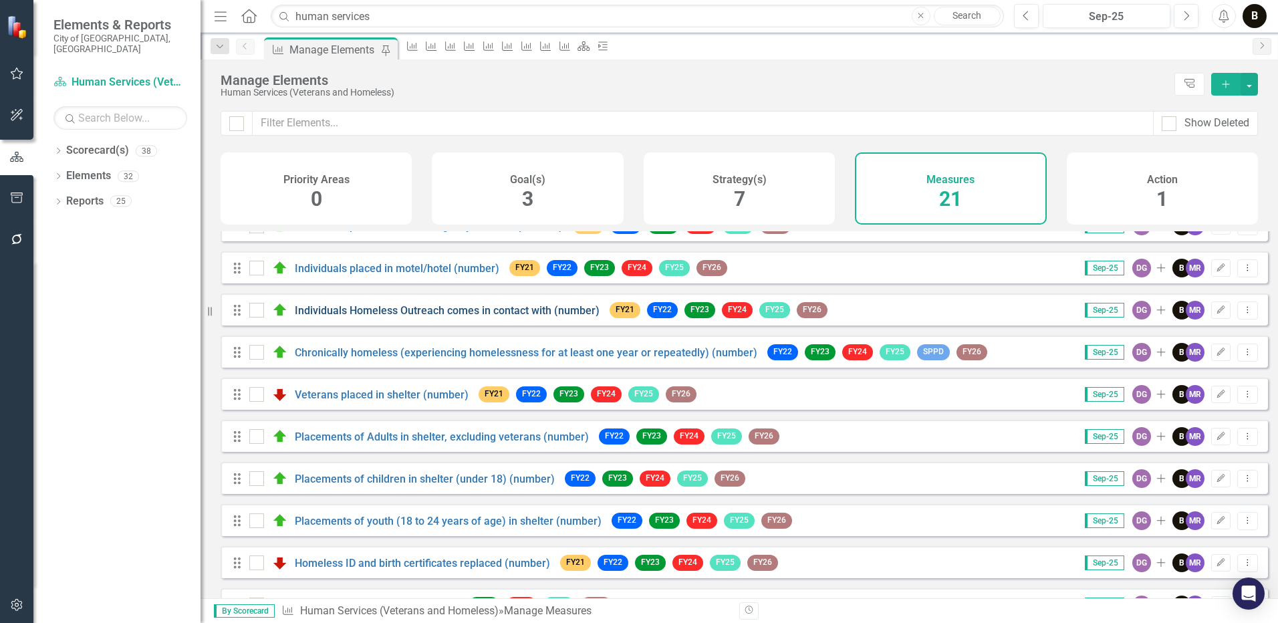
scroll to position [468, 0]
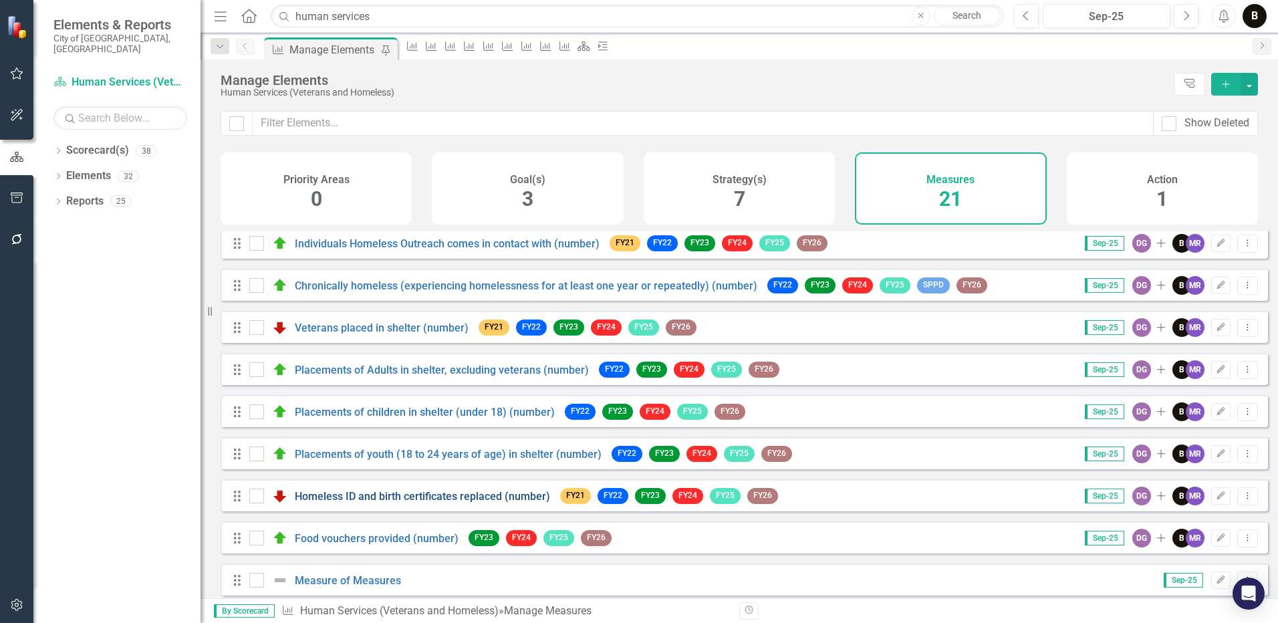
click at [387, 503] on link "Homeless ID and birth certificates replaced (number)" at bounding box center [422, 496] width 255 height 13
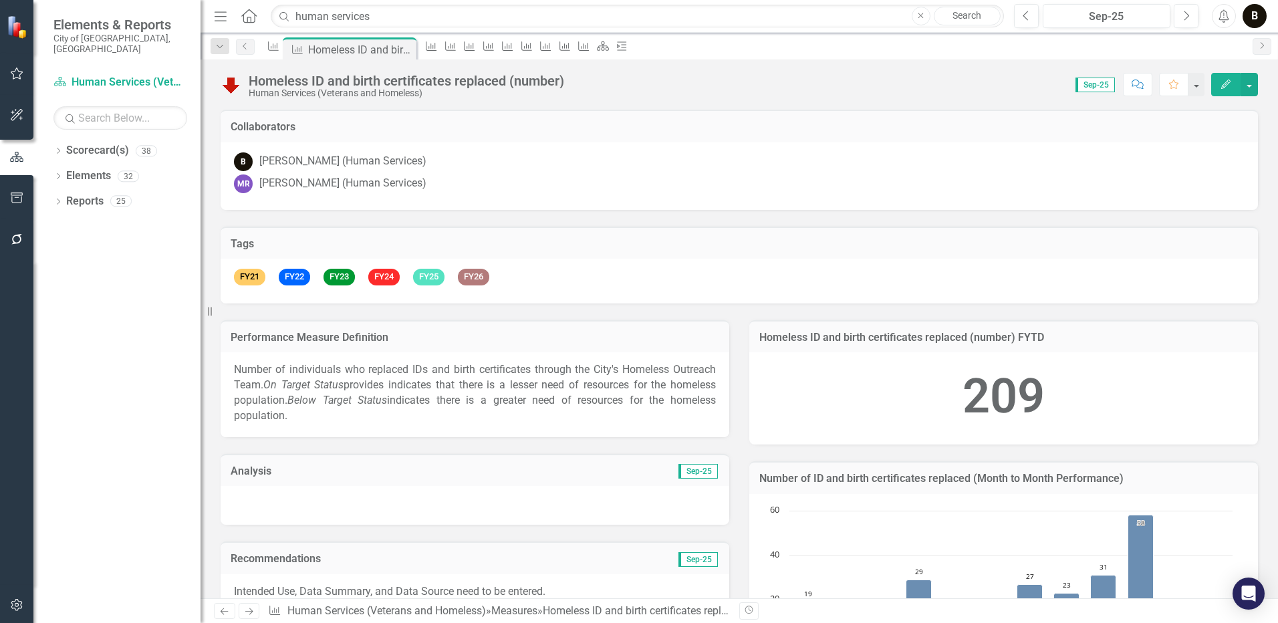
click at [340, 421] on p "Number of individuals who replaced IDs and birth certificates through the City'…" at bounding box center [475, 392] width 482 height 61
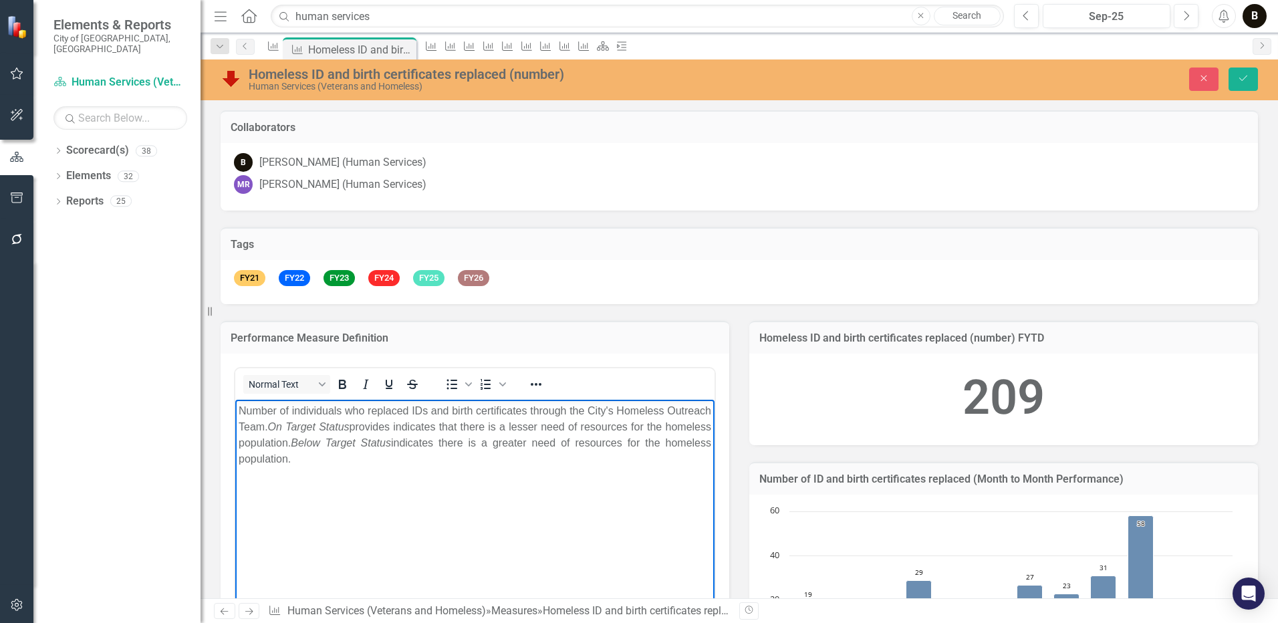
drag, startPoint x: 359, startPoint y: 463, endPoint x: 239, endPoint y: 413, distance: 130.1
click at [239, 413] on p "Number of individuals who replaced IDs and birth certificates through the City'…" at bounding box center [475, 434] width 473 height 64
copy p "Number of individuals who replaced IDs and birth certificates through the City'…"
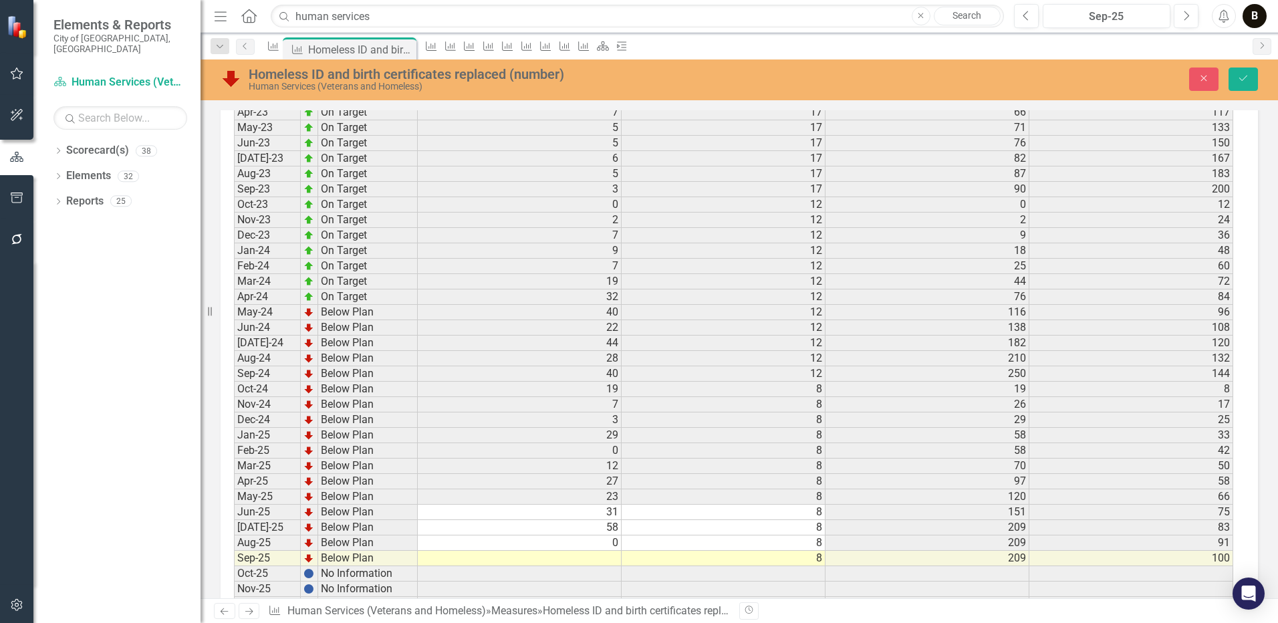
scroll to position [2237, 0]
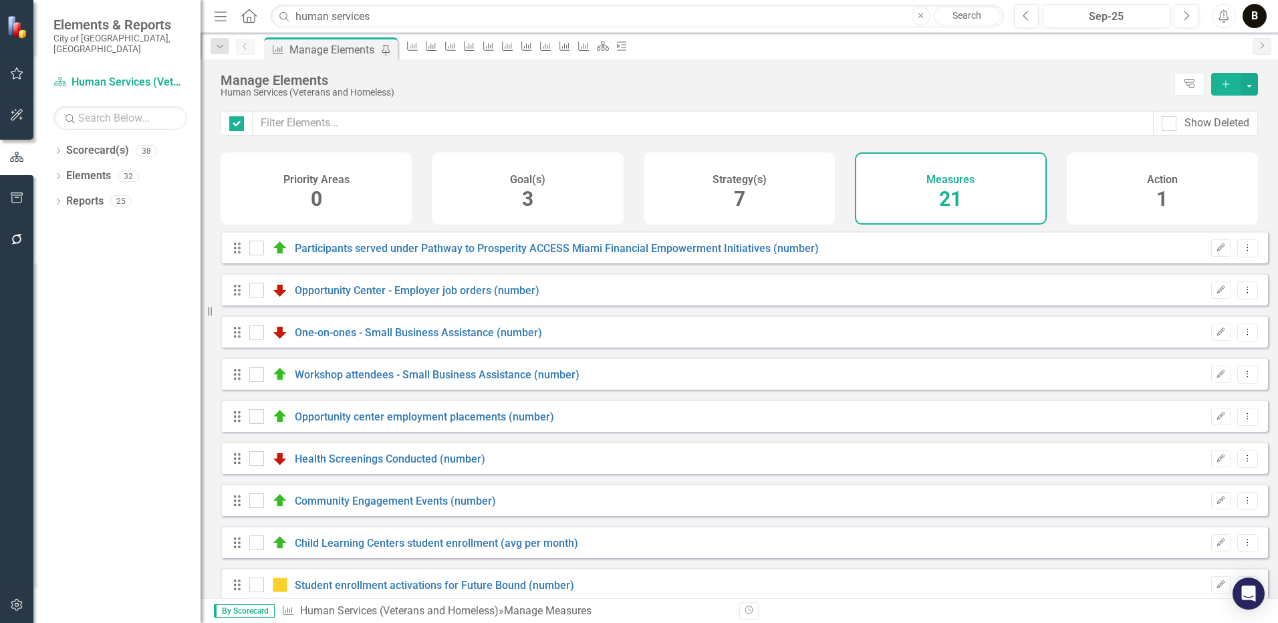
checkbox input "false"
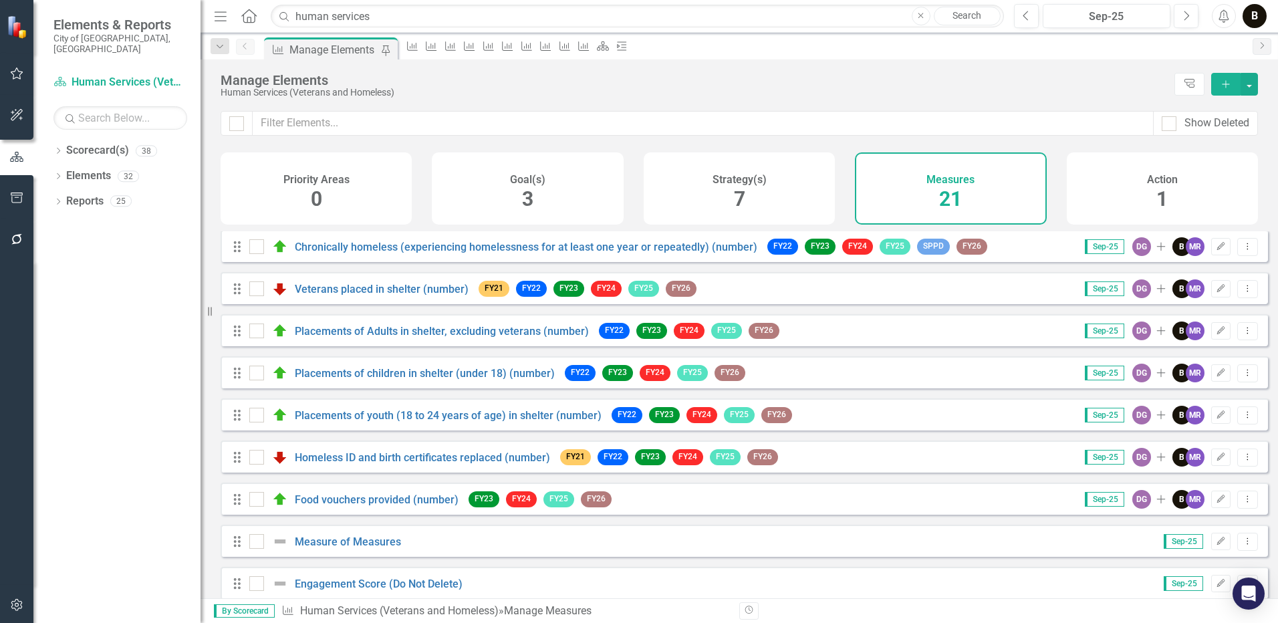
scroll to position [527, 0]
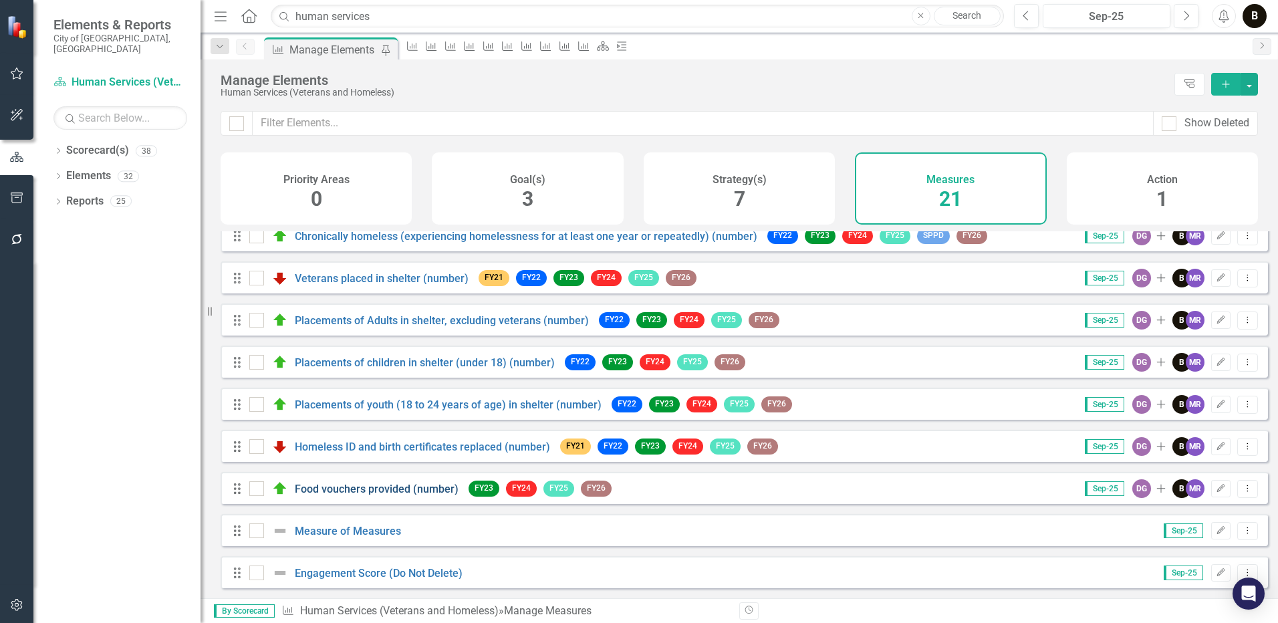
click at [370, 489] on link "Food vouchers provided (number)" at bounding box center [377, 489] width 164 height 13
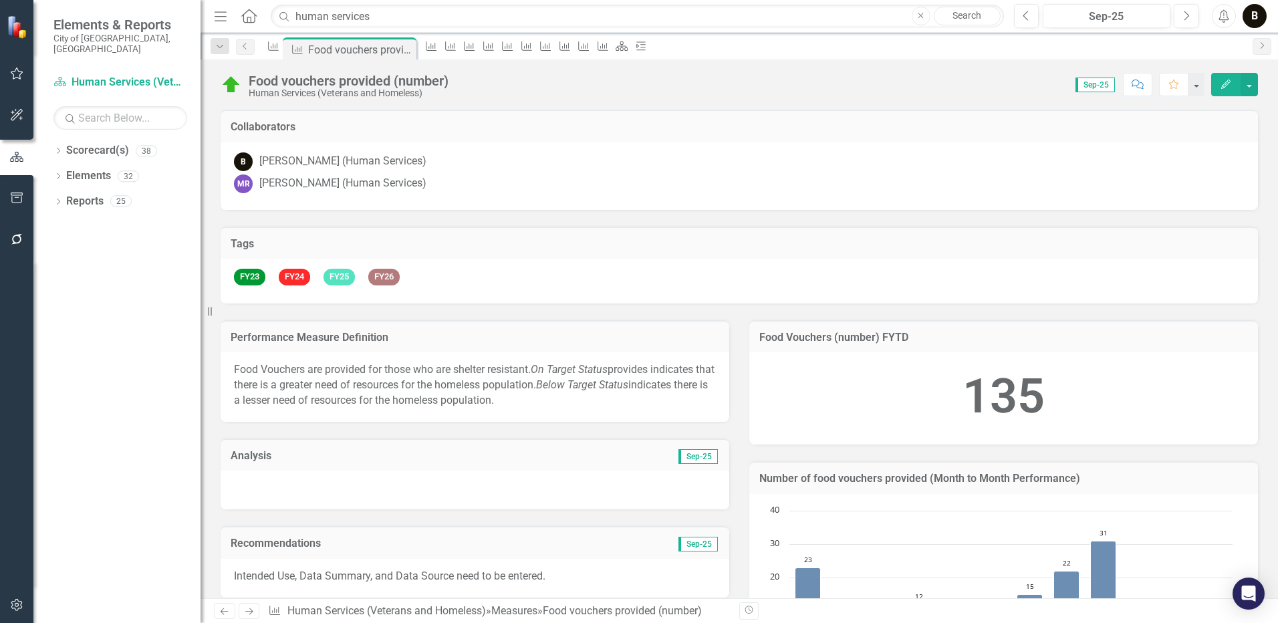
click at [548, 399] on p "Food Vouchers are provided for those who are shelter resistant. On Target Statu…" at bounding box center [475, 385] width 482 height 46
click at [550, 398] on p "Food Vouchers are provided for those who are shelter resistant. On Target Statu…" at bounding box center [475, 385] width 482 height 46
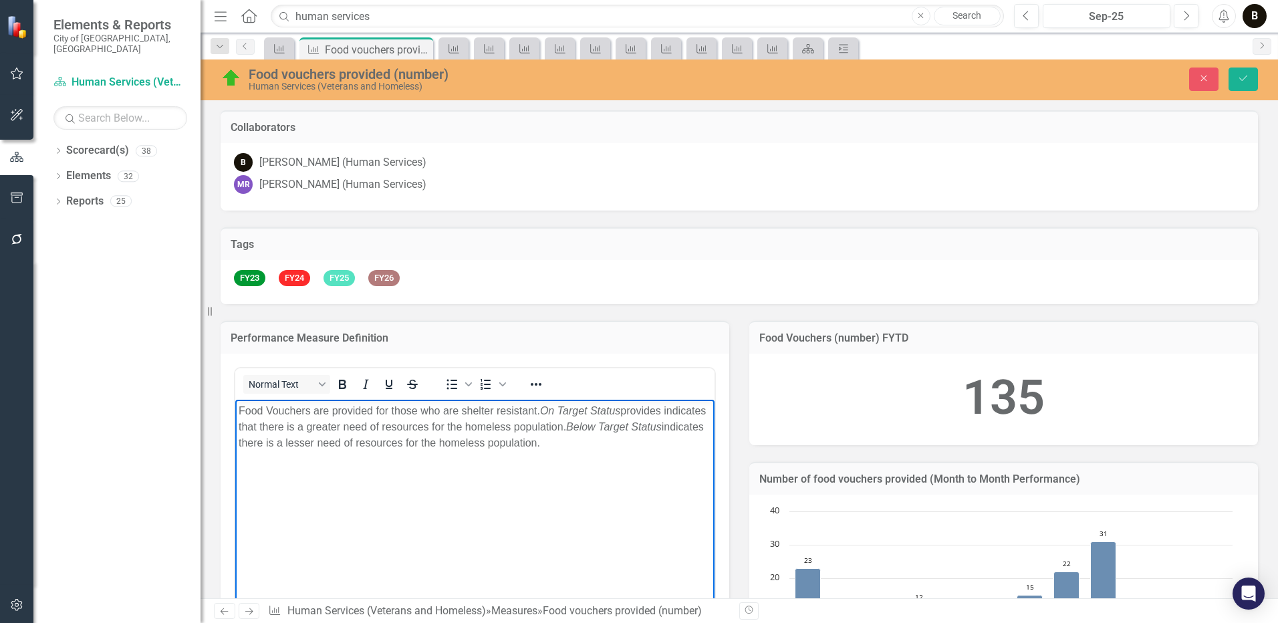
drag, startPoint x: 602, startPoint y: 443, endPoint x: 285, endPoint y: 414, distance: 318.9
click at [268, 417] on p "Food Vouchers are provided for those who are shelter resistant. On Target Statu…" at bounding box center [475, 426] width 473 height 48
click at [303, 503] on body "Food Vouchers are provided for those who are shelter resistant. On Target Statu…" at bounding box center [474, 499] width 479 height 201
drag, startPoint x: 239, startPoint y: 410, endPoint x: 644, endPoint y: 446, distance: 406.1
click at [695, 437] on p "Food Vouchers are provided for those who are shelter resistant. On Target Statu…" at bounding box center [475, 426] width 473 height 48
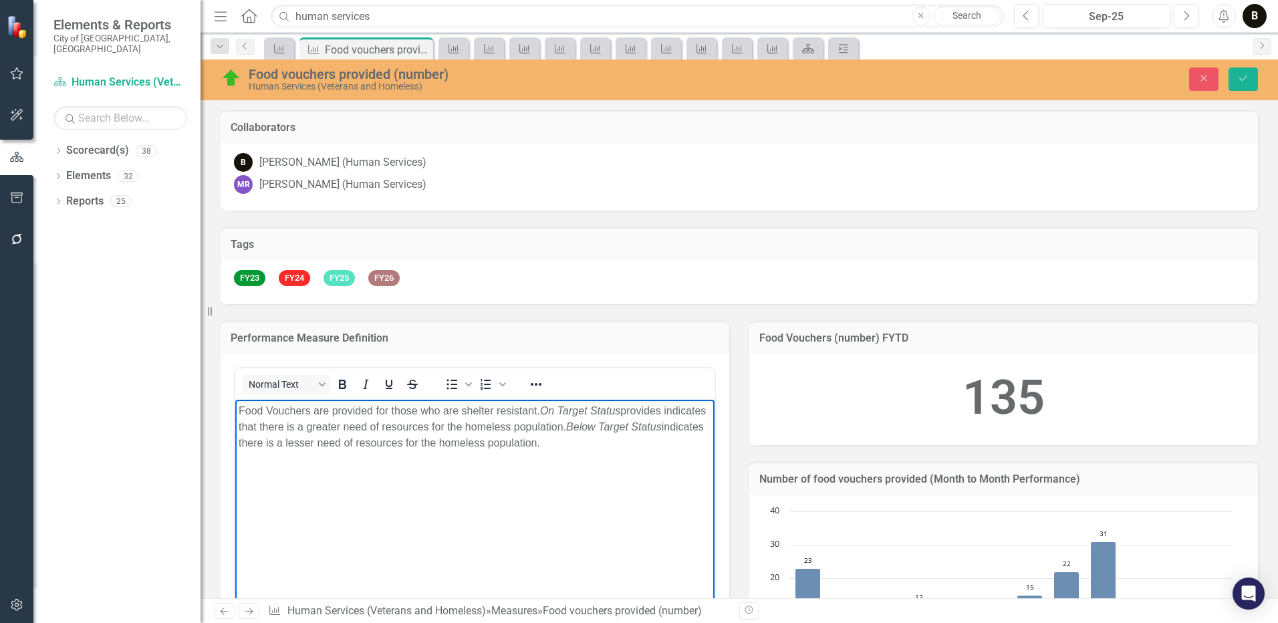
copy p "Food Vouchers are provided for those who are shelter resistant. On Target Statu…"
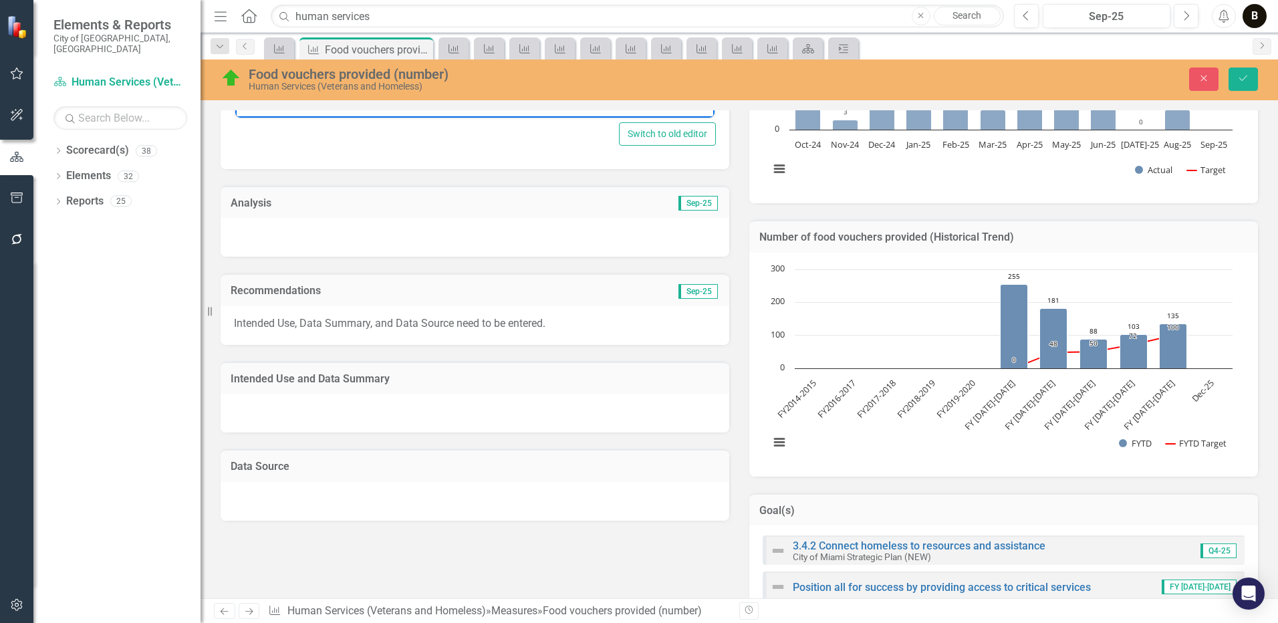
scroll to position [602, 0]
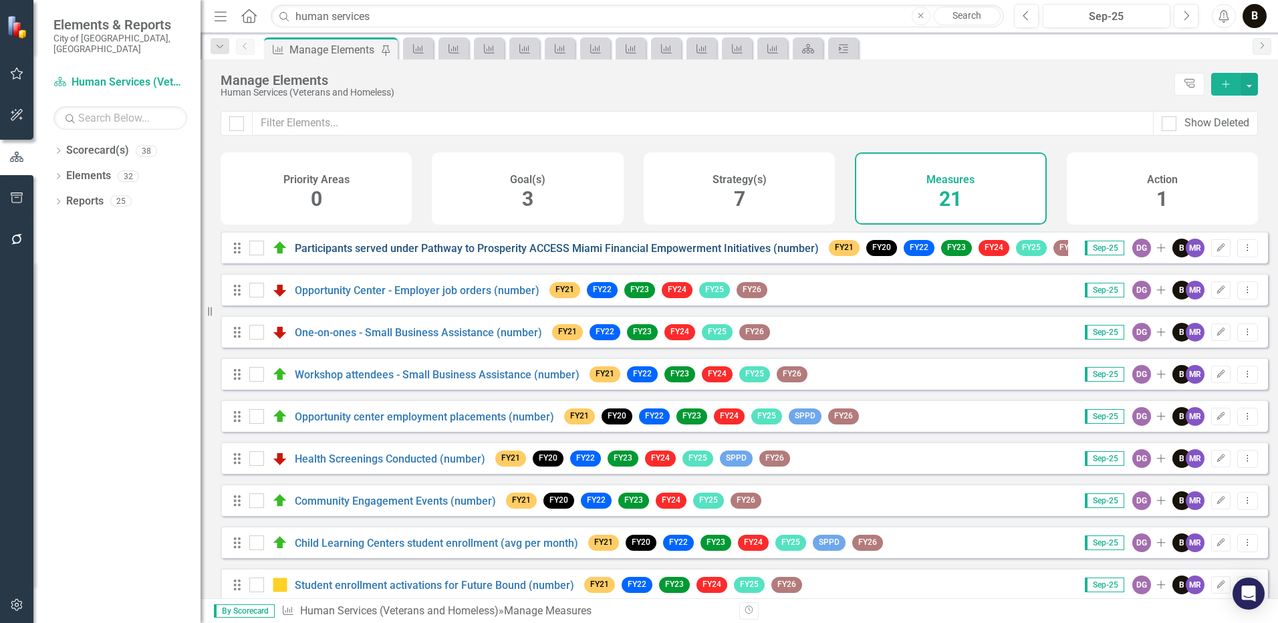
click at [473, 255] on link "Participants served under Pathway to Prosperity ACCESS Miami Financial Empowerm…" at bounding box center [557, 248] width 524 height 13
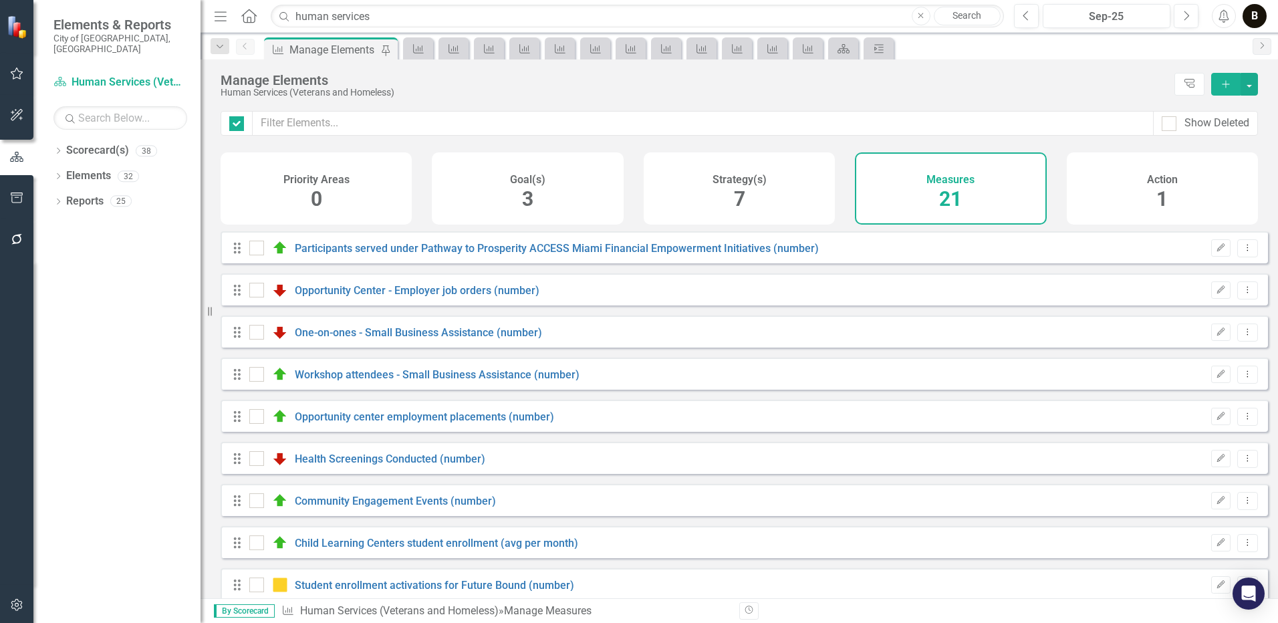
checkbox input "false"
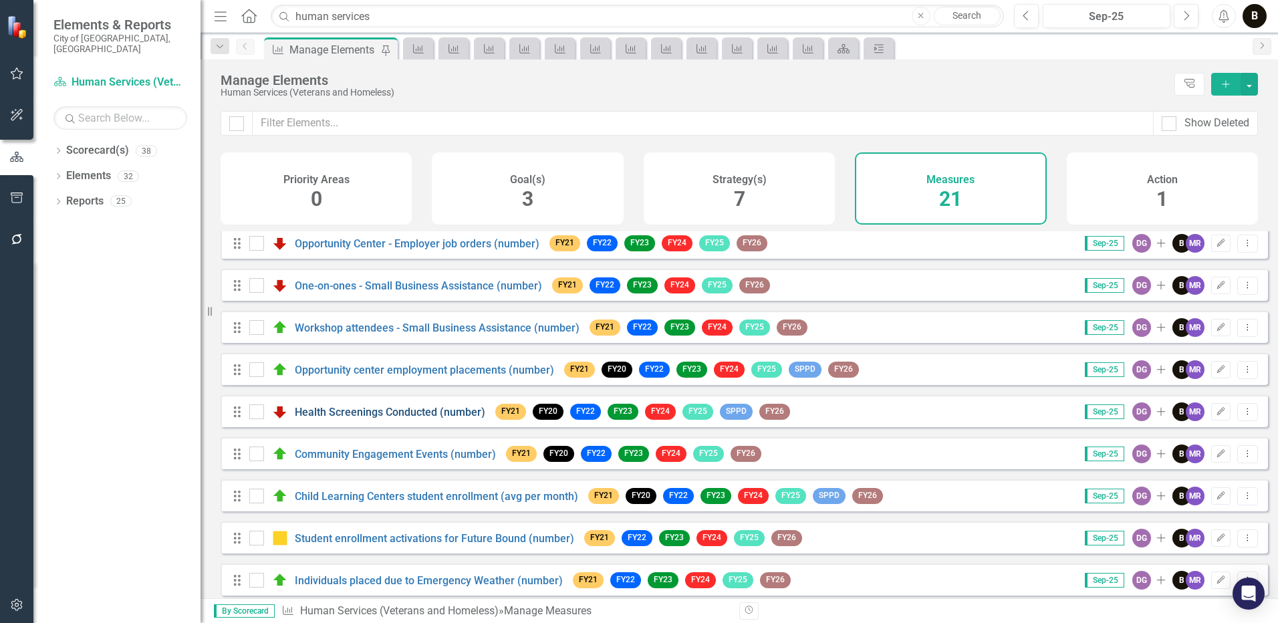
scroll to position [67, 0]
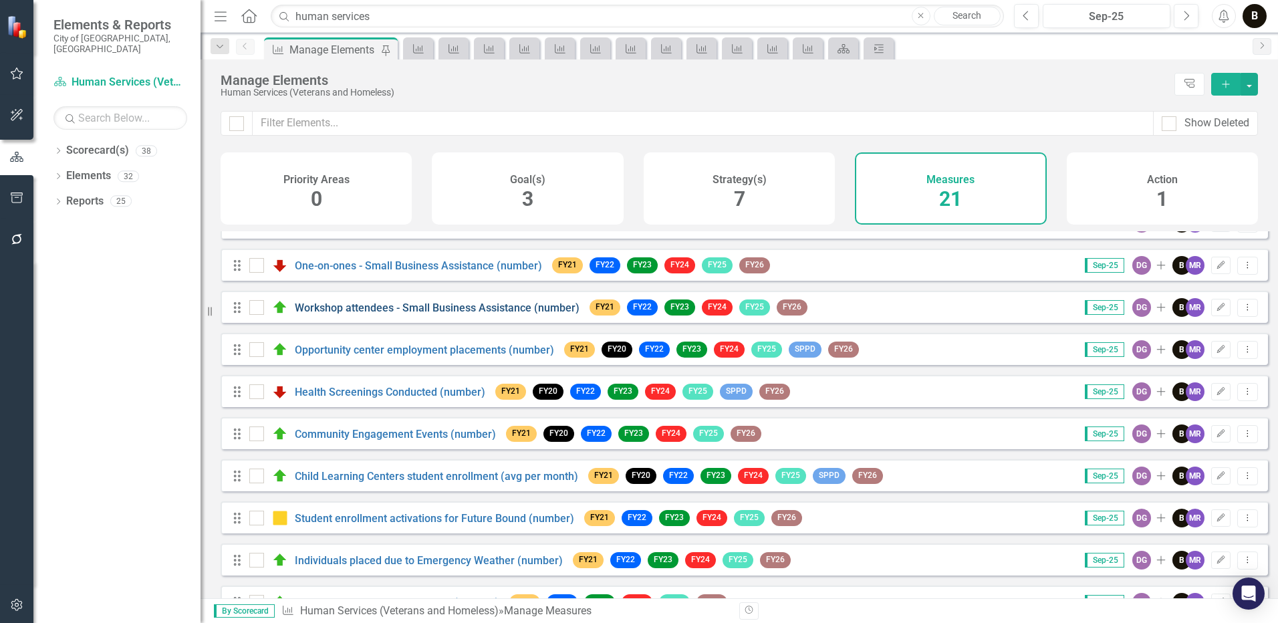
click at [509, 314] on link "Workshop attendees - Small Business Assistance (number)" at bounding box center [437, 308] width 285 height 13
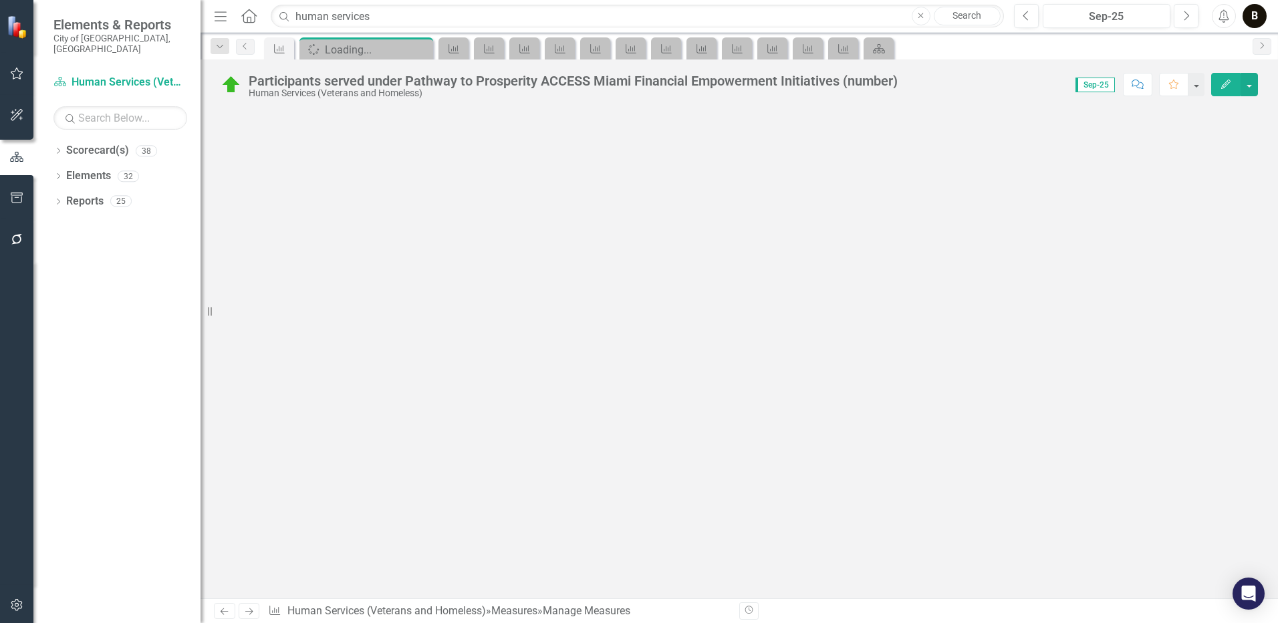
click at [509, 316] on div at bounding box center [740, 354] width 1078 height 489
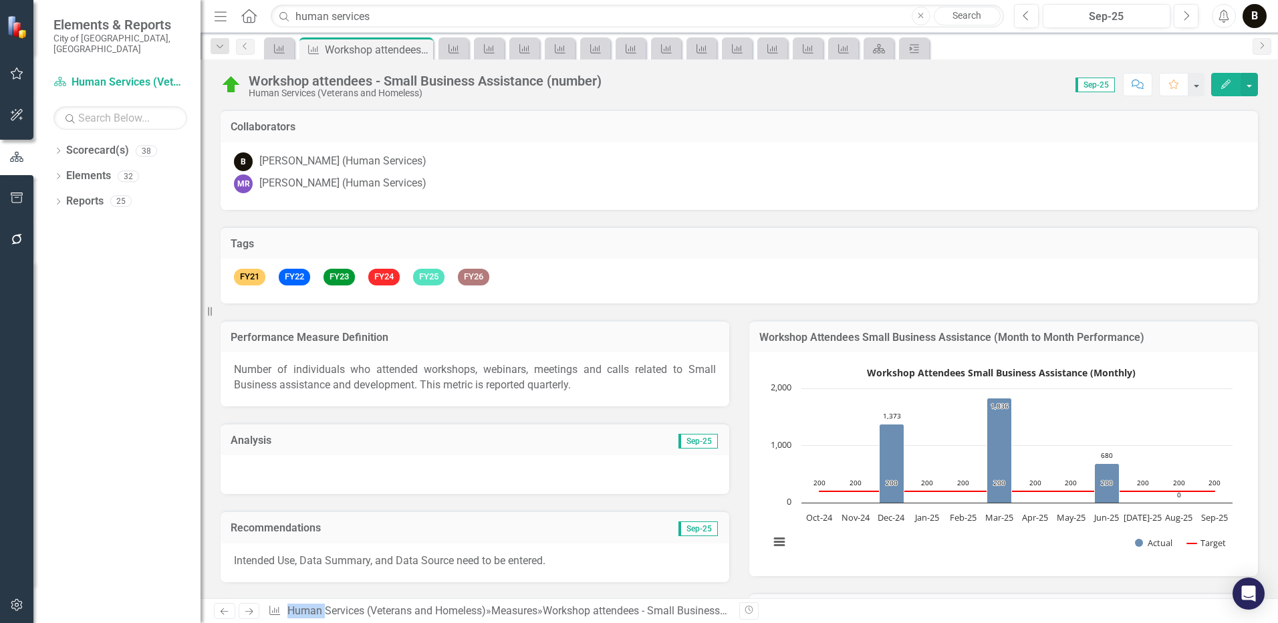
click at [415, 382] on p "Number of individuals who attended workshops, webinars, meetings and calls rela…" at bounding box center [475, 377] width 482 height 31
click at [419, 381] on p "Number of individuals who attended workshops, webinars, meetings and calls rela…" at bounding box center [475, 377] width 482 height 31
click at [614, 378] on p "Number of individuals who attended workshops, webinars, meetings and calls rela…" at bounding box center [475, 377] width 482 height 31
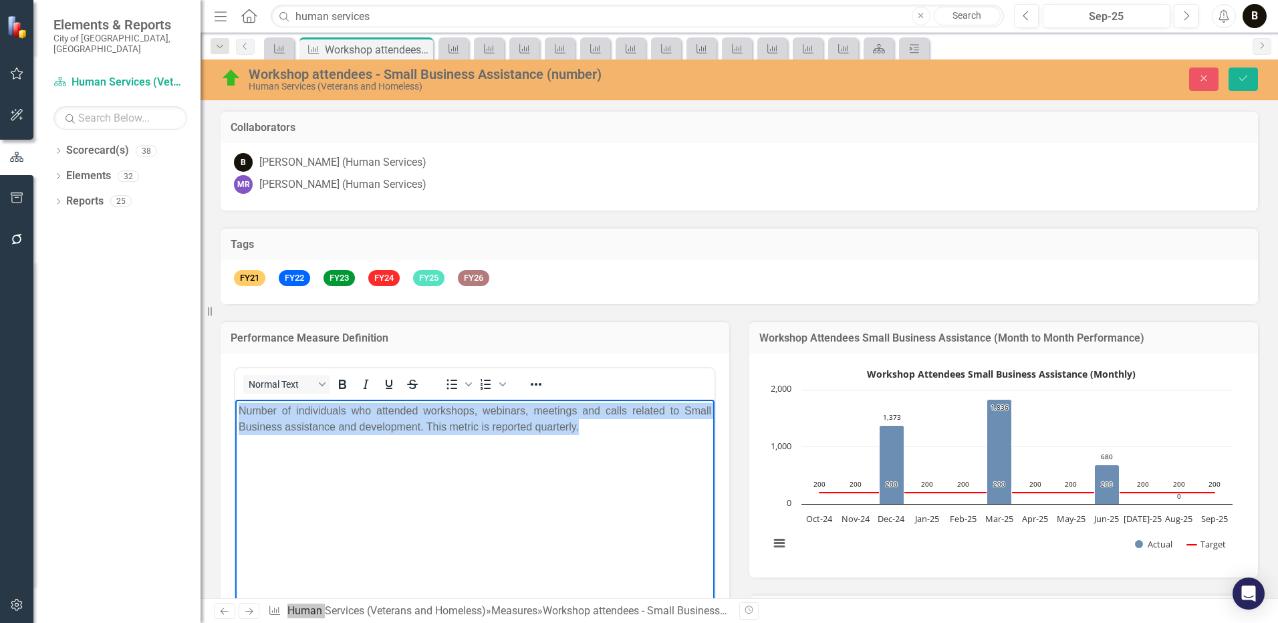
drag, startPoint x: 849, startPoint y: 777, endPoint x: 253, endPoint y: 425, distance: 692.4
click at [240, 416] on p "Number of individuals who attended workshops, webinars, meetings and calls rela…" at bounding box center [475, 418] width 473 height 32
copy p "Number of individuals who attended workshops, webinars, meetings and calls rela…"
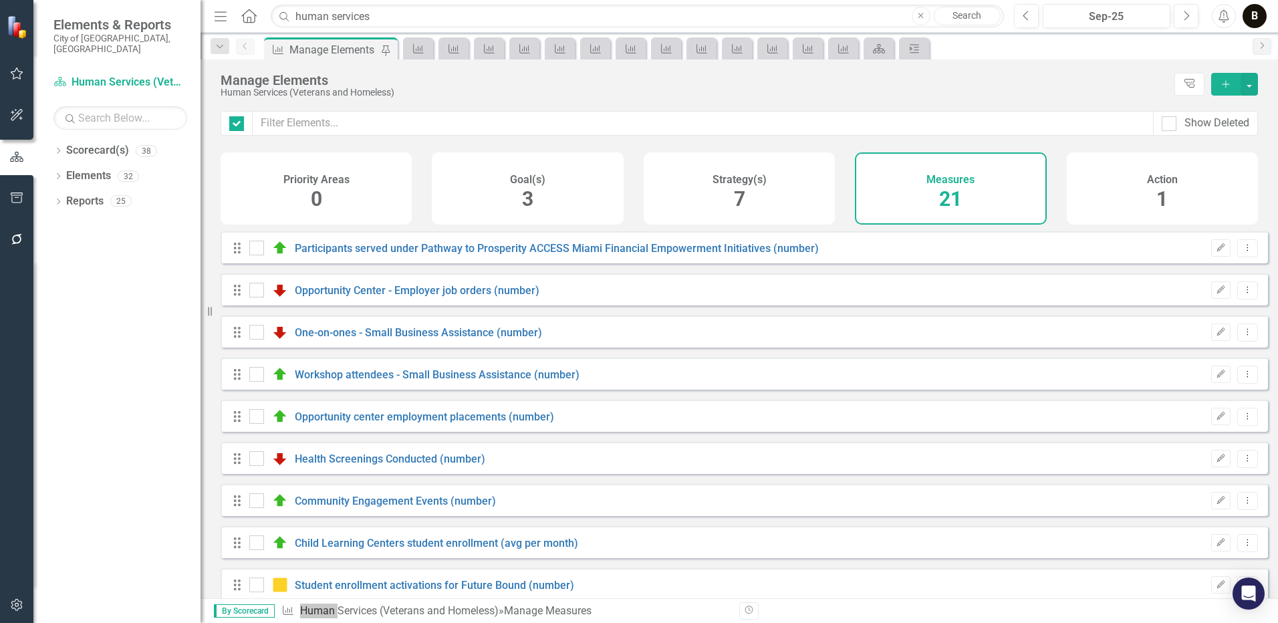
checkbox input "false"
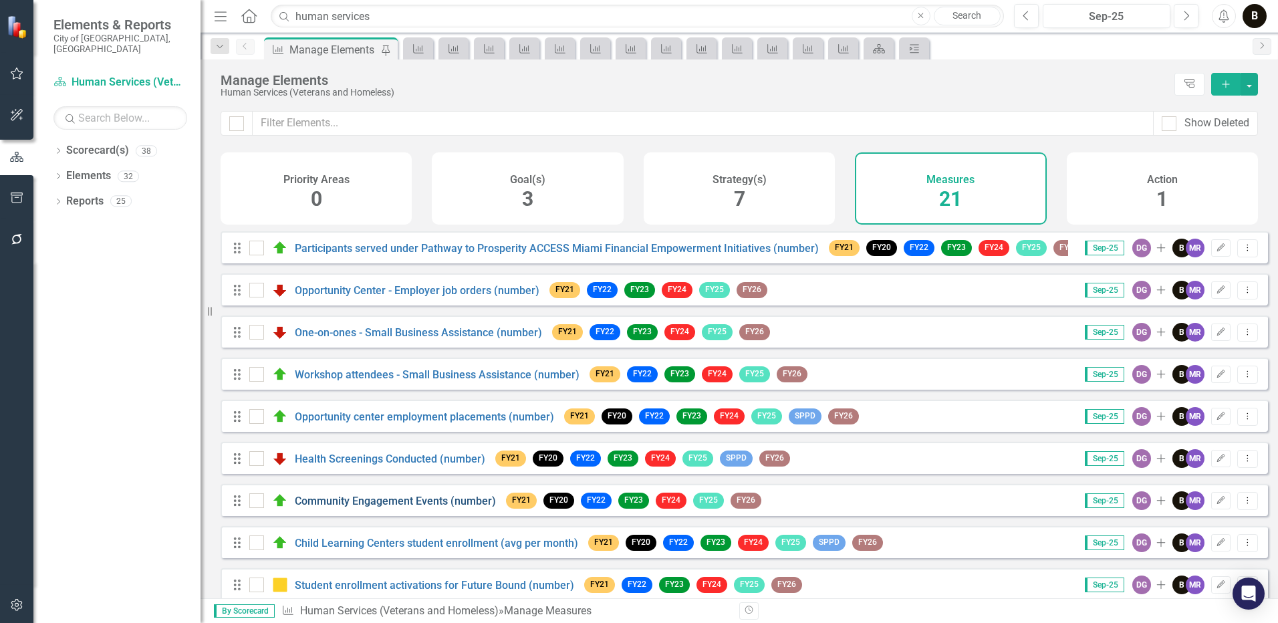
click at [362, 507] on link "Community Engagement Events (number)" at bounding box center [395, 501] width 201 height 13
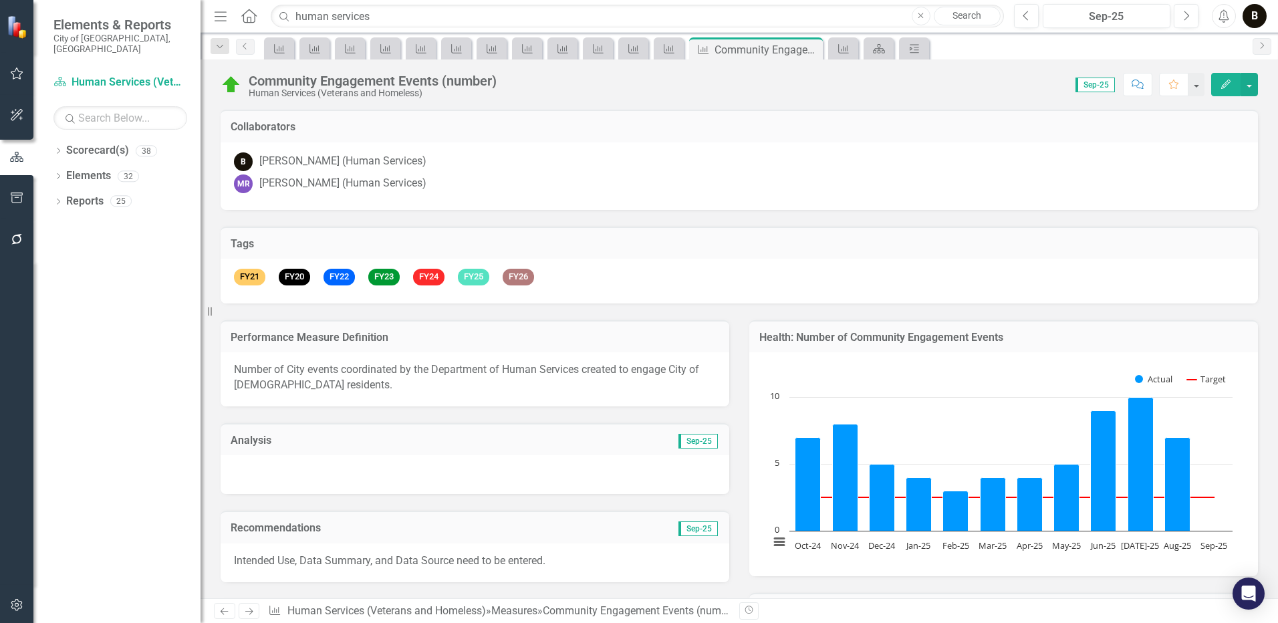
click at [326, 379] on p "Number of City events coordinated by the Department of Human Services created t…" at bounding box center [475, 377] width 482 height 31
click at [321, 386] on p "Number of City events coordinated by the Department of Human Services created t…" at bounding box center [475, 377] width 482 height 31
click at [321, 387] on p "Number of City events coordinated by the Department of Human Services created t…" at bounding box center [475, 377] width 482 height 31
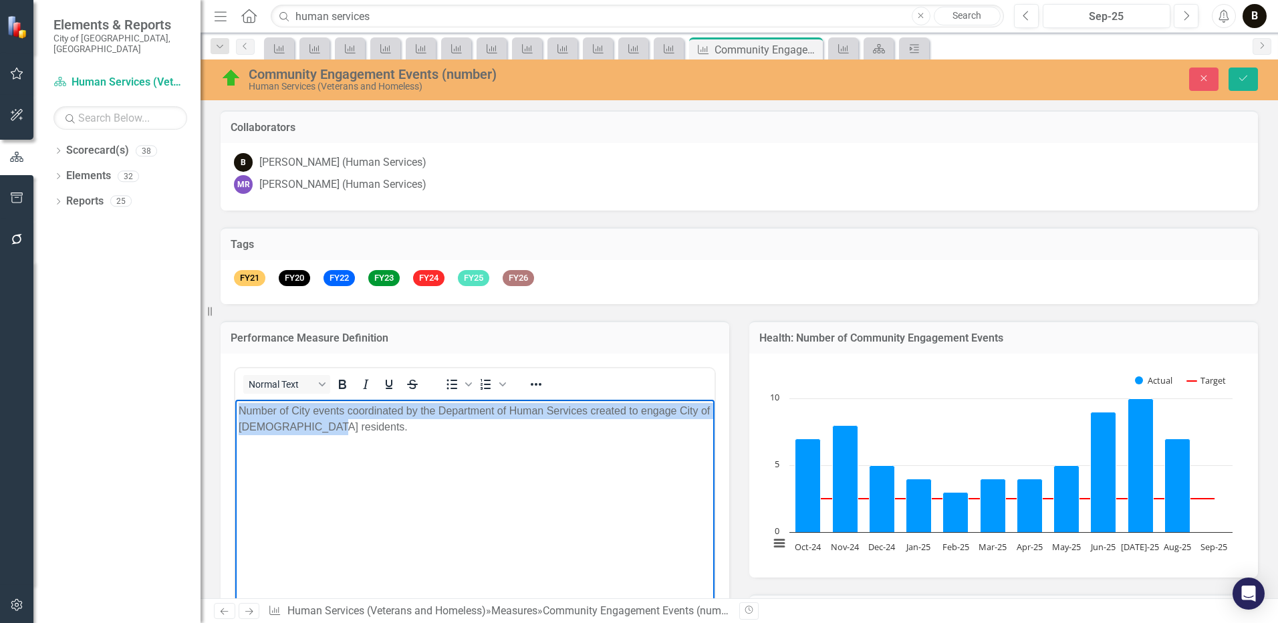
drag, startPoint x: 333, startPoint y: 421, endPoint x: 235, endPoint y: 407, distance: 98.6
click at [235, 407] on body "Number of City events coordinated by the Department of Human Services created t…" at bounding box center [474, 499] width 479 height 201
copy p "Number of City events coordinated by the Department of Human Services created t…"
